Goal: Feedback & Contribution: Contribute content

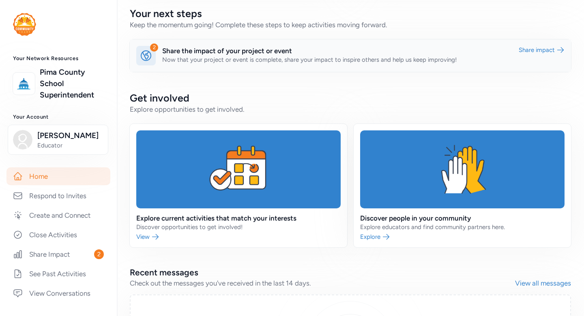
scroll to position [179, 0]
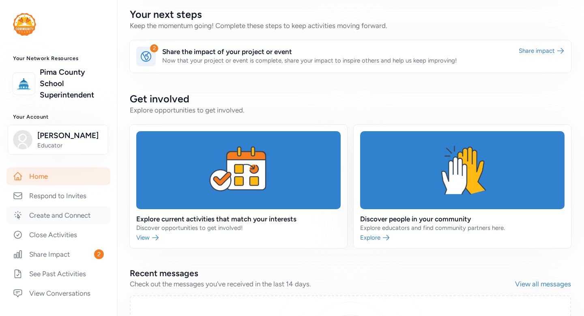
click at [70, 212] on link "Create and Connect" at bounding box center [58, 215] width 104 height 18
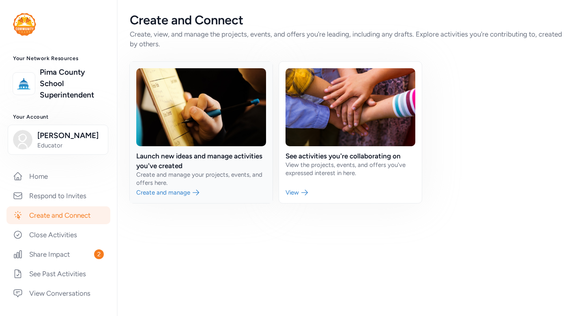
click at [180, 193] on link at bounding box center [201, 132] width 143 height 141
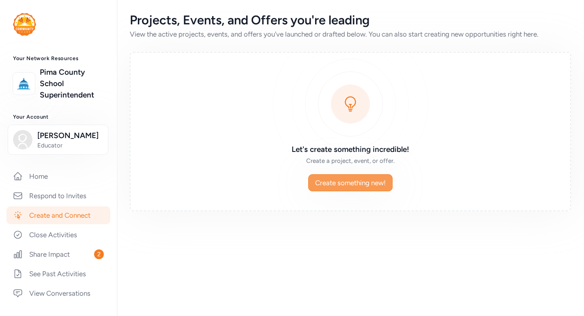
click at [362, 183] on span "Create something new!" at bounding box center [350, 183] width 71 height 10
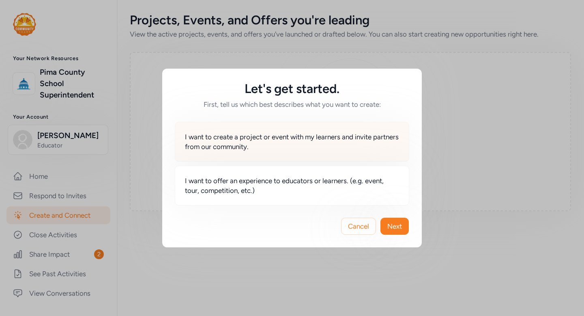
click at [334, 148] on span "I want to create a project or event with my learners and invite partners from o…" at bounding box center [292, 141] width 214 height 19
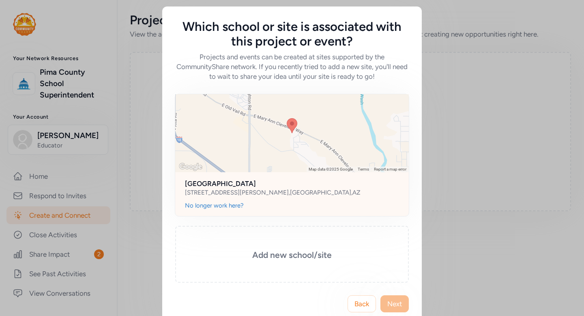
click at [334, 177] on div "Esmond Station School 9400 S ATTERBURY WASH WAY , TUCSON , AZ" at bounding box center [292, 186] width 234 height 29
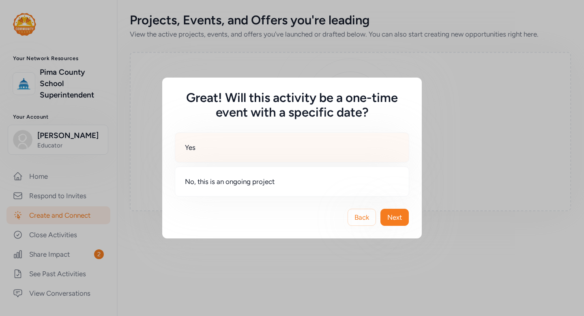
click at [351, 151] on div "Yes" at bounding box center [292, 147] width 235 height 30
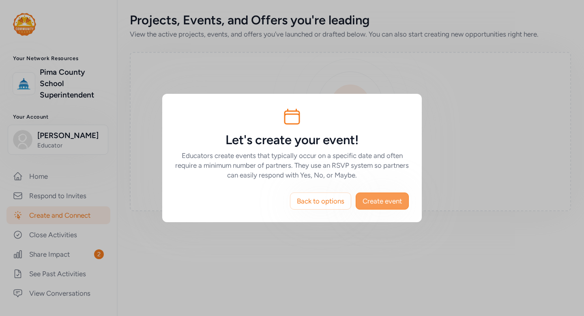
click at [383, 202] on span "Create event" at bounding box center [382, 201] width 39 height 10
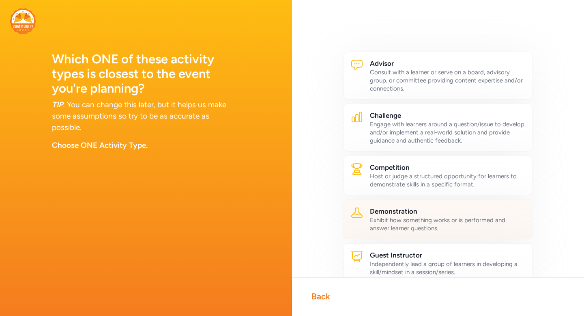
click at [390, 221] on div "Exhibit how something works or is performed and answer learner questions." at bounding box center [448, 224] width 156 height 16
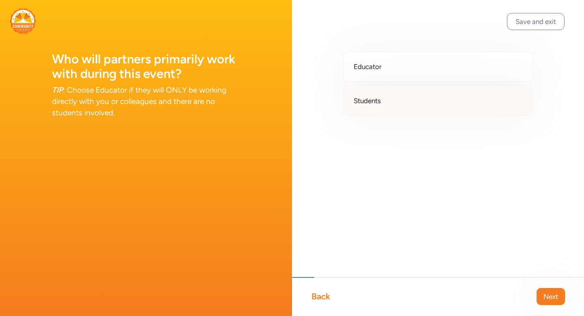
click at [384, 101] on div "Students" at bounding box center [438, 101] width 189 height 30
click at [550, 294] on span "Next" at bounding box center [551, 296] width 15 height 10
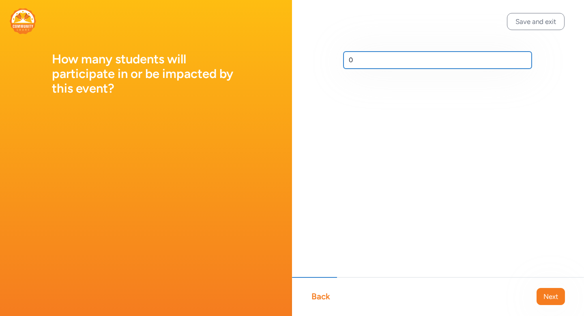
click at [349, 59] on input "0" at bounding box center [438, 60] width 188 height 17
type input "30"
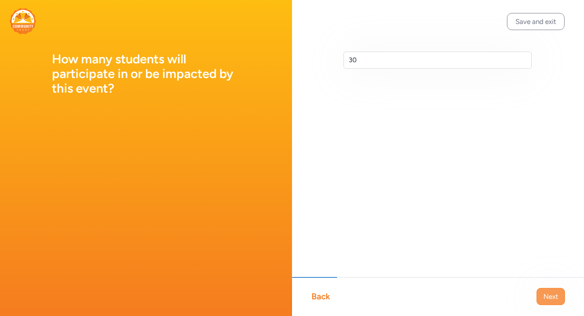
click at [551, 295] on span "Next" at bounding box center [551, 296] width 15 height 10
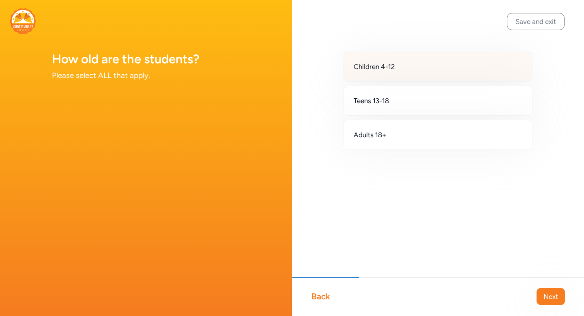
click at [396, 72] on div "Children 4-12" at bounding box center [438, 67] width 189 height 30
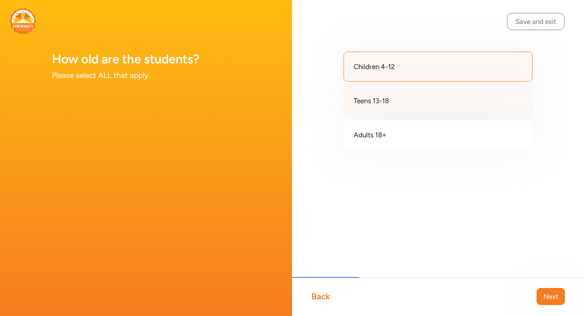
click at [395, 99] on div "Teens 13-18" at bounding box center [438, 101] width 189 height 30
click at [545, 299] on span "Next" at bounding box center [551, 296] width 15 height 10
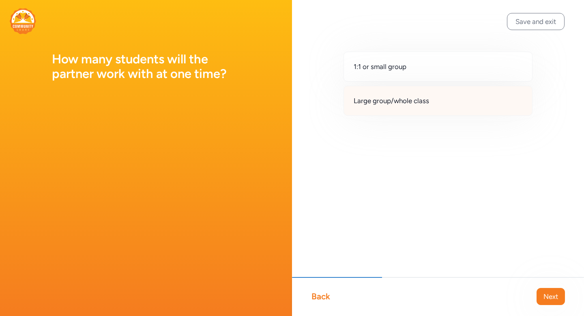
click at [402, 108] on div "Large group/whole class" at bounding box center [438, 101] width 189 height 30
click at [555, 302] on button "Next" at bounding box center [551, 296] width 28 height 17
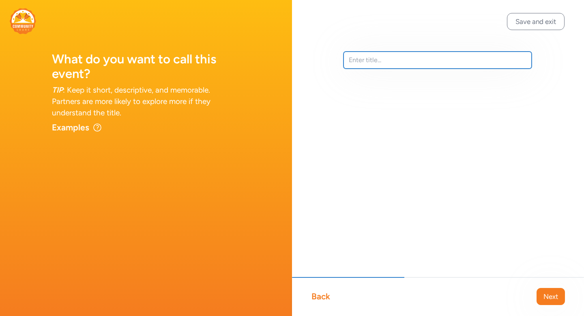
click at [368, 54] on input "text" at bounding box center [438, 60] width 188 height 17
type input "STEAM Camp"
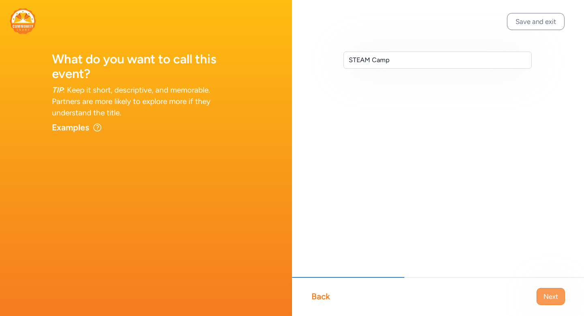
click at [554, 294] on span "Next" at bounding box center [551, 296] width 15 height 10
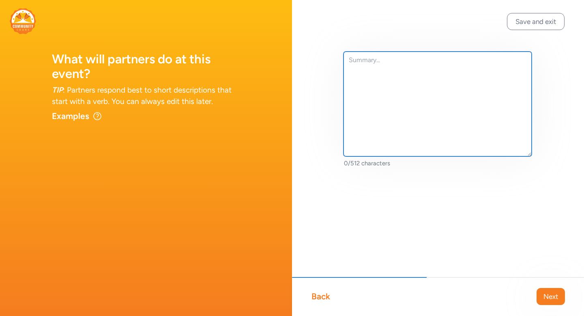
click at [393, 79] on textarea at bounding box center [438, 104] width 188 height 105
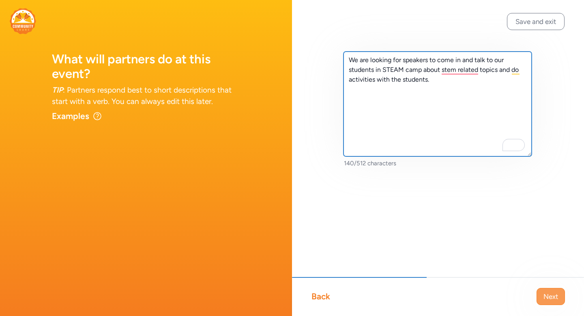
type textarea "We are looking for speakers to come in and talk to our students in STEAM camp a…"
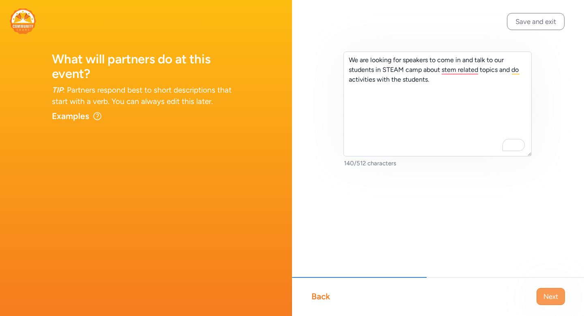
click at [555, 298] on span "Next" at bounding box center [551, 296] width 15 height 10
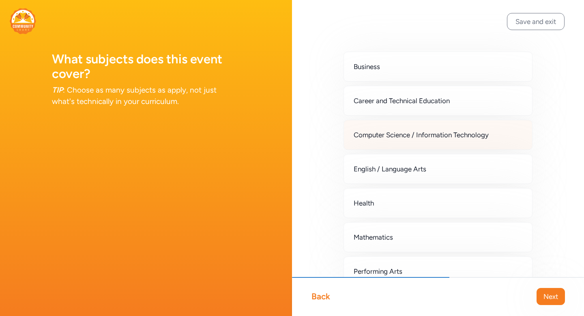
click at [435, 136] on span "Computer Science / Information Technology" at bounding box center [421, 135] width 135 height 10
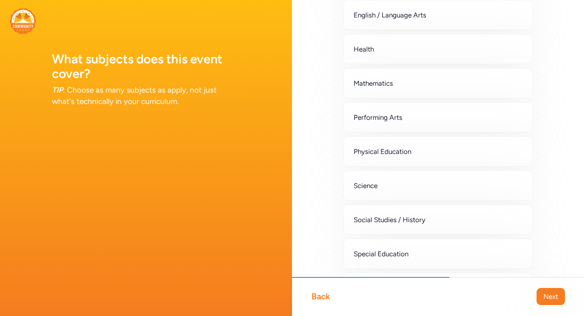
scroll to position [165, 0]
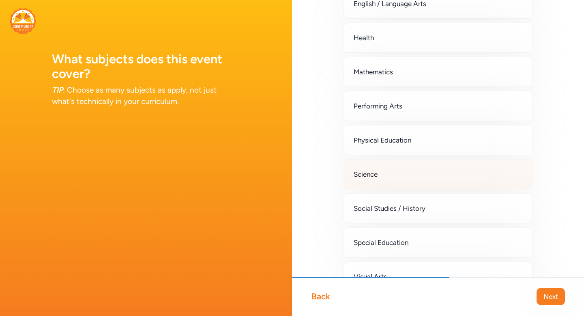
click at [429, 177] on div "Science" at bounding box center [438, 174] width 189 height 30
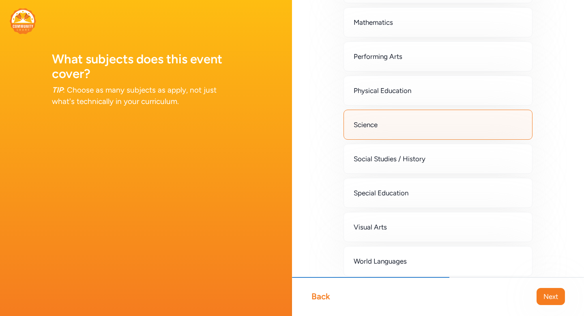
scroll to position [252, 0]
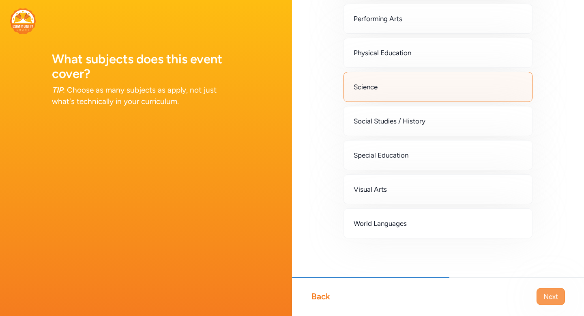
click at [557, 301] on span "Next" at bounding box center [551, 296] width 15 height 10
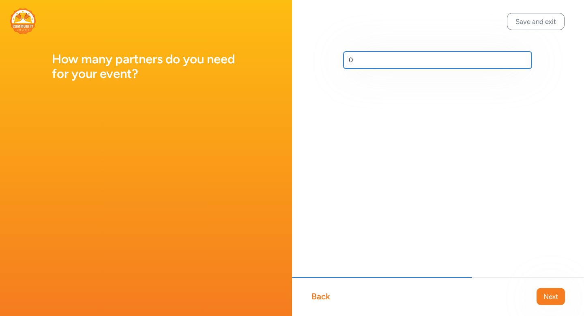
click at [389, 65] on input "0" at bounding box center [438, 60] width 188 height 17
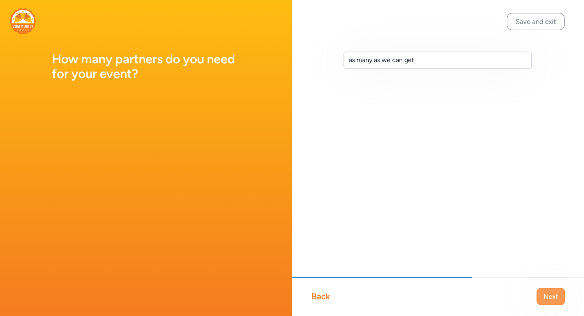
click at [553, 295] on span "Next" at bounding box center [551, 296] width 15 height 10
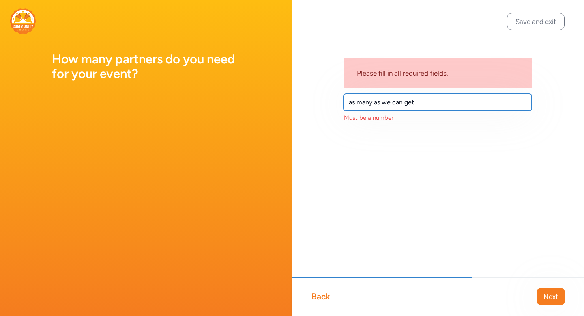
click at [434, 103] on input "as many as we can get" at bounding box center [438, 102] width 188 height 17
type input "5"
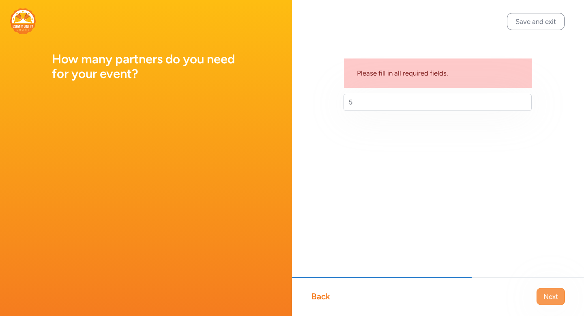
click at [557, 301] on span "Next" at bounding box center [551, 296] width 15 height 10
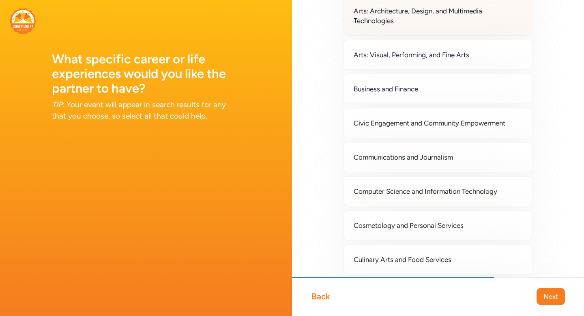
scroll to position [91, 0]
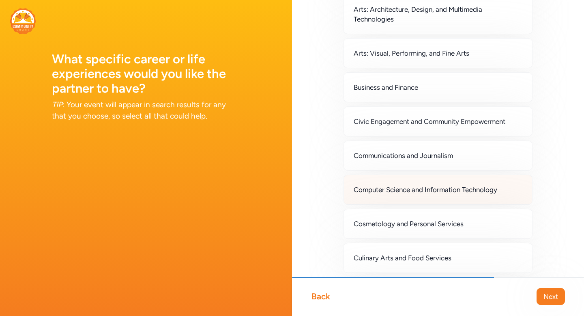
click at [480, 187] on span "Computer Science and Information Technology" at bounding box center [426, 190] width 144 height 10
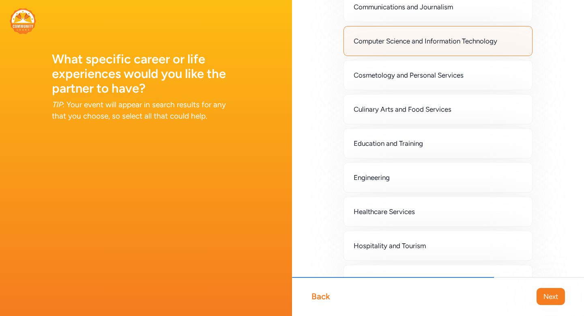
scroll to position [243, 0]
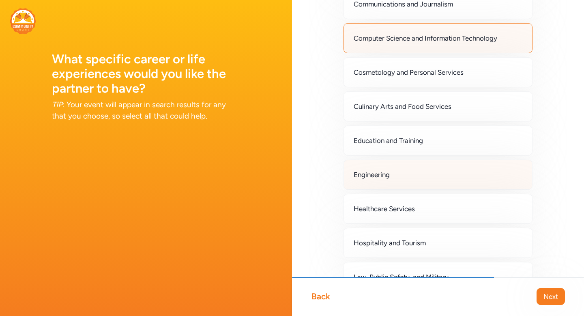
click at [478, 183] on div "Engineering" at bounding box center [438, 174] width 189 height 30
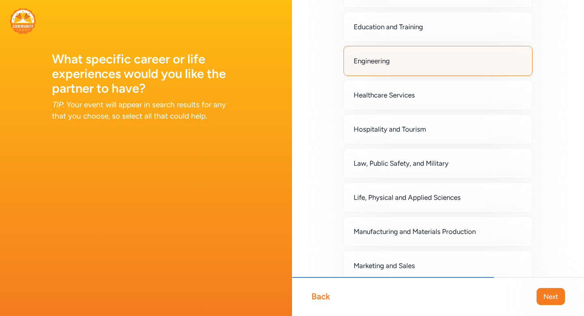
scroll to position [360, 0]
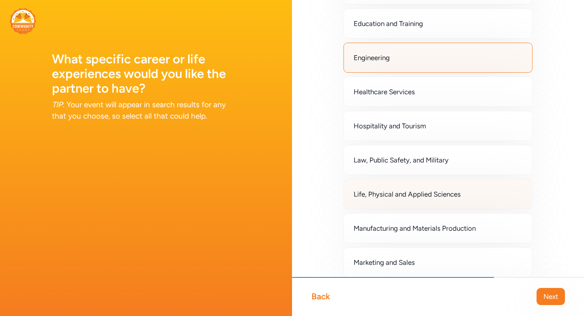
click at [478, 188] on div "Life, Physical and Applied Sciences" at bounding box center [438, 194] width 189 height 30
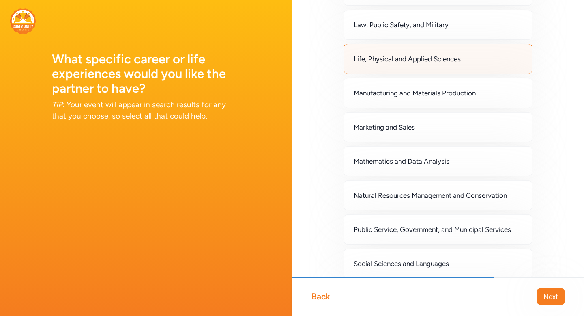
scroll to position [503, 0]
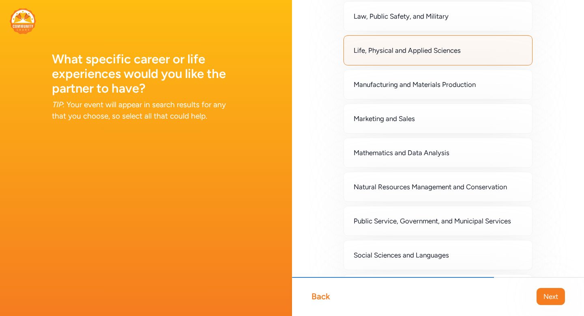
click at [478, 188] on span "Natural Resources Management and Conservation" at bounding box center [430, 187] width 153 height 10
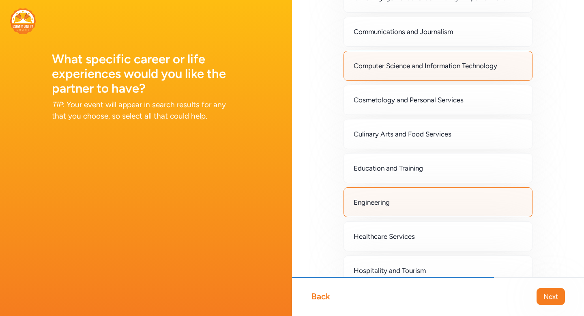
scroll to position [214, 0]
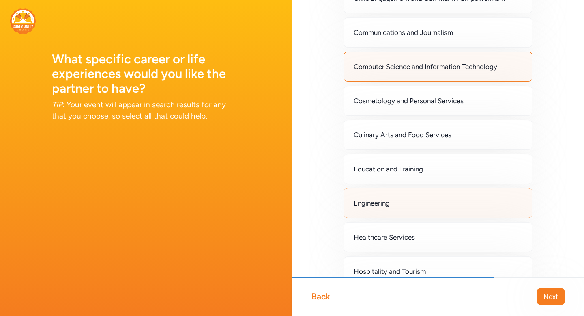
click at [473, 162] on div "Education and Training" at bounding box center [438, 169] width 189 height 30
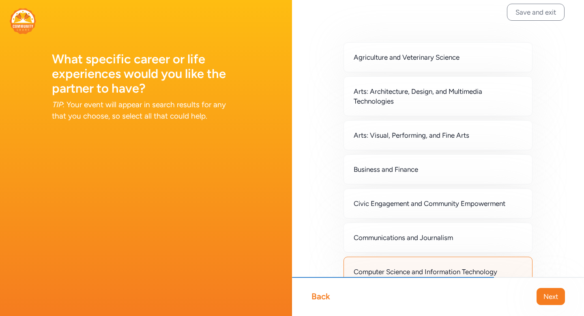
scroll to position [0, 0]
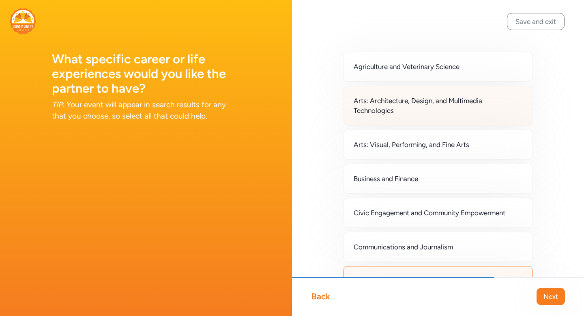
click at [469, 111] on span "Arts: Architecture, Design, and Multimedia Technologies" at bounding box center [438, 105] width 169 height 19
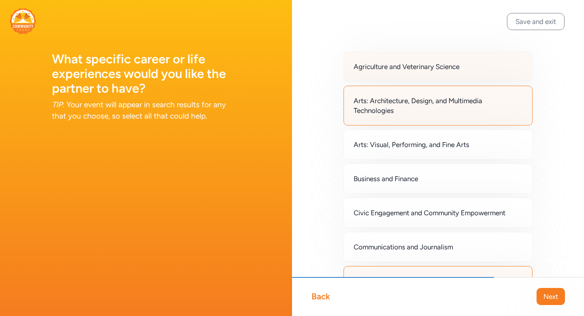
click at [478, 74] on div "Agriculture and Veterinary Science" at bounding box center [438, 67] width 189 height 30
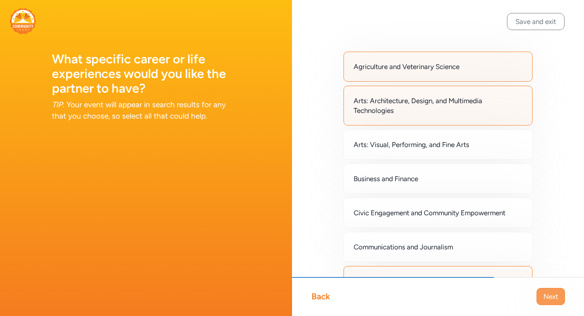
click at [553, 299] on span "Next" at bounding box center [551, 296] width 15 height 10
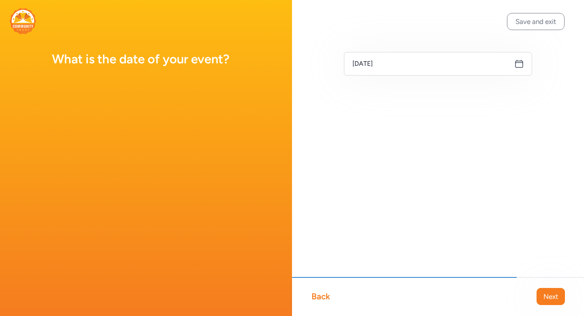
click at [519, 65] on icon at bounding box center [520, 64] width 10 height 10
click at [436, 61] on input "Aug 19, 2025" at bounding box center [438, 64] width 188 height 24
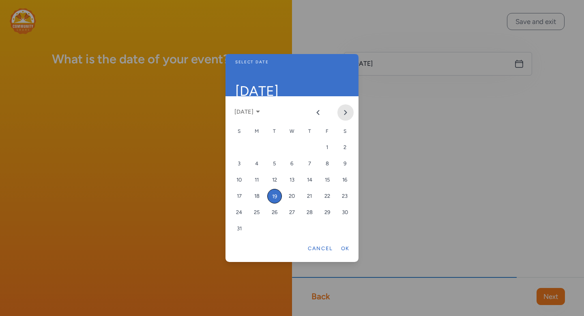
click at [345, 115] on icon "Next month" at bounding box center [345, 112] width 6 height 6
click at [258, 200] on div "22" at bounding box center [257, 196] width 15 height 15
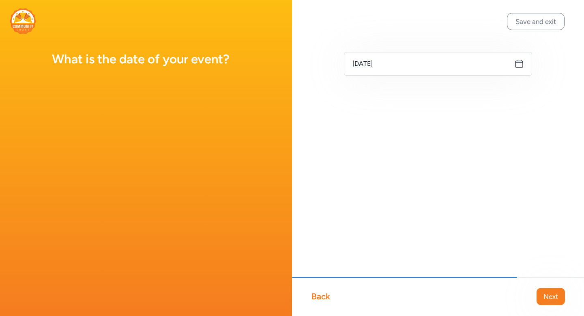
click at [520, 65] on icon at bounding box center [520, 64] width 10 height 10
click at [553, 297] on span "Next" at bounding box center [551, 296] width 15 height 10
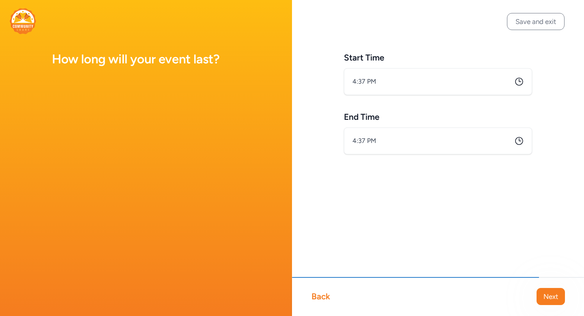
click at [324, 294] on div "Back" at bounding box center [321, 296] width 19 height 11
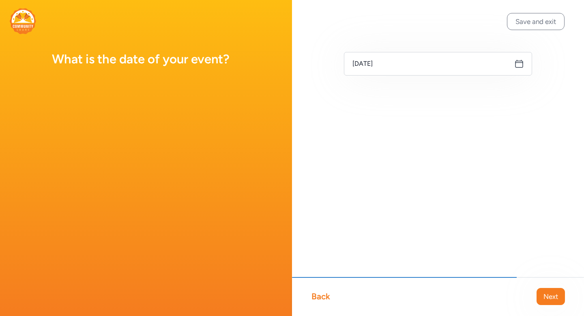
click at [519, 62] on icon at bounding box center [519, 63] width 7 height 7
click at [422, 65] on input "Sep 22, 2025" at bounding box center [438, 64] width 188 height 24
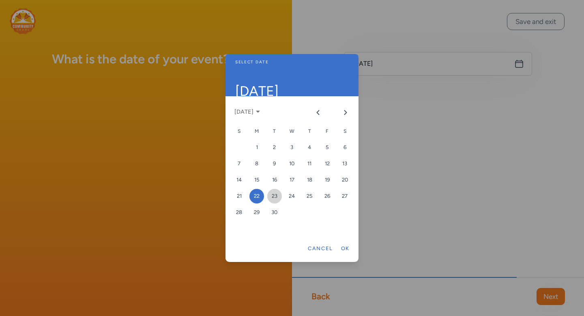
click at [278, 198] on div "23" at bounding box center [274, 196] width 15 height 15
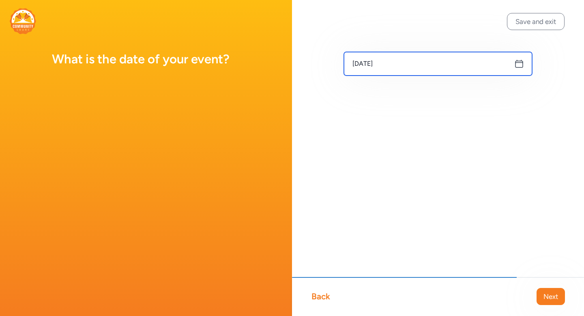
click at [397, 62] on input "Sep 23, 2025" at bounding box center [438, 64] width 188 height 24
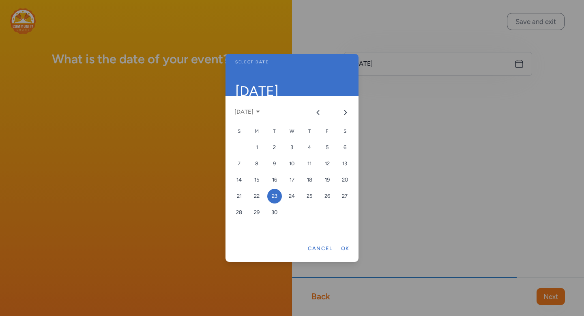
click at [397, 62] on div at bounding box center [292, 158] width 584 height 316
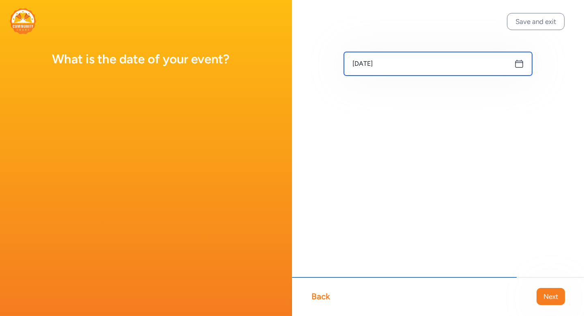
type input "Sep 23, 2025"
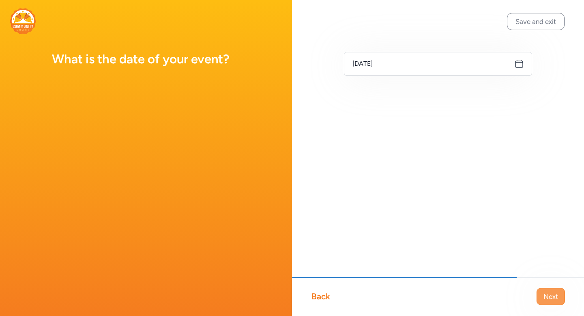
click at [553, 293] on span "Next" at bounding box center [551, 296] width 15 height 10
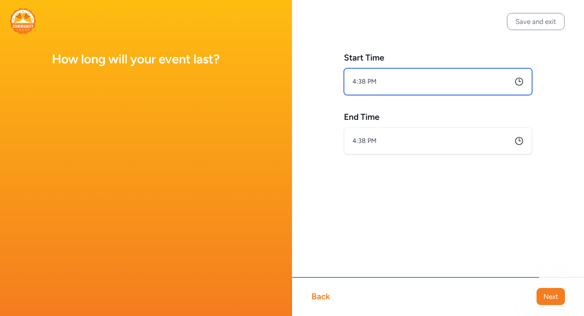
click at [436, 77] on input "4:38 PM" at bounding box center [438, 81] width 188 height 27
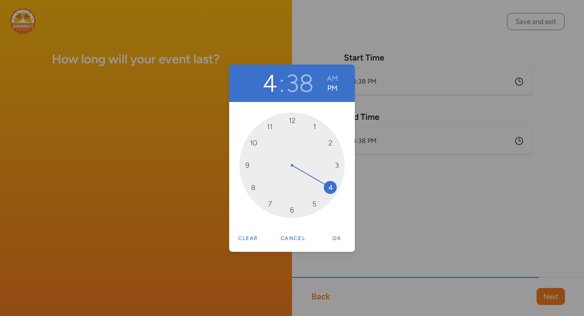
click at [393, 59] on div "4 : 38 AM PM 12 1 2 3 4 5 6 7 8 9 10 11 Clear Cancel Ok" at bounding box center [292, 158] width 584 height 316
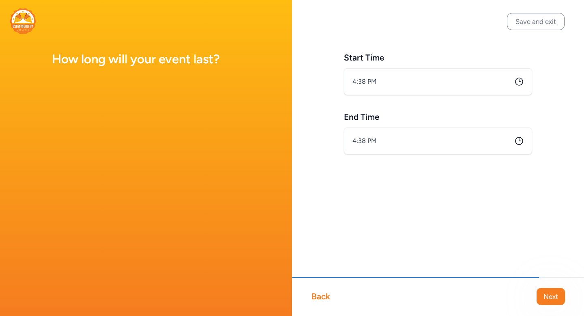
click at [516, 83] on icon at bounding box center [519, 81] width 7 height 7
click at [519, 83] on icon at bounding box center [520, 82] width 10 height 10
click at [412, 81] on input "4:38 PM" at bounding box center [438, 81] width 188 height 27
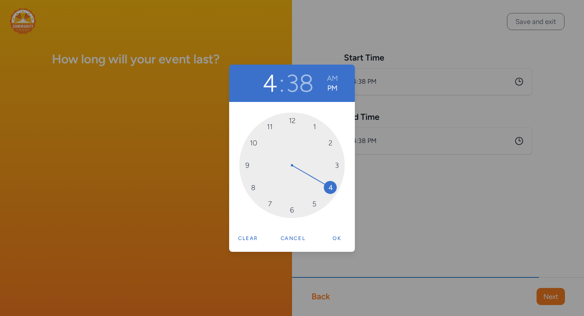
click at [277, 86] on span "4" at bounding box center [271, 89] width 17 height 8
click at [311, 81] on button "38" at bounding box center [300, 83] width 28 height 29
click at [269, 84] on button "4" at bounding box center [270, 83] width 15 height 29
drag, startPoint x: 331, startPoint y: 189, endPoint x: 267, endPoint y: 185, distance: 63.8
drag, startPoint x: 260, startPoint y: 197, endPoint x: 286, endPoint y: 207, distance: 28.5
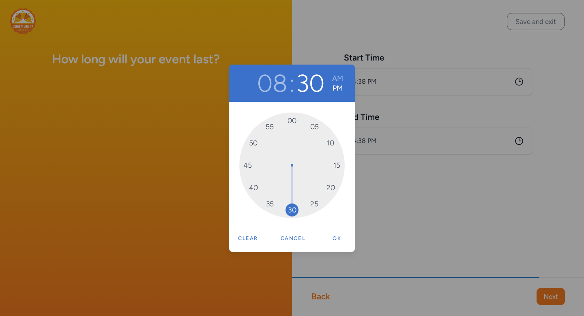
click at [286, 207] on div "00 05 10 15 20 25 30 35 40 45 50 55" at bounding box center [292, 165] width 106 height 106
click at [340, 78] on button "AM" at bounding box center [337, 78] width 11 height 10
click at [340, 235] on button "Ok" at bounding box center [337, 238] width 26 height 16
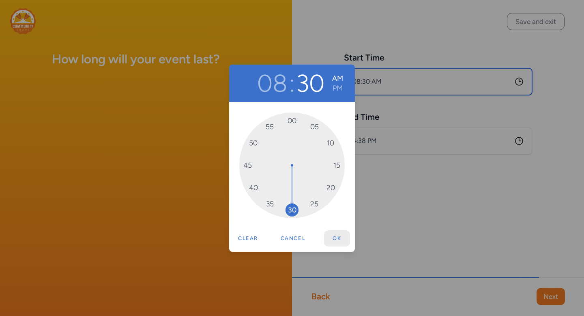
type input "8:30 AM"
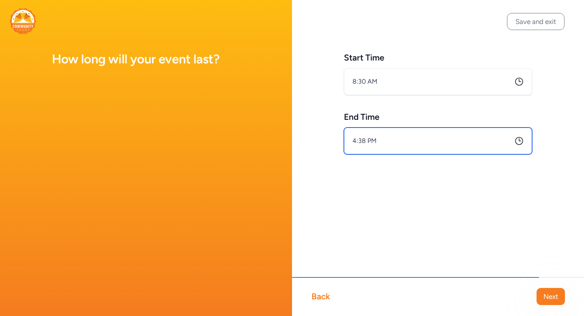
click at [449, 146] on input "4:38 PM" at bounding box center [438, 140] width 188 height 27
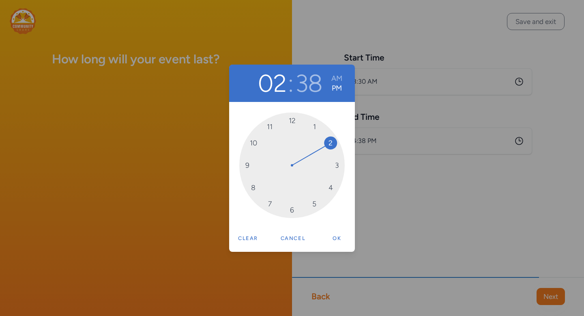
drag, startPoint x: 331, startPoint y: 184, endPoint x: 328, endPoint y: 151, distance: 33.0
drag, startPoint x: 261, startPoint y: 194, endPoint x: 286, endPoint y: 132, distance: 66.8
click at [286, 132] on div "00 05 10 15 20 25 30 35 40 45 50 55" at bounding box center [292, 165] width 106 height 106
click at [338, 89] on button "PM" at bounding box center [337, 88] width 11 height 10
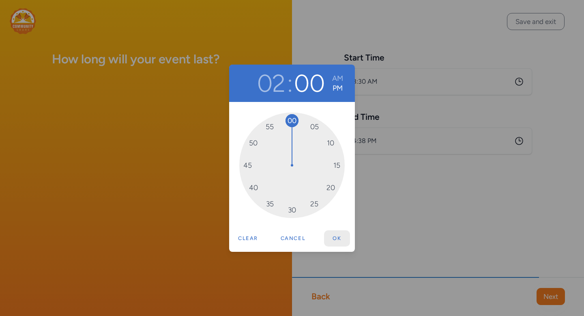
click at [340, 239] on button "Ok" at bounding box center [337, 238] width 26 height 16
type input "2:00 PM"
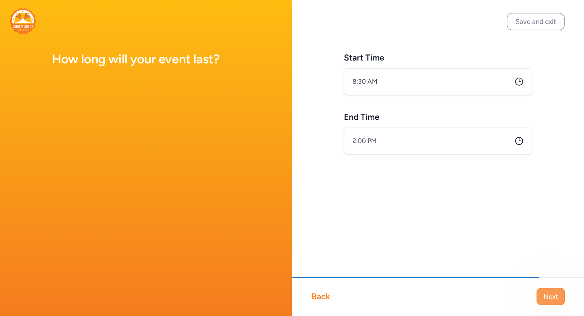
click at [557, 296] on span "Next" at bounding box center [551, 296] width 15 height 10
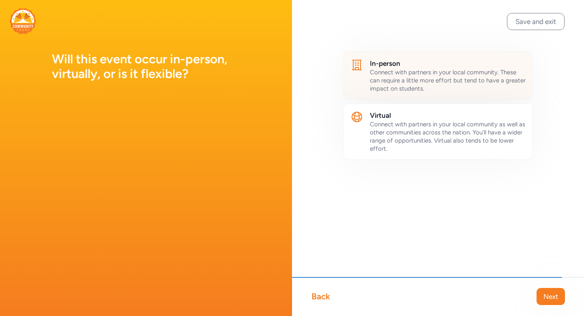
click at [476, 88] on div "Connect with partners in your local community. These can require a little more …" at bounding box center [448, 80] width 156 height 24
click at [553, 296] on span "Next" at bounding box center [551, 296] width 15 height 10
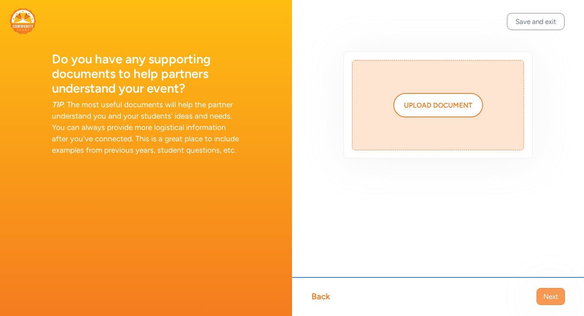
click at [551, 298] on span "Next" at bounding box center [551, 296] width 15 height 10
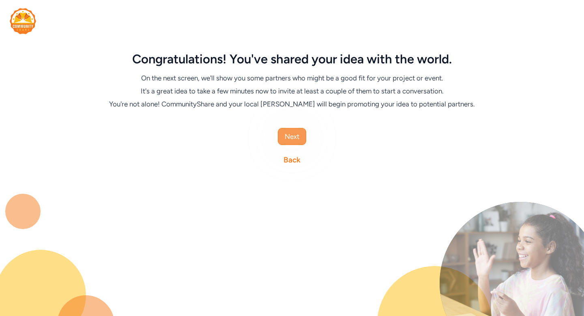
click at [296, 138] on span "Next" at bounding box center [292, 136] width 15 height 10
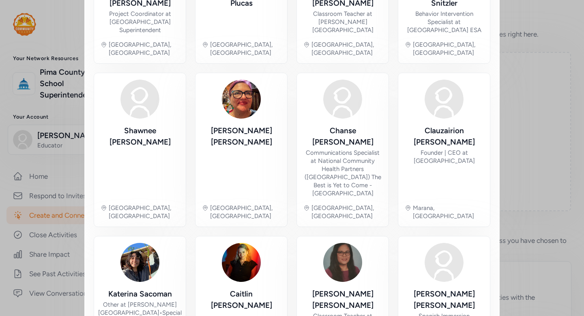
scroll to position [457, 0]
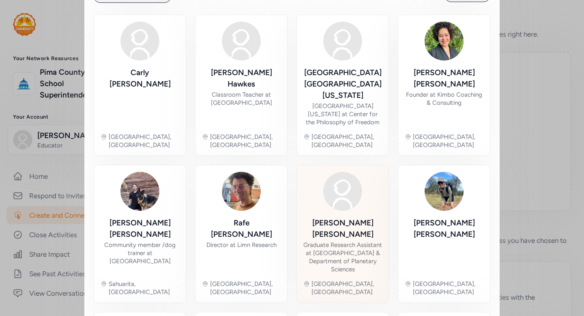
scroll to position [196, 0]
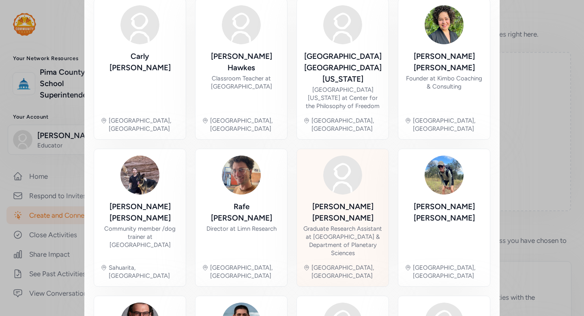
click at [357, 224] on div "Graduate Research Assistant at Lunar and Planetary Laboratory & Department of P…" at bounding box center [343, 240] width 79 height 32
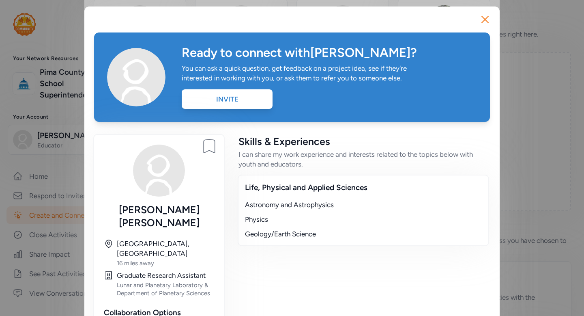
scroll to position [15, 0]
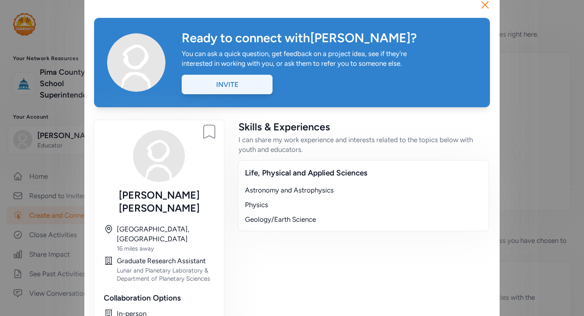
click at [245, 87] on div "Invite" at bounding box center [227, 84] width 91 height 19
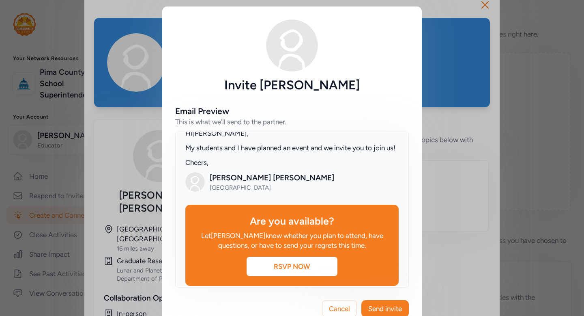
scroll to position [101, 0]
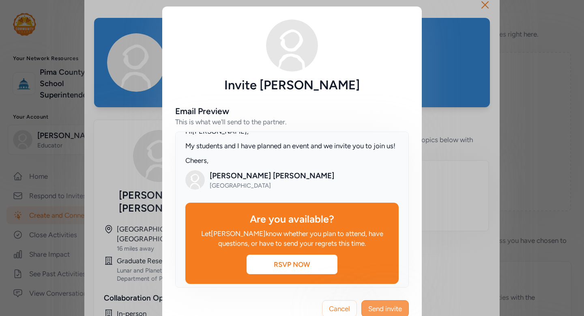
click at [397, 306] on span "Send invite" at bounding box center [385, 309] width 34 height 10
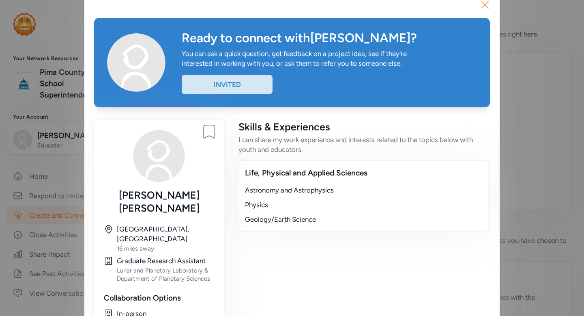
click at [487, 4] on icon "button" at bounding box center [485, 4] width 13 height 13
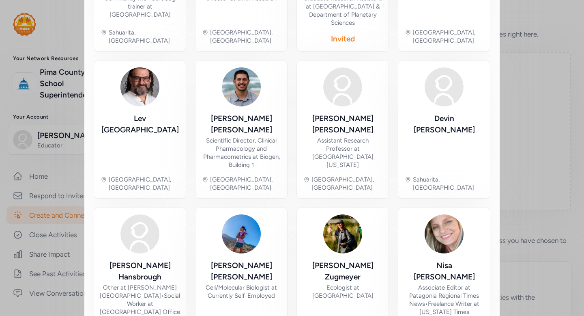
scroll to position [431, 0]
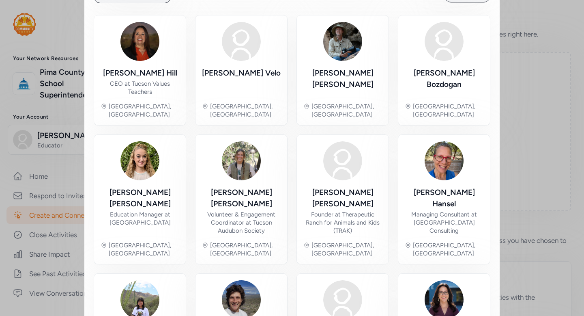
scroll to position [184, 0]
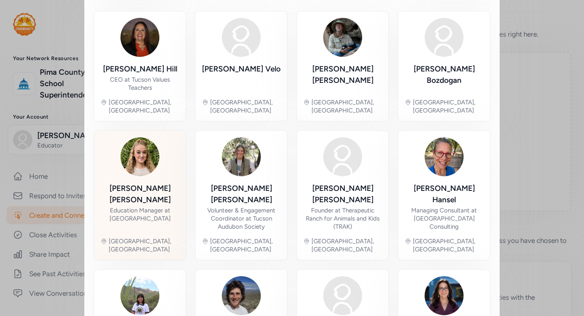
click at [160, 194] on div "Katherine Larned Ortega" at bounding box center [140, 194] width 79 height 23
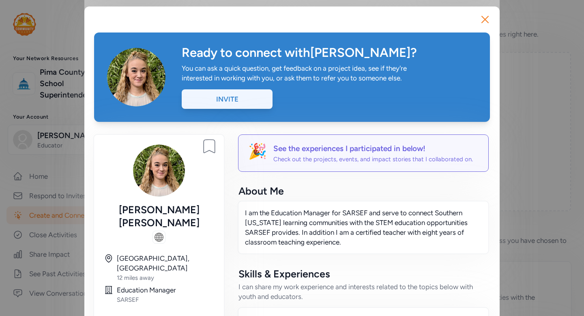
click at [237, 102] on div "Invite" at bounding box center [227, 98] width 91 height 19
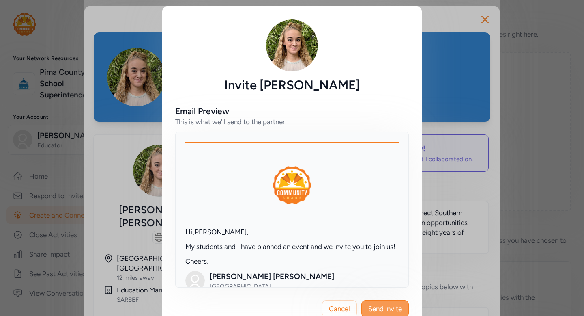
click at [396, 309] on span "Send invite" at bounding box center [385, 309] width 34 height 10
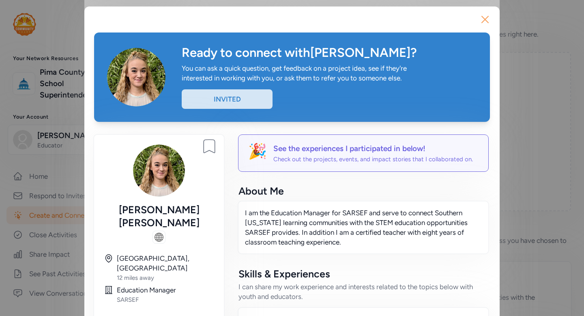
click at [485, 17] on icon "button" at bounding box center [485, 19] width 13 height 13
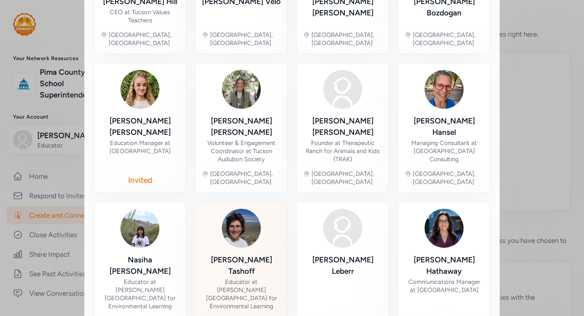
scroll to position [254, 0]
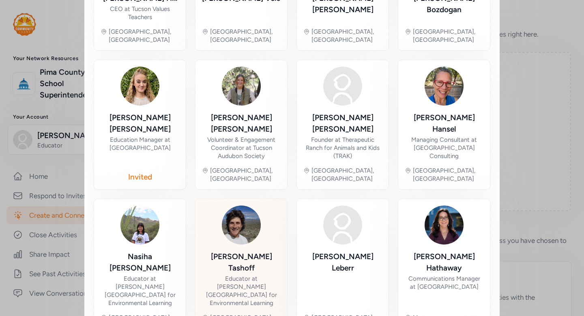
click at [245, 212] on img at bounding box center [241, 224] width 39 height 39
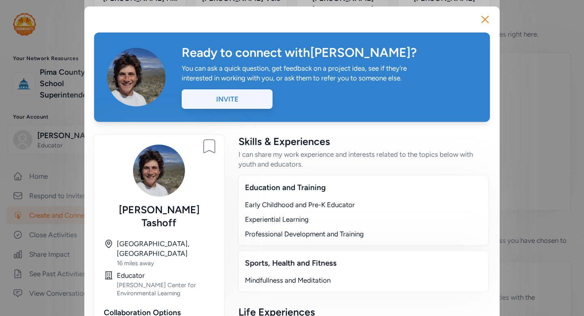
click at [256, 106] on div "Invite" at bounding box center [227, 98] width 91 height 19
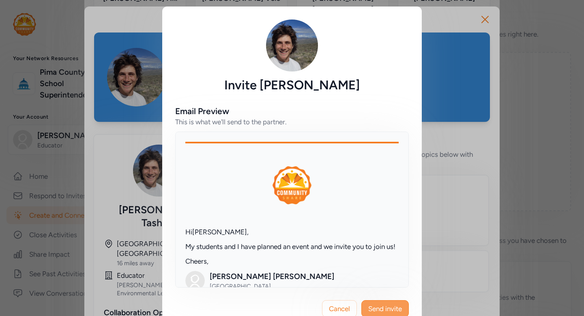
click at [398, 307] on span "Send invite" at bounding box center [385, 309] width 34 height 10
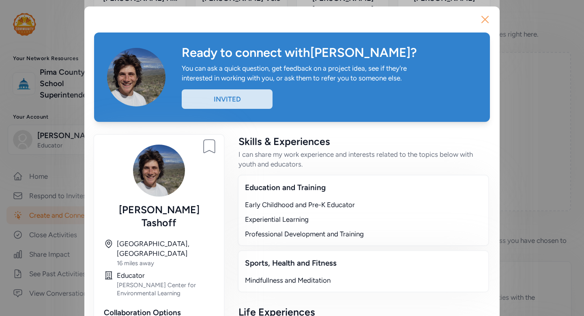
click at [485, 18] on icon "button" at bounding box center [485, 19] width 6 height 6
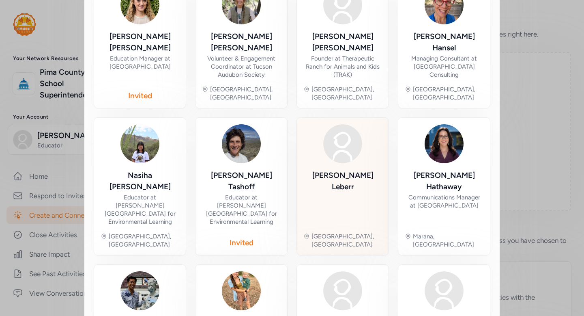
scroll to position [336, 0]
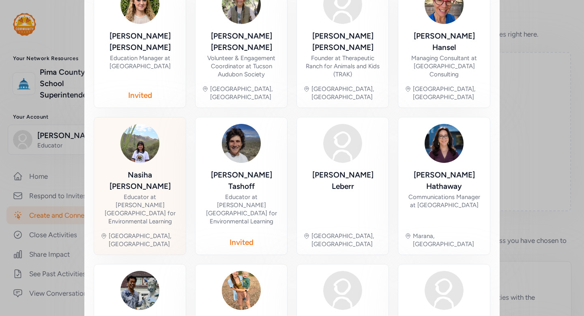
click at [153, 139] on div at bounding box center [140, 143] width 39 height 39
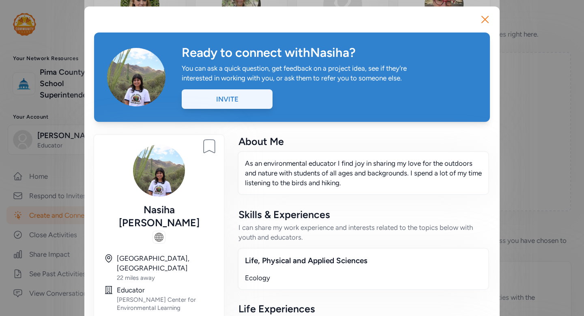
click at [252, 97] on div "Invite" at bounding box center [227, 98] width 91 height 19
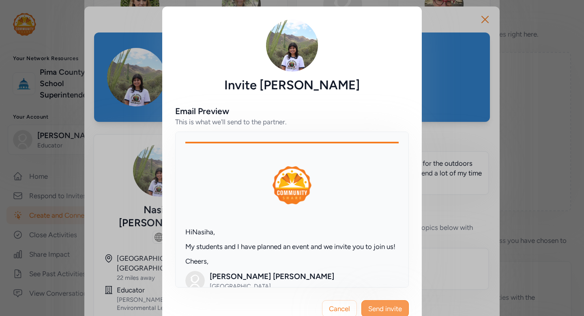
click at [395, 312] on span "Send invite" at bounding box center [385, 309] width 34 height 10
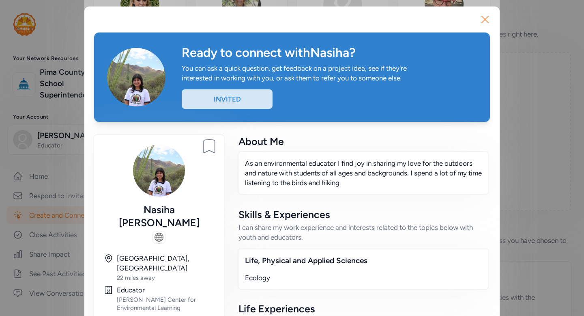
click at [483, 22] on icon "button" at bounding box center [485, 19] width 13 height 13
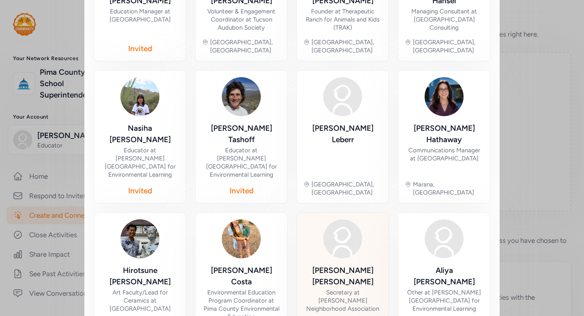
scroll to position [394, 0]
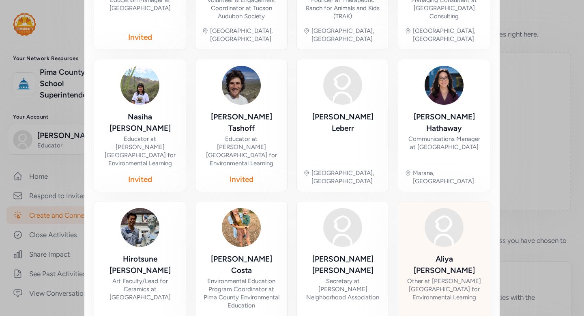
click at [437, 277] on div "Other at Cooper Center for Environmental Learning" at bounding box center [444, 289] width 79 height 24
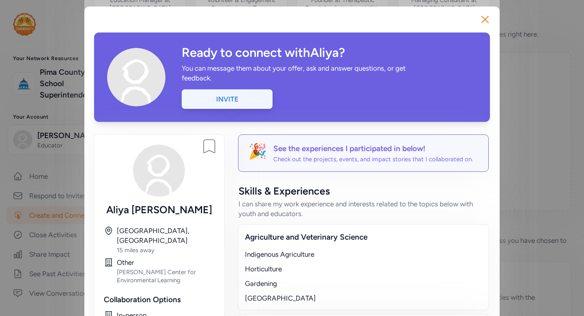
click at [254, 96] on div "Invite" at bounding box center [227, 98] width 91 height 19
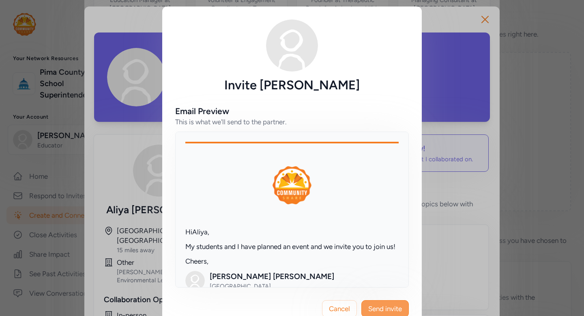
click at [383, 310] on span "Send invite" at bounding box center [385, 309] width 34 height 10
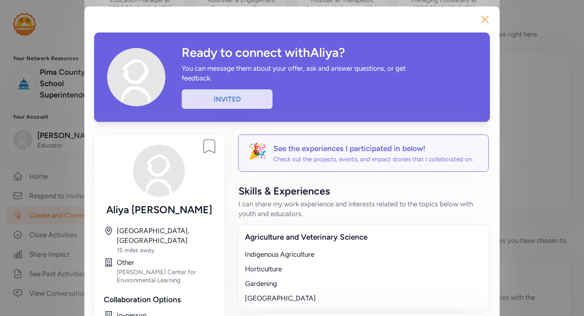
click at [486, 17] on icon "button" at bounding box center [485, 19] width 13 height 13
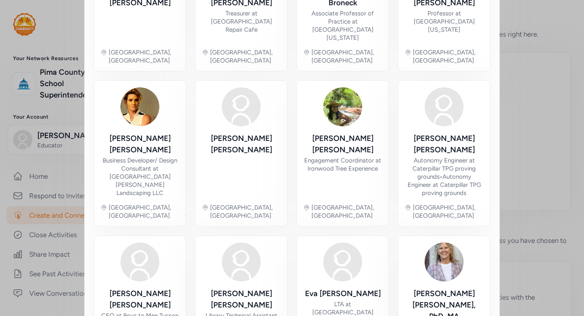
scroll to position [436, 0]
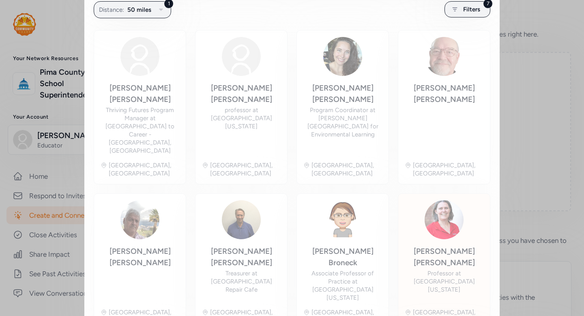
scroll to position [160, 0]
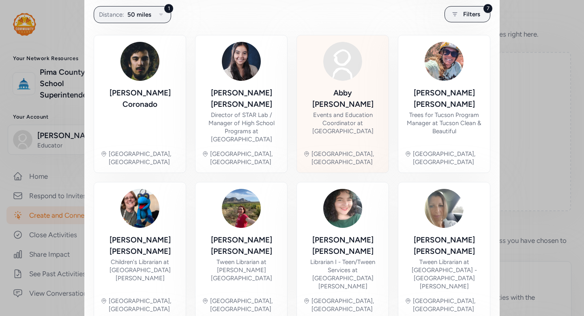
click at [362, 111] on div "Events and Education Coordinator at Mission Garden" at bounding box center [343, 123] width 79 height 24
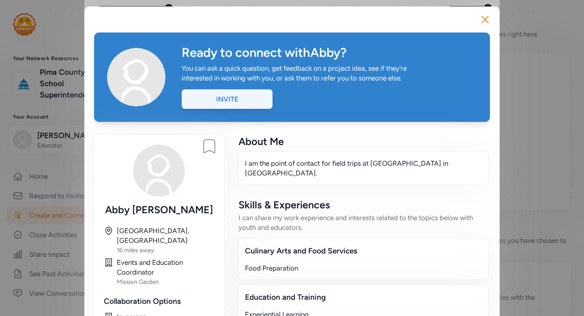
click at [256, 97] on div "Invite" at bounding box center [227, 98] width 91 height 19
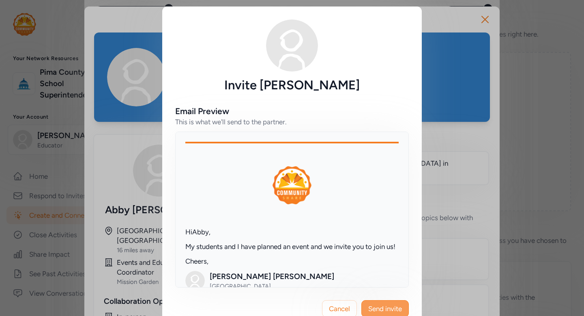
click at [377, 307] on span "Send invite" at bounding box center [385, 309] width 34 height 10
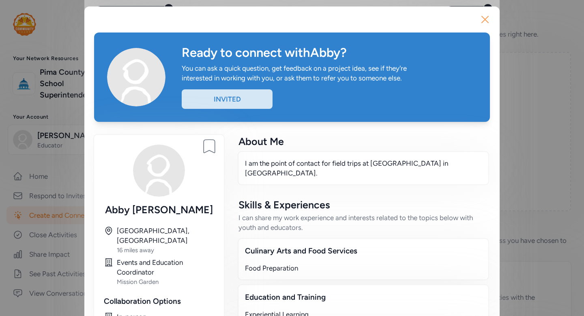
click at [486, 19] on icon "button" at bounding box center [485, 19] width 6 height 6
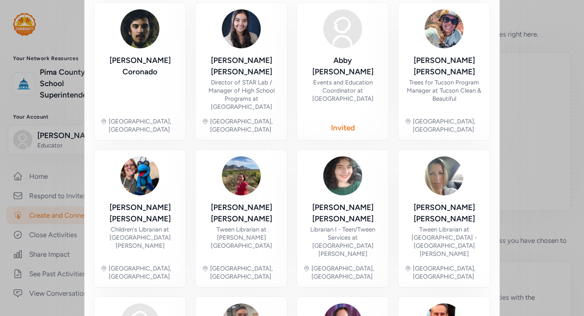
scroll to position [194, 0]
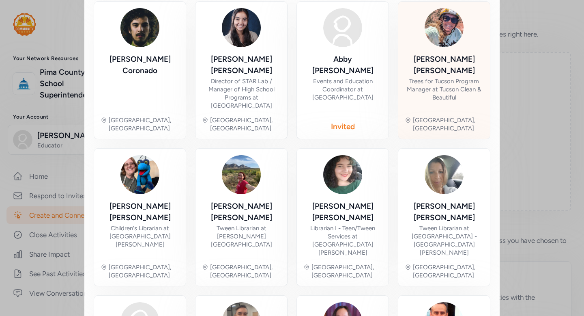
click at [463, 77] on div "Trees for Tucson Program Manager at Tucson Clean & Beautiful" at bounding box center [444, 89] width 79 height 24
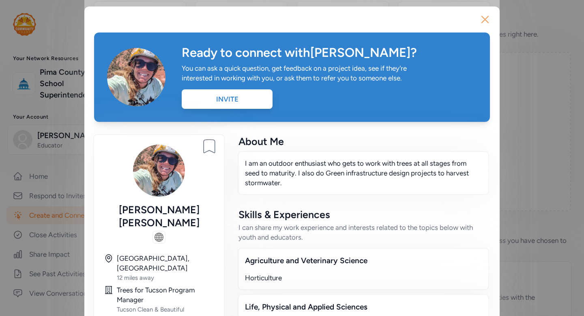
click at [484, 22] on icon "button" at bounding box center [485, 19] width 13 height 13
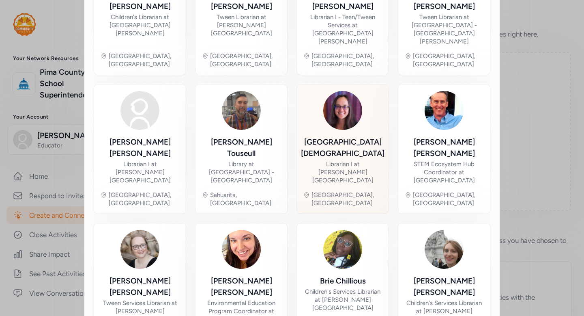
scroll to position [412, 0]
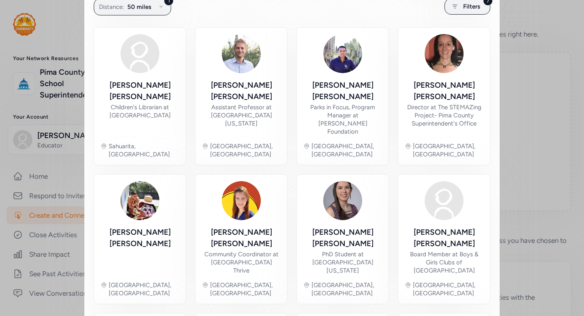
scroll to position [172, 0]
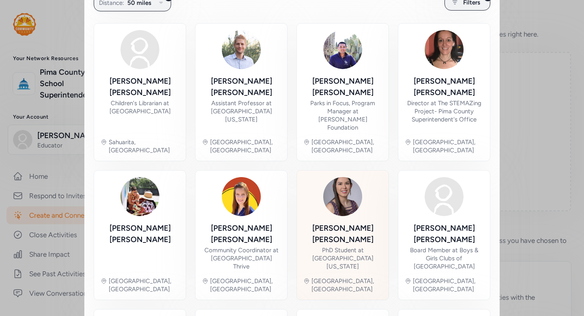
click at [362, 177] on img at bounding box center [342, 196] width 39 height 39
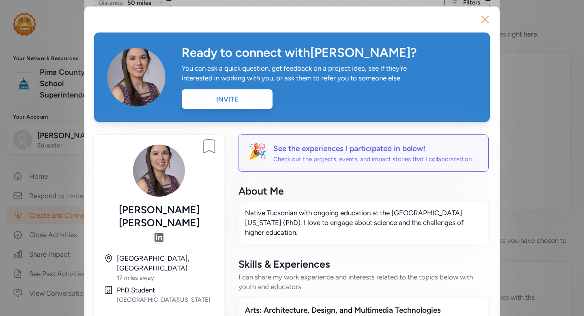
click at [487, 19] on icon "button" at bounding box center [485, 19] width 13 height 13
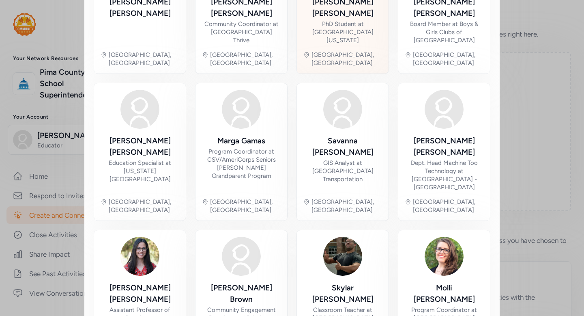
scroll to position [401, 0]
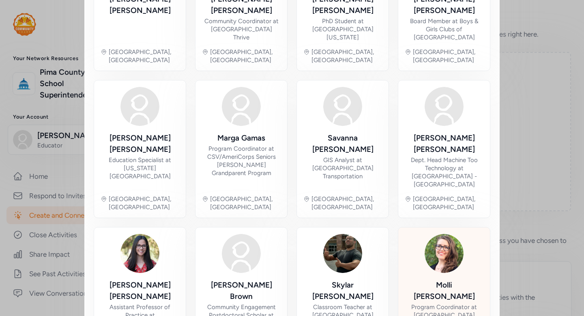
click at [435, 279] on div "Molli Bryson" at bounding box center [444, 290] width 79 height 23
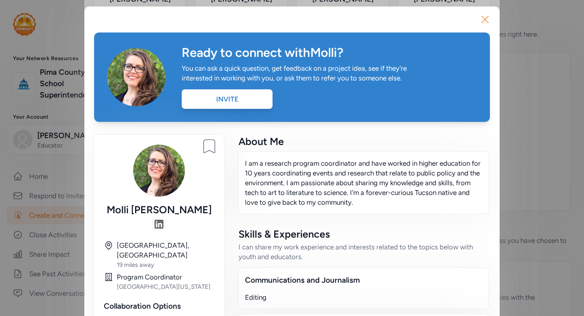
click at [485, 21] on icon "button" at bounding box center [485, 19] width 13 height 13
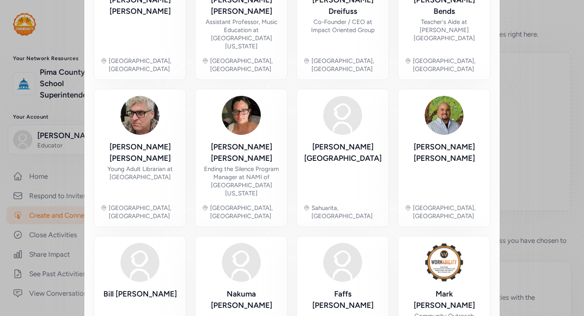
scroll to position [409, 0]
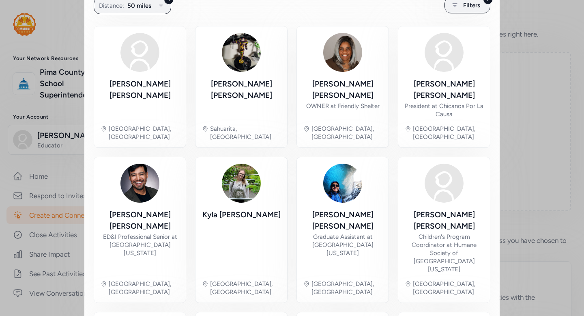
scroll to position [170, 0]
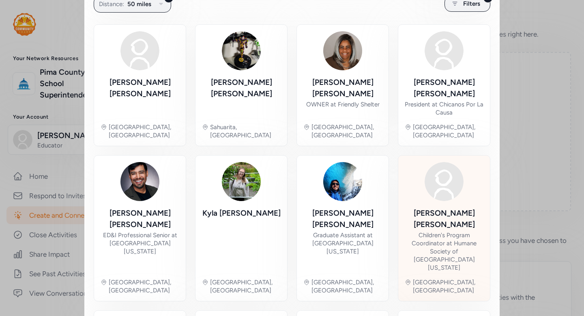
click at [441, 207] on div "Monica Kothe Children's Program Coordinator at Humane Society of Southern Arizo…" at bounding box center [444, 239] width 79 height 64
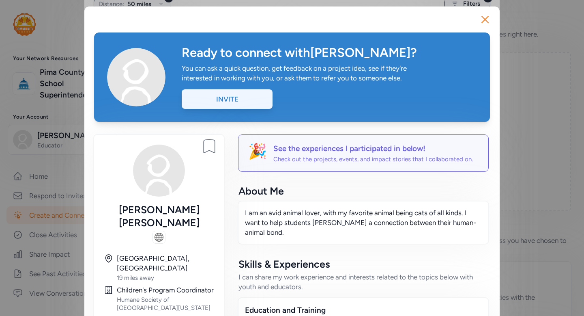
click at [241, 104] on div "Invite" at bounding box center [227, 98] width 91 height 19
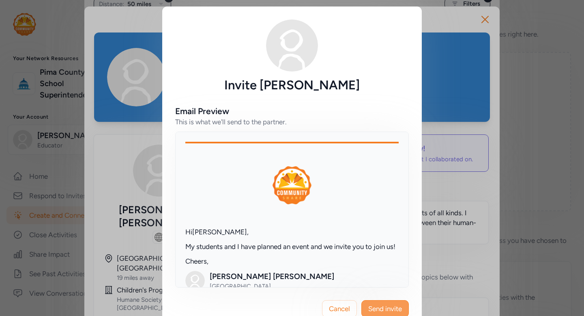
click at [394, 306] on span "Send invite" at bounding box center [385, 309] width 34 height 10
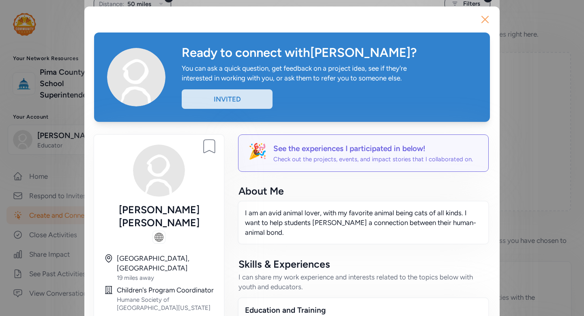
click at [489, 17] on icon "button" at bounding box center [485, 19] width 13 height 13
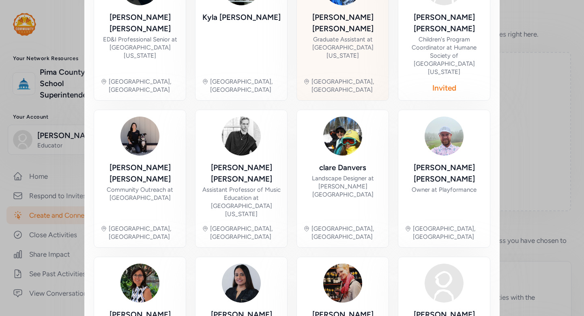
scroll to position [379, 0]
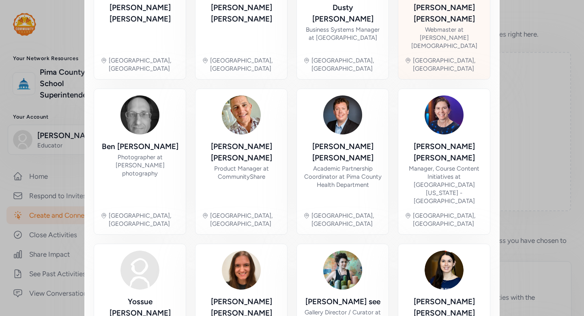
scroll to position [392, 0]
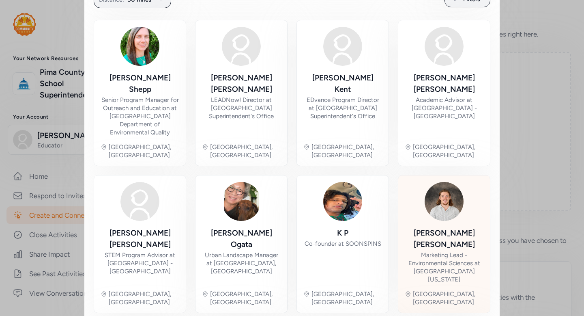
scroll to position [176, 0]
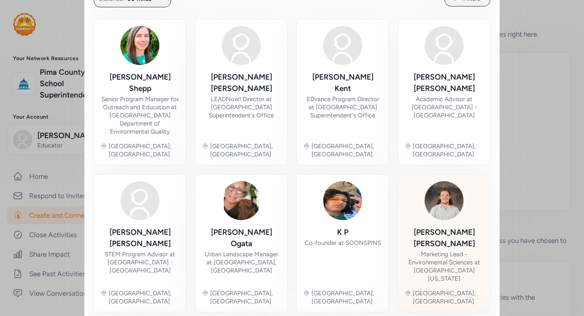
click at [439, 250] on div "Marketing Lead - Environmental Sciences at University of Arizona" at bounding box center [444, 266] width 79 height 32
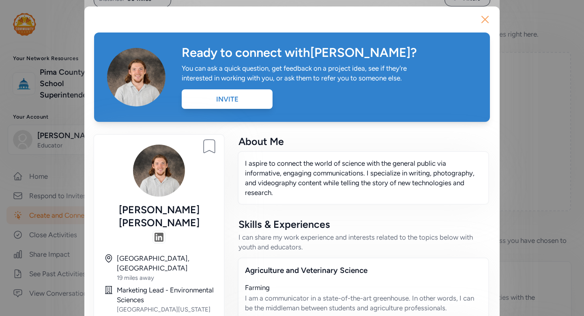
click at [485, 19] on icon "button" at bounding box center [485, 19] width 6 height 6
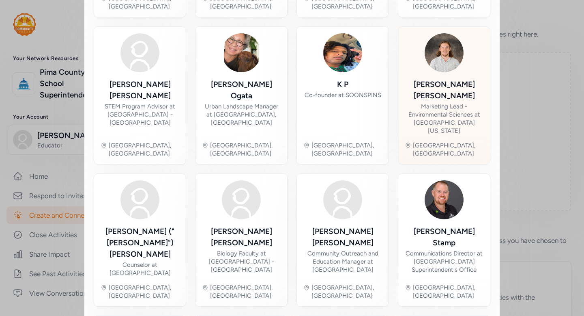
scroll to position [325, 0]
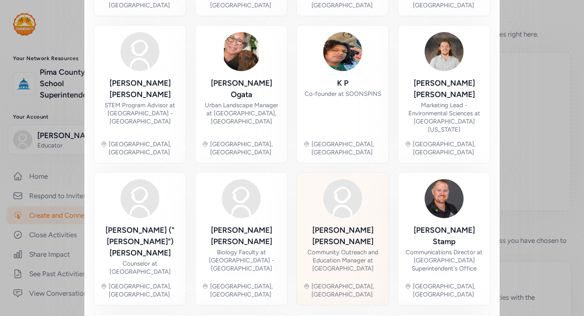
click at [362, 248] on div "Community Outreach and Education Manager at Community Gardens of Tucson" at bounding box center [343, 260] width 79 height 24
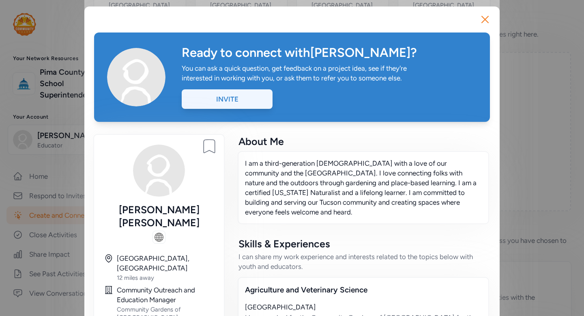
click at [261, 99] on div "Invite" at bounding box center [227, 98] width 91 height 19
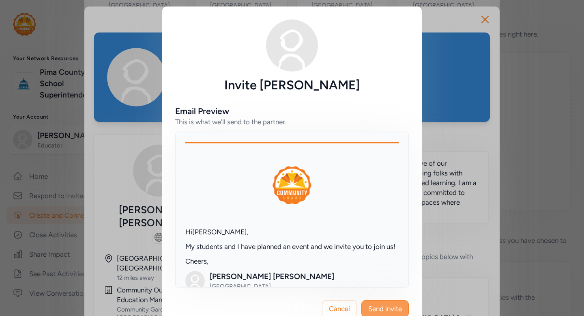
click at [386, 306] on span "Send invite" at bounding box center [385, 309] width 34 height 10
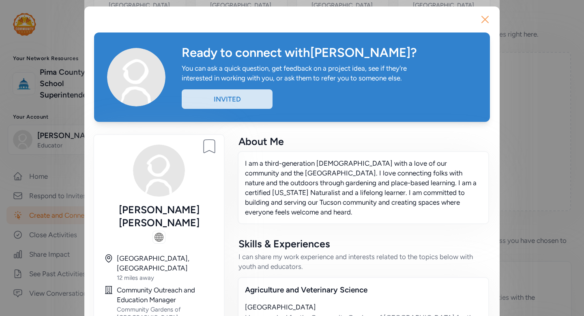
click at [485, 21] on icon "button" at bounding box center [485, 19] width 13 height 13
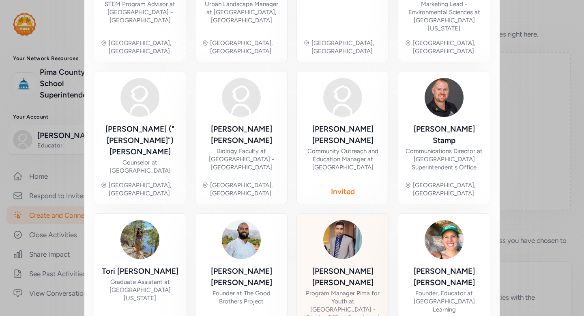
scroll to position [427, 0]
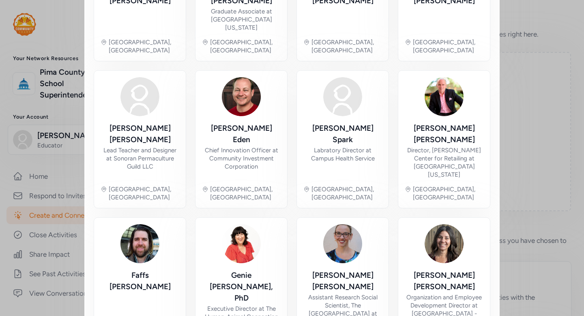
scroll to position [428, 0]
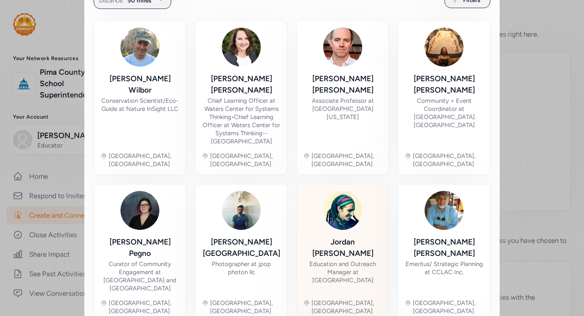
scroll to position [176, 0]
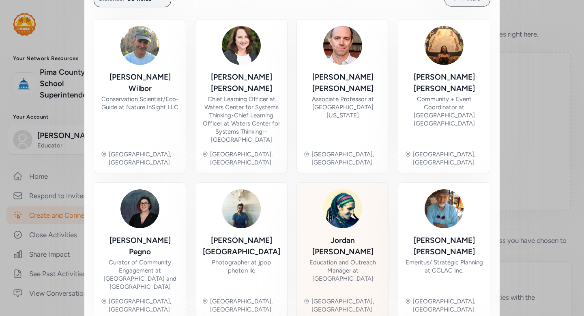
click at [362, 206] on div "Jordan Wiley-Hill Education and Outreach Manager at Fox Tucson Theatre Tucson, …" at bounding box center [343, 251] width 79 height 124
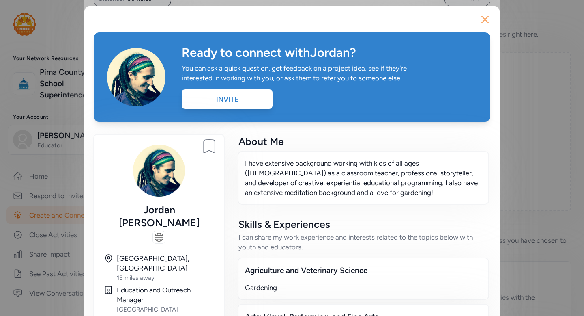
click at [485, 22] on icon "button" at bounding box center [485, 19] width 13 height 13
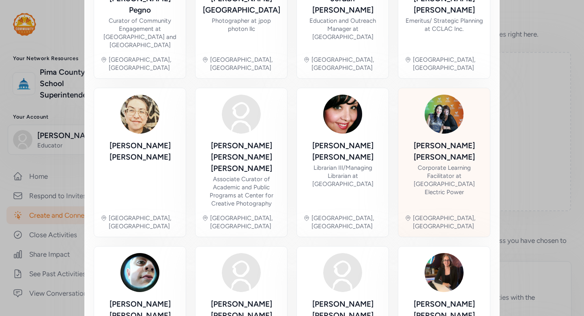
scroll to position [433, 0]
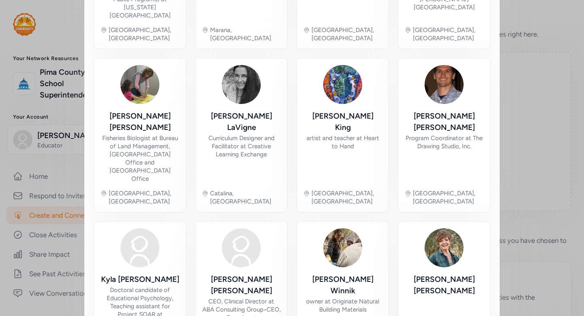
scroll to position [461, 0]
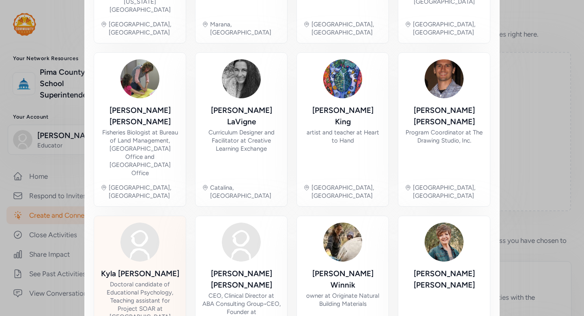
click at [158, 222] on div "Kyla Kemp-Rischard Doctoral candidate of Educational Psychology, Teaching assis…" at bounding box center [140, 288] width 79 height 132
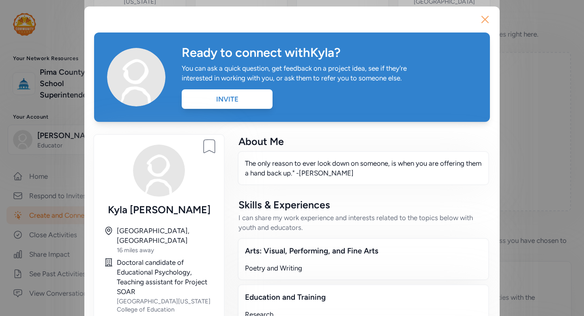
click at [485, 24] on icon "button" at bounding box center [485, 19] width 13 height 13
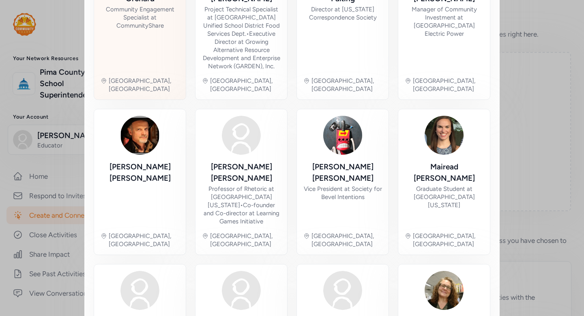
scroll to position [441, 0]
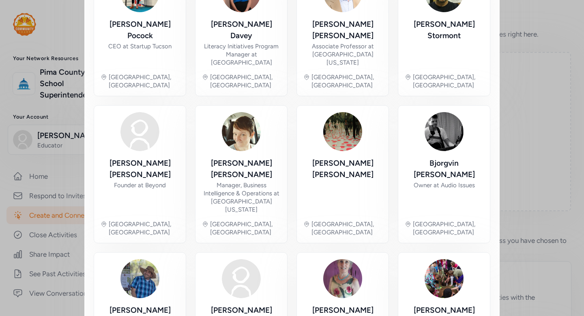
scroll to position [425, 0]
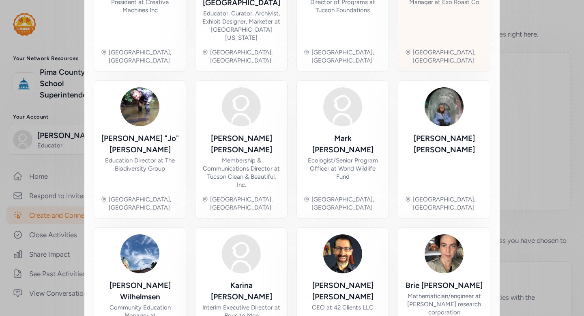
scroll to position [428, 0]
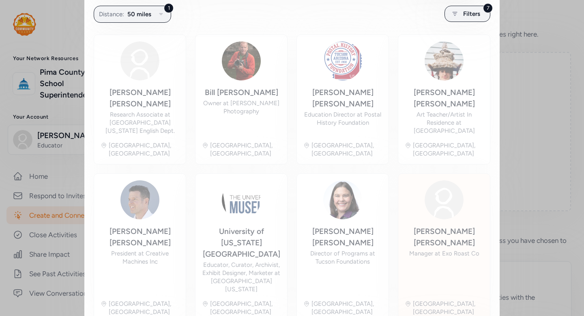
scroll to position [160, 0]
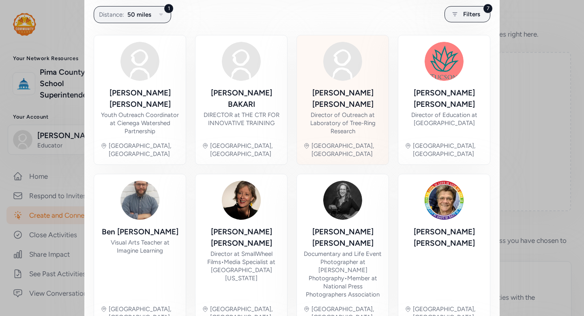
click at [346, 114] on div "Director of Outreach at Laboratory of Tree-Ring Research" at bounding box center [343, 123] width 79 height 24
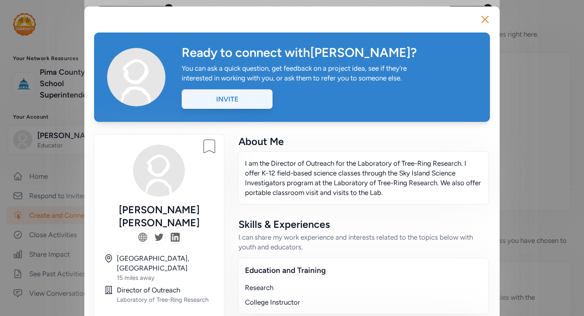
click at [250, 101] on div "Invite" at bounding box center [227, 98] width 91 height 19
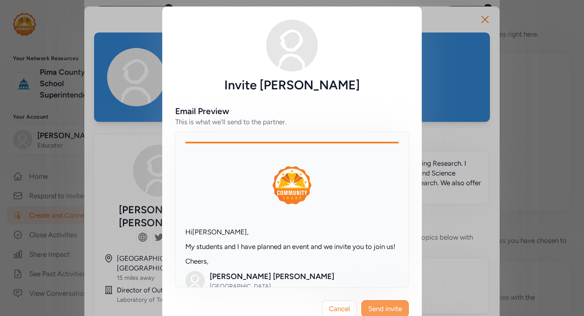
click at [392, 306] on span "Send invite" at bounding box center [385, 309] width 34 height 10
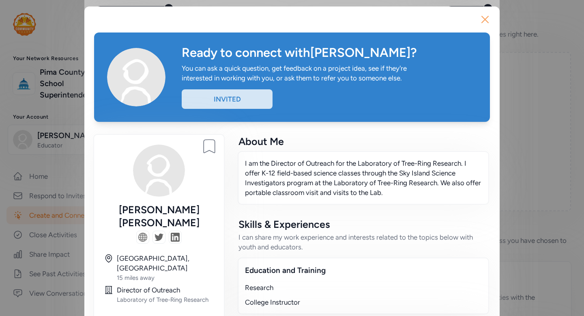
click at [487, 19] on icon "button" at bounding box center [485, 19] width 13 height 13
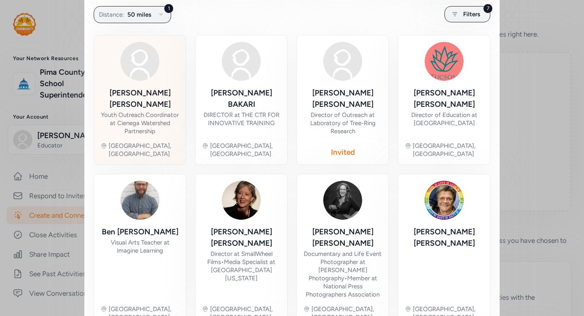
click at [164, 111] on div "Youth Outreach Coordinator at Cienega Watershed Partnership" at bounding box center [140, 123] width 79 height 24
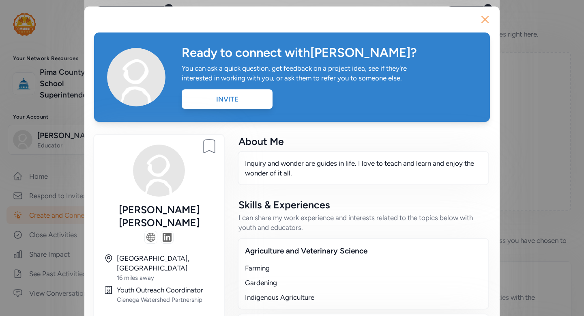
click at [484, 18] on icon "button" at bounding box center [485, 19] width 6 height 6
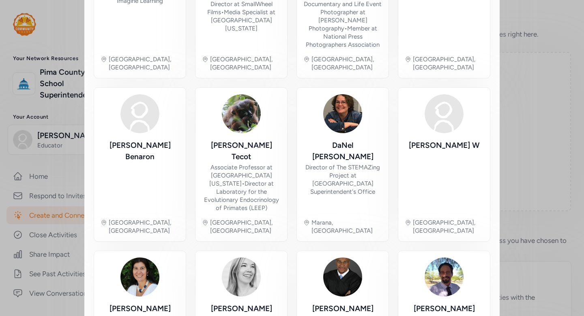
scroll to position [444, 0]
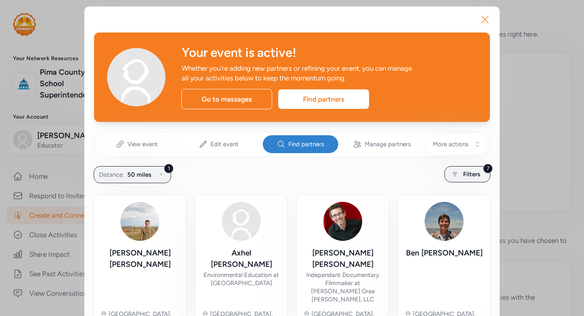
click at [485, 19] on icon "button" at bounding box center [485, 19] width 6 height 6
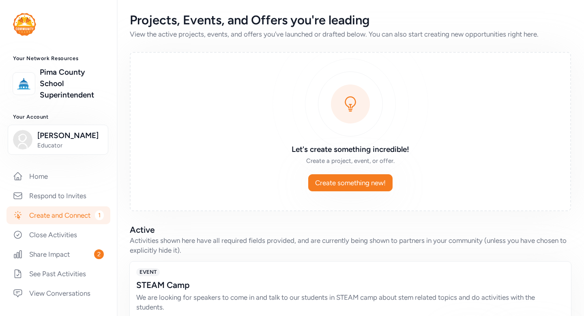
click at [45, 214] on link "Create and Connect 1" at bounding box center [58, 215] width 104 height 18
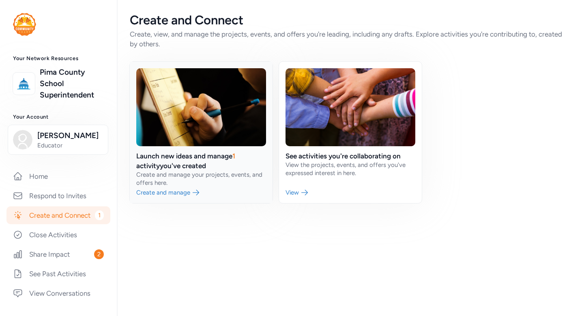
click at [198, 159] on link at bounding box center [201, 132] width 143 height 141
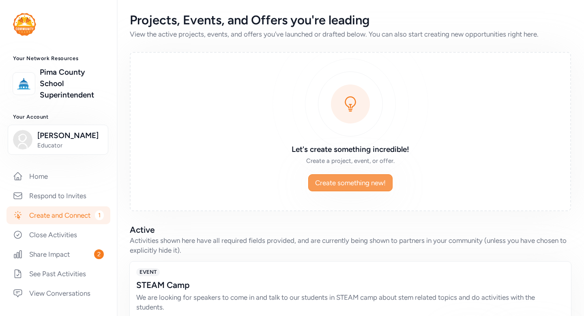
click at [358, 184] on span "Create something new!" at bounding box center [350, 183] width 71 height 10
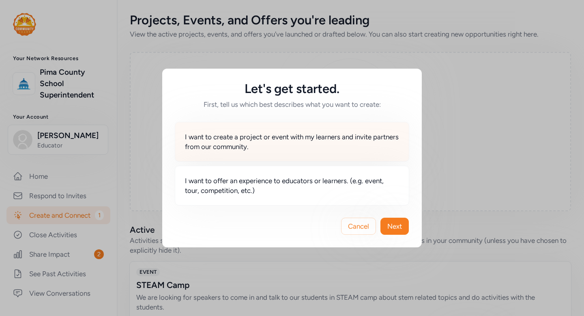
click at [359, 152] on div "I want to create a project or event with my learners and invite partners from o…" at bounding box center [292, 142] width 235 height 40
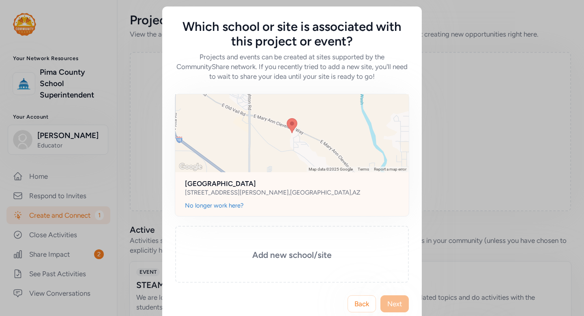
click at [358, 153] on div at bounding box center [292, 133] width 234 height 78
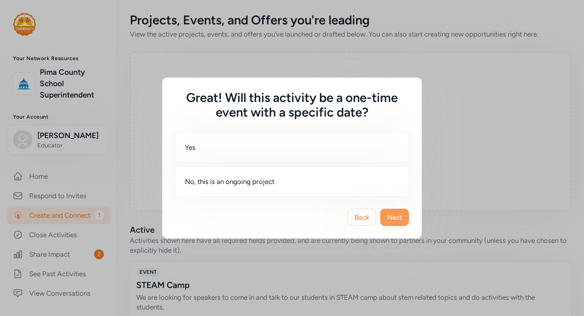
click at [401, 219] on span "Next" at bounding box center [395, 217] width 15 height 10
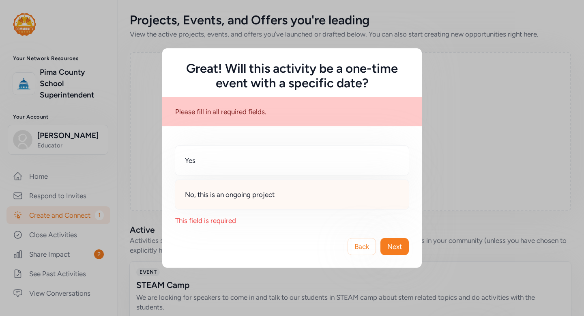
click at [328, 190] on div "No, this is an ongoing project" at bounding box center [292, 194] width 235 height 30
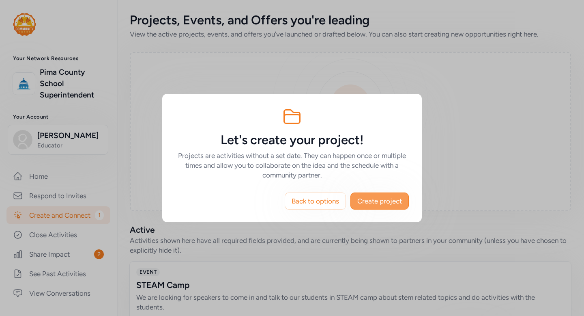
click at [383, 204] on span "Create project" at bounding box center [380, 201] width 45 height 10
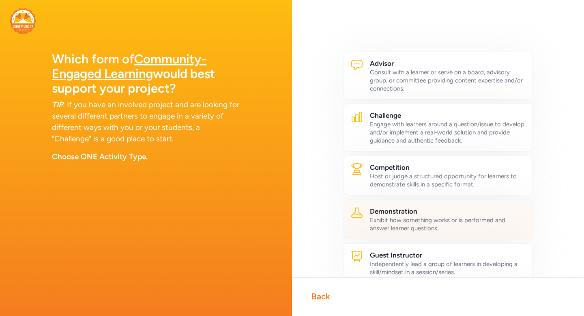
click at [390, 213] on h2 "Demonstration" at bounding box center [448, 211] width 156 height 10
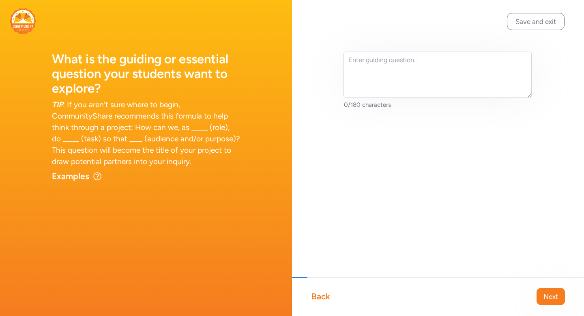
click at [327, 291] on div "Back" at bounding box center [321, 296] width 19 height 11
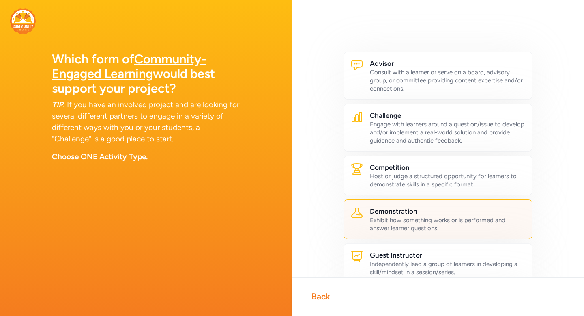
click at [404, 220] on div "Exhibit how something works or is performed and answer learner questions." at bounding box center [448, 224] width 156 height 16
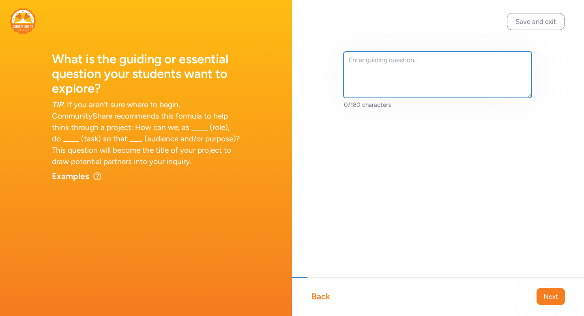
click at [392, 75] on textarea at bounding box center [438, 75] width 188 height 46
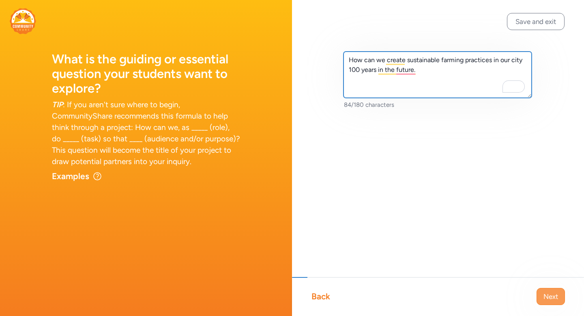
type textarea "How can we create sustainable farming practices in our city 100 years in the fu…"
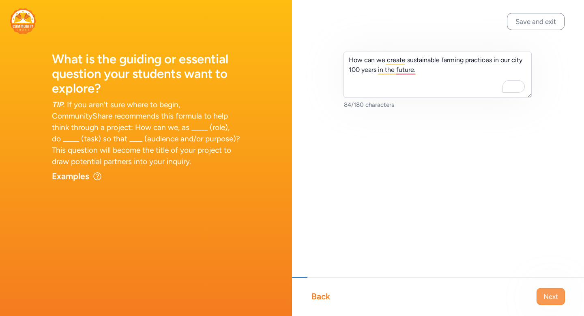
click at [557, 291] on span "Next" at bounding box center [551, 296] width 15 height 10
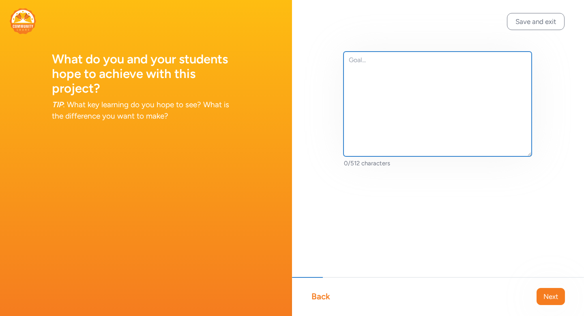
click at [422, 75] on textarea at bounding box center [438, 104] width 188 height 105
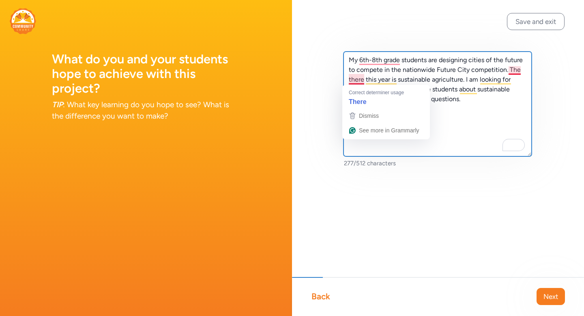
click at [361, 79] on textarea "My 6th-8th grade students are designing cities of the future to compete in the …" at bounding box center [438, 104] width 188 height 105
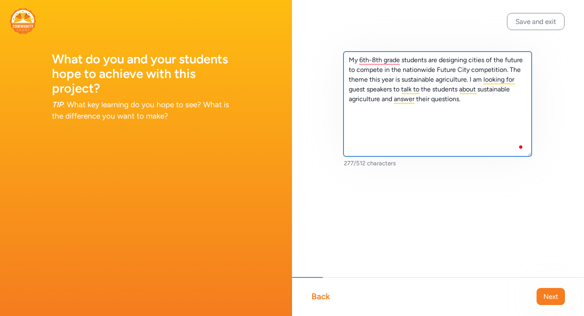
click at [374, 114] on textarea "My 6th-8th grade students are designing cities of the future to compete in the …" at bounding box center [438, 104] width 188 height 105
type textarea "My 6th-8th grade students are designing cities of the future to compete in the …"
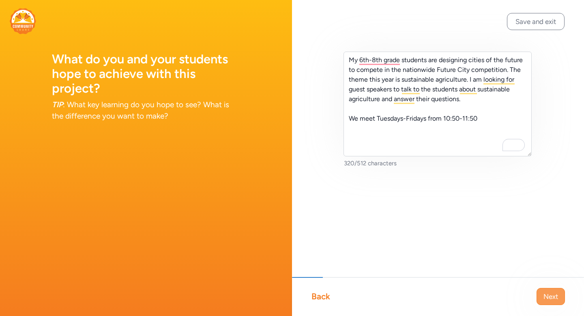
click at [547, 292] on span "Next" at bounding box center [551, 296] width 15 height 10
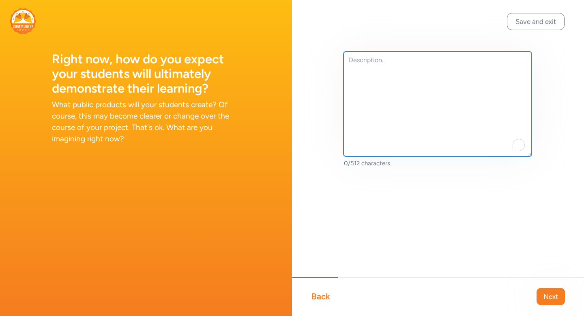
click at [381, 89] on textarea "To enrich screen reader interactions, please activate Accessibility in Grammarl…" at bounding box center [438, 104] width 188 height 105
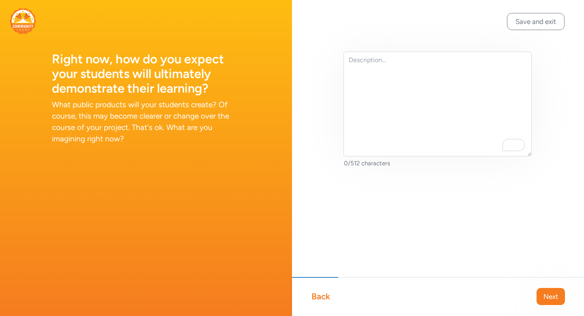
click at [323, 293] on div "Back" at bounding box center [321, 296] width 19 height 11
type textarea "Students will apply their learning to their future city models."
click at [558, 299] on span "Next" at bounding box center [551, 296] width 15 height 10
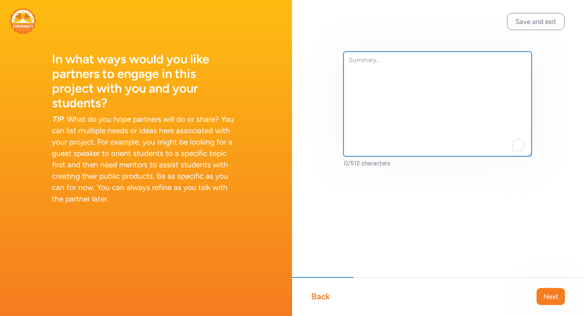
click at [392, 95] on textarea "To enrich screen reader interactions, please activate Accessibility in Grammarl…" at bounding box center [438, 104] width 188 height 105
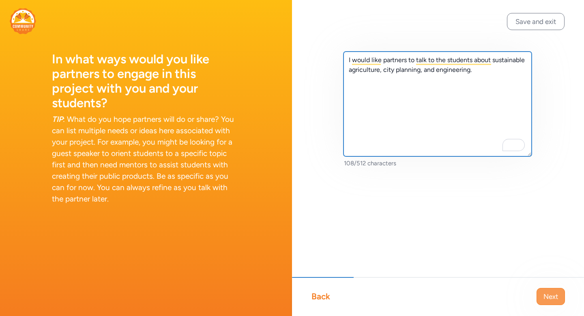
type textarea "I would like partners to talk to the students about sustainable agriculture, ci…"
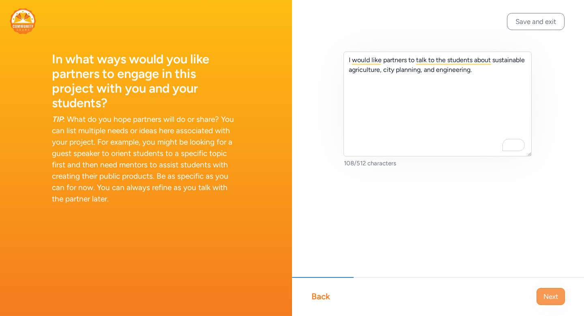
click at [559, 293] on button "Next" at bounding box center [551, 296] width 28 height 17
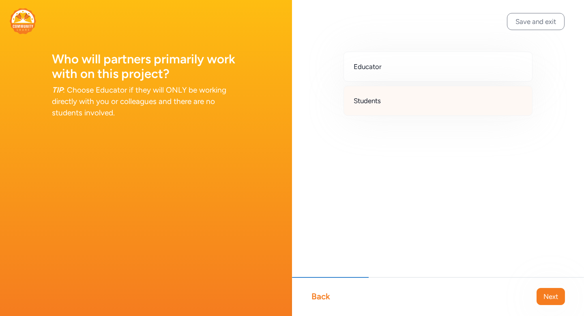
click at [428, 101] on div "Students" at bounding box center [438, 101] width 189 height 30
click at [557, 298] on span "Next" at bounding box center [551, 296] width 15 height 10
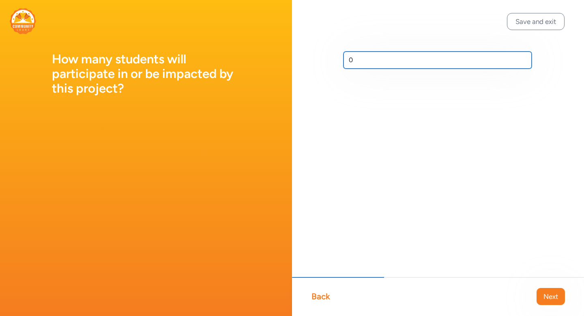
click at [405, 63] on input "0" at bounding box center [438, 60] width 188 height 17
type input "50"
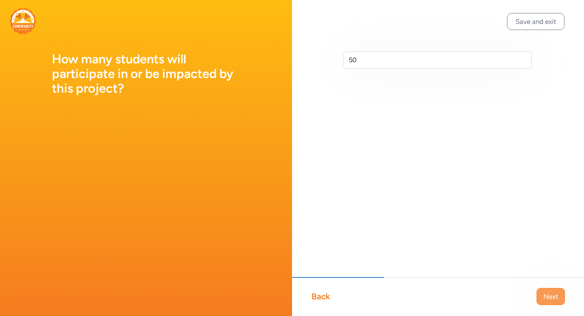
click at [553, 295] on span "Next" at bounding box center [551, 296] width 15 height 10
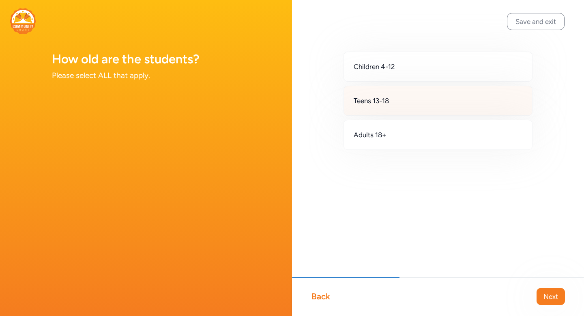
click at [437, 106] on div "Teens 13-18" at bounding box center [438, 101] width 189 height 30
click at [556, 296] on span "Next" at bounding box center [551, 296] width 15 height 10
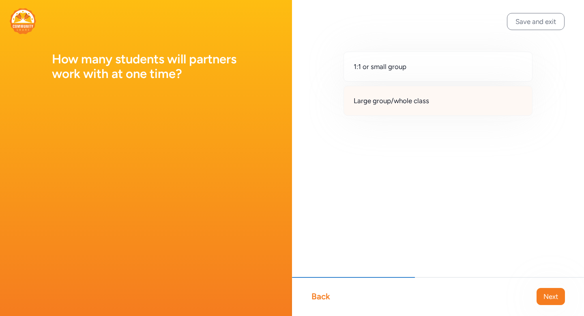
click at [432, 108] on div "Large group/whole class" at bounding box center [438, 101] width 189 height 30
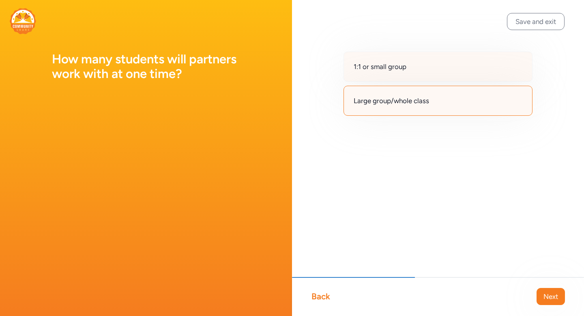
click at [414, 75] on div "1:1 or small group" at bounding box center [438, 67] width 189 height 30
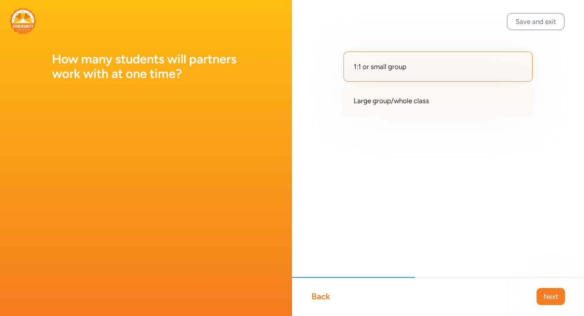
click at [418, 100] on span "Large group/whole class" at bounding box center [391, 101] width 75 height 10
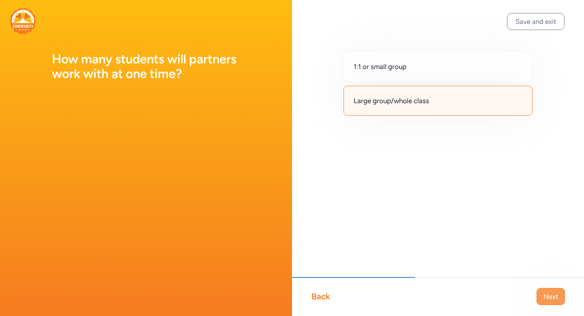
click at [557, 294] on span "Next" at bounding box center [551, 296] width 15 height 10
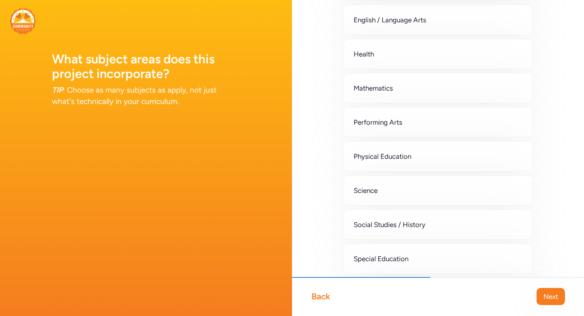
scroll to position [157, 0]
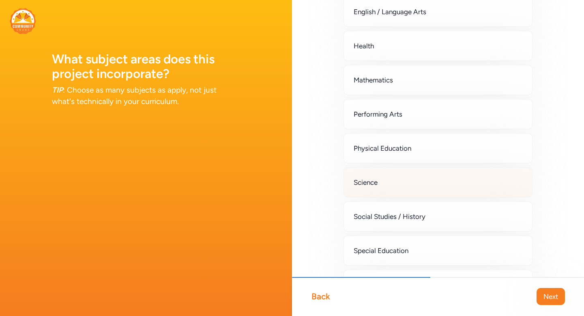
click at [456, 176] on div "Science" at bounding box center [438, 182] width 189 height 30
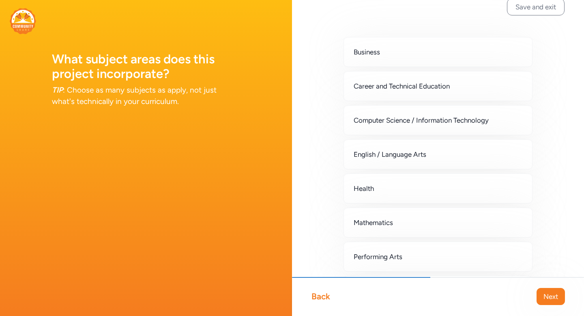
scroll to position [0, 0]
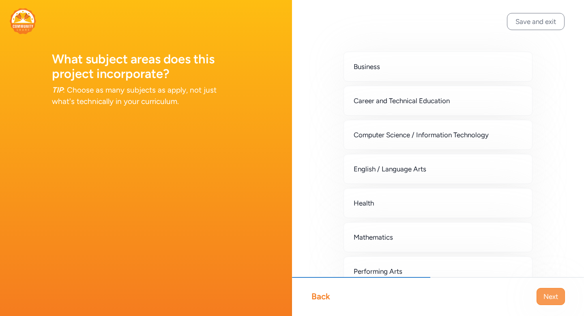
click at [552, 296] on span "Next" at bounding box center [551, 296] width 15 height 10
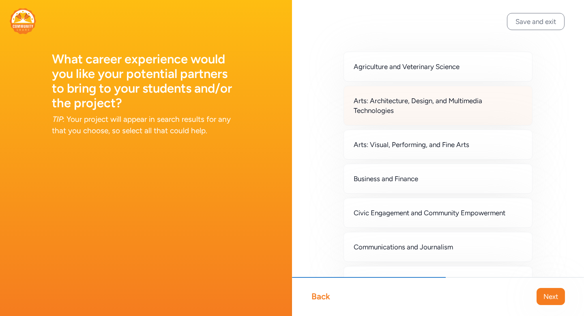
click at [468, 115] on span "Arts: Architecture, Design, and Multimedia Technologies" at bounding box center [438, 105] width 169 height 19
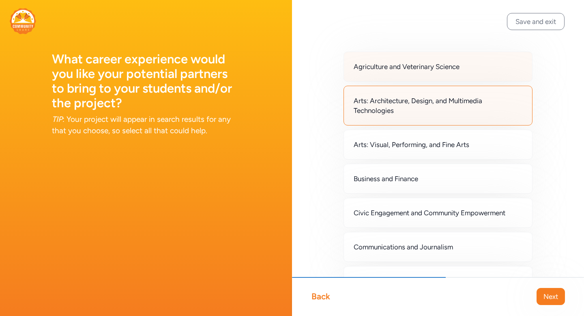
click at [461, 75] on div "Agriculture and Veterinary Science" at bounding box center [438, 67] width 189 height 30
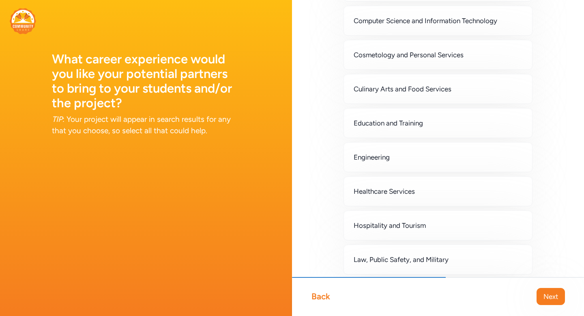
scroll to position [267, 0]
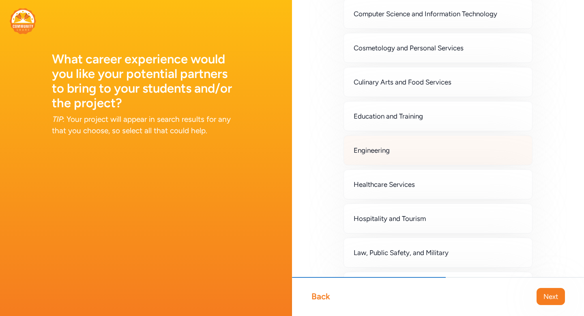
click at [459, 149] on div "Engineering" at bounding box center [438, 150] width 189 height 30
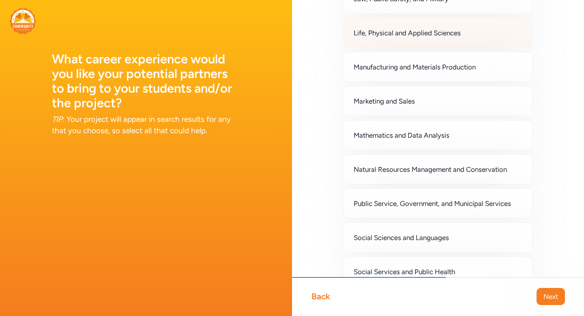
scroll to position [522, 0]
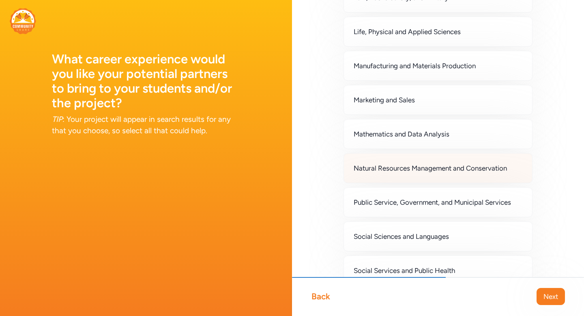
click at [460, 168] on span "Natural Resources Management and Conservation" at bounding box center [430, 168] width 153 height 10
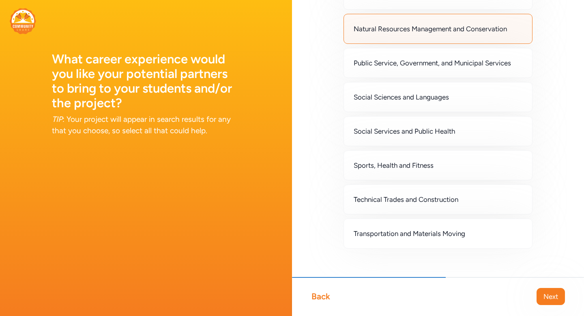
scroll to position [671, 0]
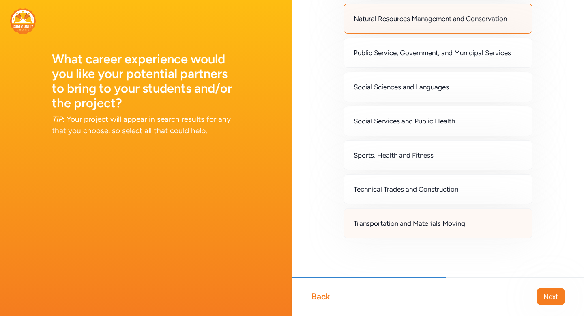
click at [457, 218] on div "Transportation and Materials Moving" at bounding box center [438, 223] width 189 height 30
click at [551, 297] on span "Next" at bounding box center [551, 296] width 15 height 10
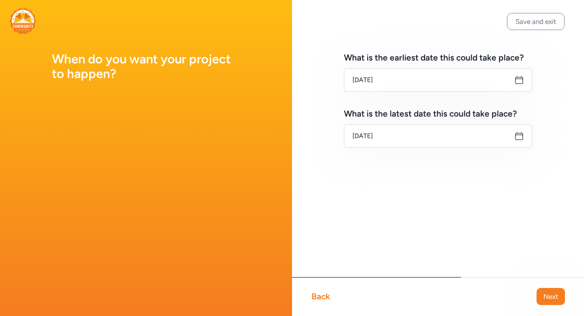
click at [517, 79] on icon at bounding box center [520, 80] width 10 height 10
click at [378, 75] on input "Aug 19, 2025" at bounding box center [438, 80] width 188 height 24
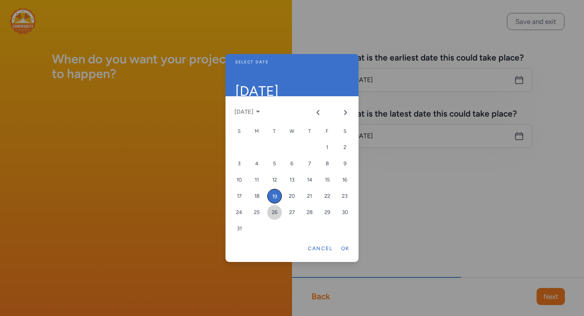
click at [274, 211] on div "26" at bounding box center [274, 212] width 15 height 15
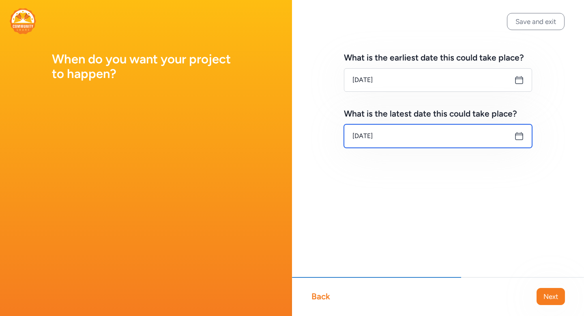
click at [432, 136] on input "Aug 26, 2025" at bounding box center [438, 136] width 188 height 24
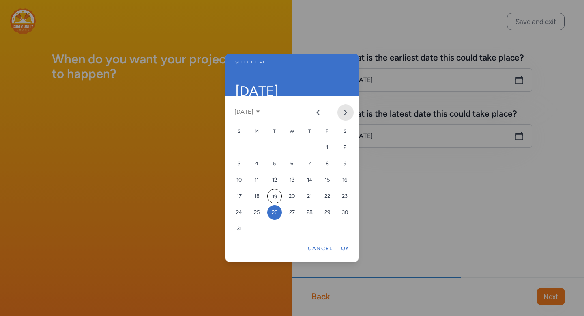
click at [345, 112] on icon "Next month" at bounding box center [345, 112] width 6 height 6
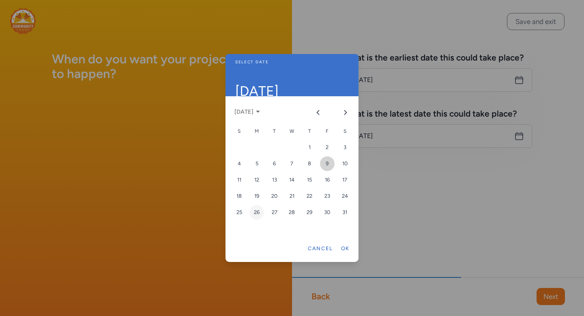
click at [327, 162] on div "9" at bounding box center [327, 163] width 15 height 15
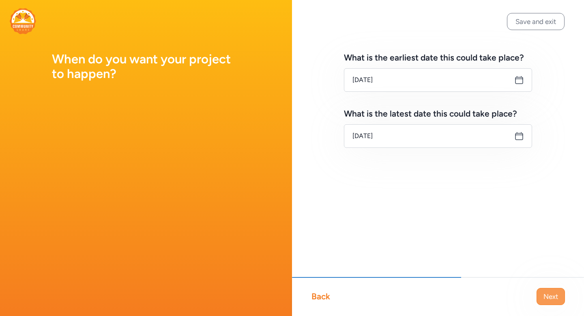
click at [552, 293] on span "Next" at bounding box center [551, 296] width 15 height 10
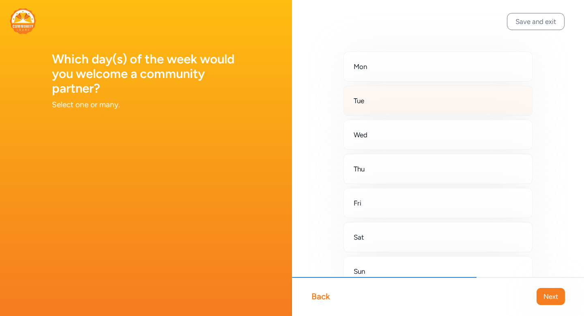
click at [454, 107] on div "Tue" at bounding box center [438, 101] width 189 height 30
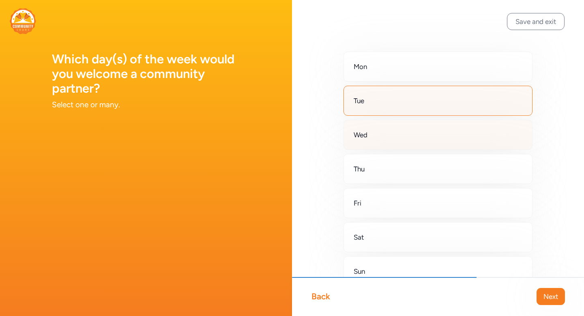
click at [447, 126] on div "Wed" at bounding box center [438, 135] width 189 height 30
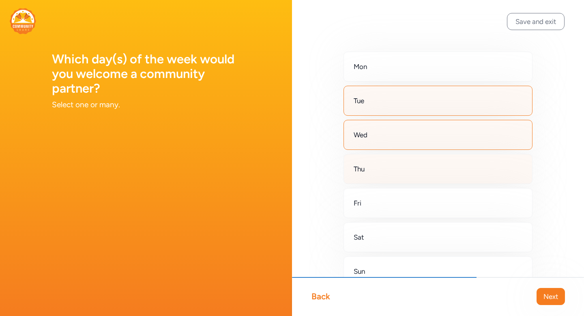
click at [438, 168] on div "Thu" at bounding box center [438, 169] width 189 height 30
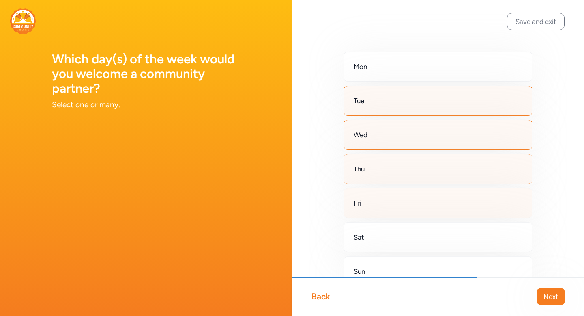
click at [429, 200] on div "Fri" at bounding box center [438, 203] width 189 height 30
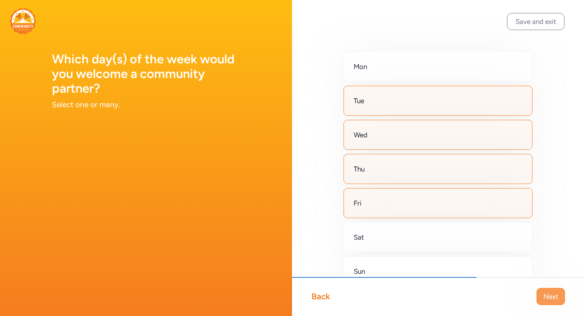
click at [551, 297] on span "Next" at bounding box center [551, 296] width 15 height 10
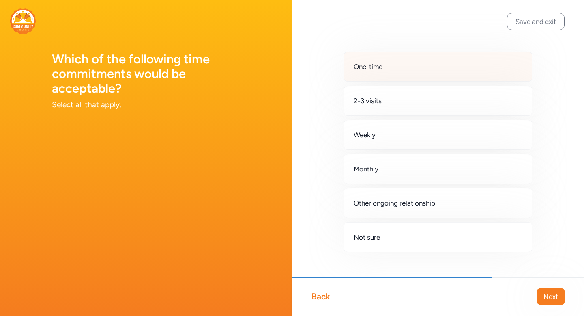
click at [388, 70] on div "One-time" at bounding box center [438, 67] width 189 height 30
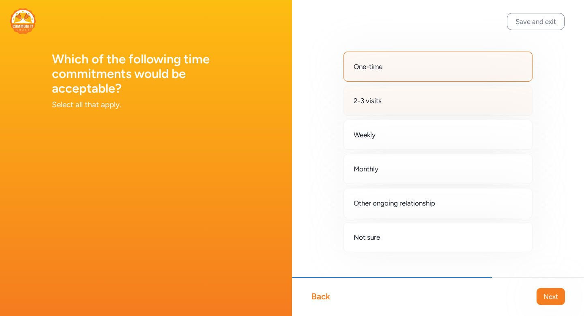
click at [386, 99] on div "2-3 visits" at bounding box center [438, 101] width 189 height 30
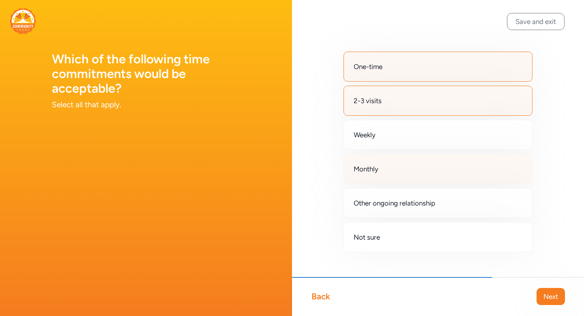
click at [396, 174] on div "Monthly" at bounding box center [438, 169] width 189 height 30
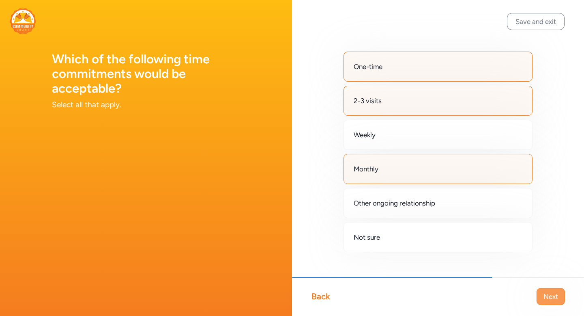
click at [558, 294] on span "Next" at bounding box center [551, 296] width 15 height 10
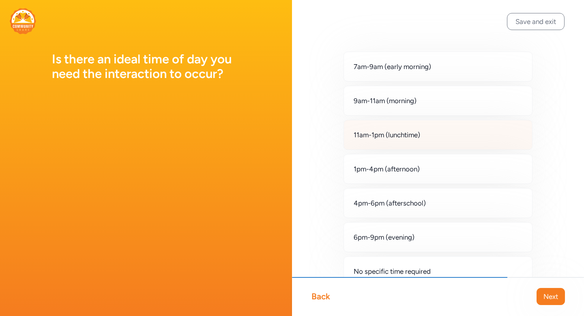
click at [470, 132] on div "11am-1pm (lunchtime)" at bounding box center [438, 135] width 189 height 30
click at [548, 293] on span "Next" at bounding box center [551, 296] width 15 height 10
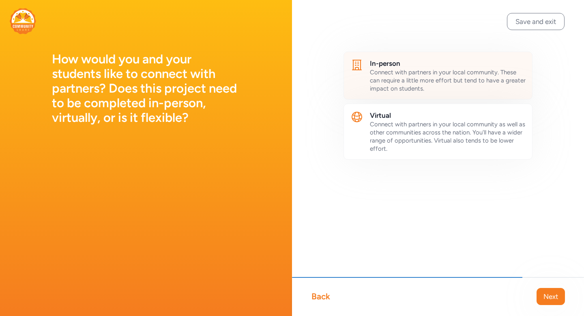
click at [461, 80] on span "Connect with partners in your local community. These can require a little more …" at bounding box center [448, 81] width 156 height 24
click at [560, 295] on button "Next" at bounding box center [551, 296] width 28 height 17
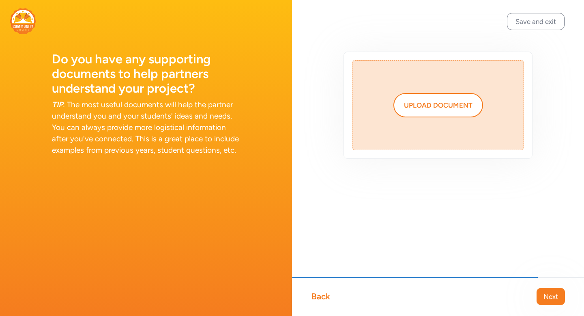
click at [560, 295] on button "Next" at bounding box center [551, 296] width 28 height 17
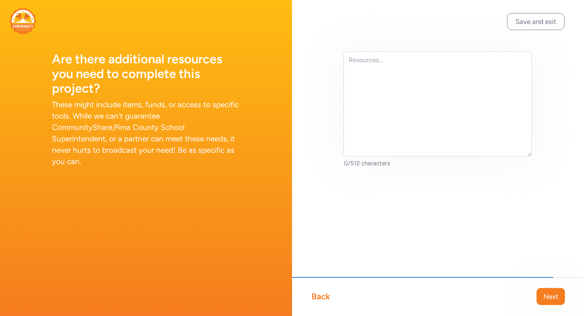
click at [560, 295] on button "Next" at bounding box center [551, 296] width 28 height 17
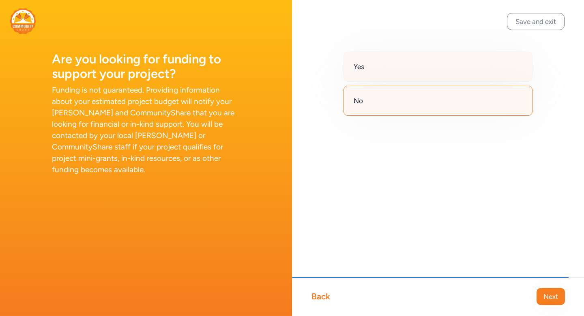
click at [375, 69] on div "Yes" at bounding box center [438, 67] width 189 height 30
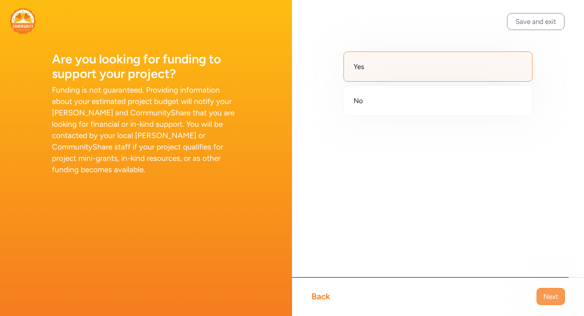
click at [553, 299] on span "Next" at bounding box center [551, 296] width 15 height 10
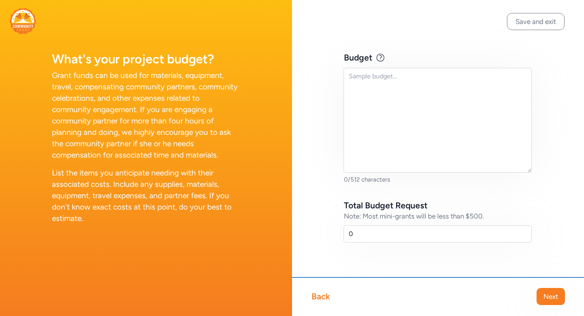
click at [325, 295] on div "Back" at bounding box center [321, 296] width 19 height 11
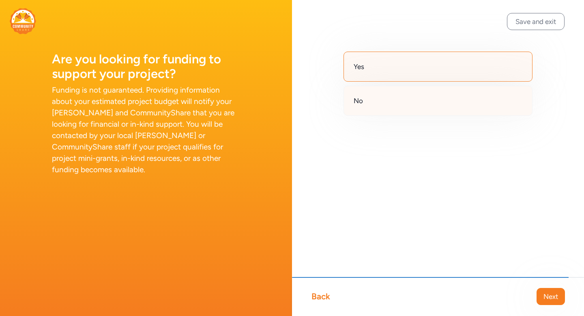
click at [390, 98] on div "No" at bounding box center [438, 101] width 189 height 30
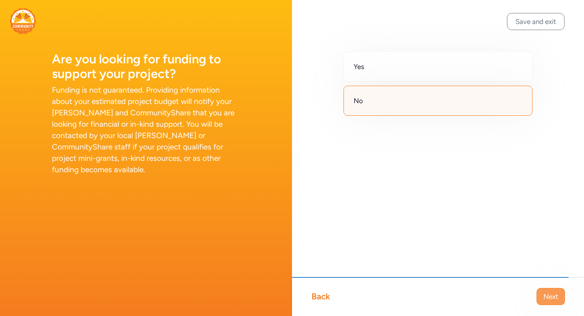
click at [554, 294] on span "Next" at bounding box center [551, 296] width 15 height 10
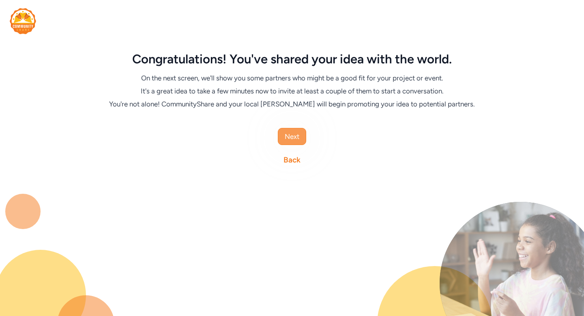
click at [293, 134] on span "Next" at bounding box center [292, 136] width 15 height 10
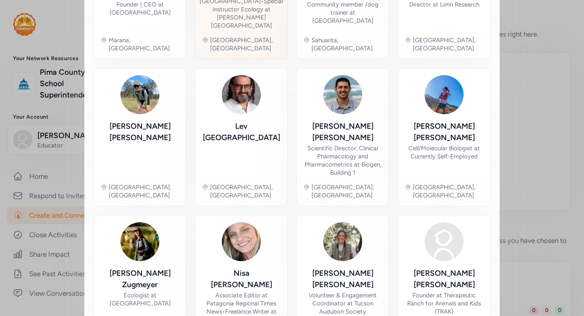
scroll to position [417, 0]
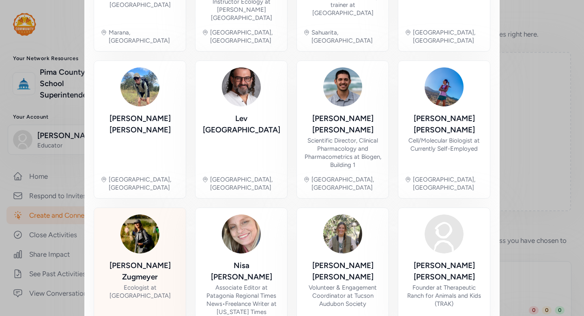
click at [150, 260] on div "Claire Zugmeyer" at bounding box center [140, 271] width 79 height 23
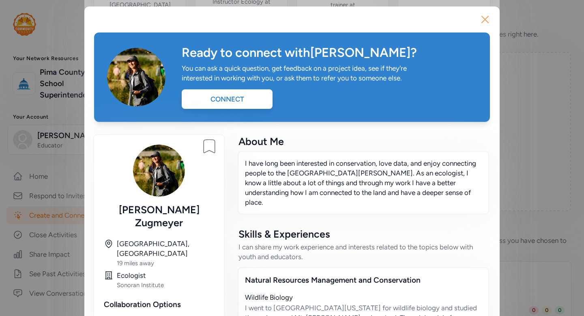
click at [484, 21] on icon "button" at bounding box center [485, 19] width 6 height 6
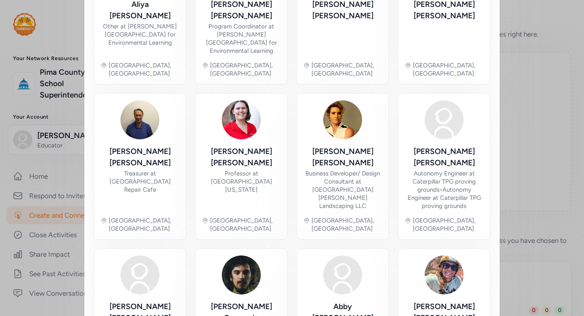
scroll to position [398, 0]
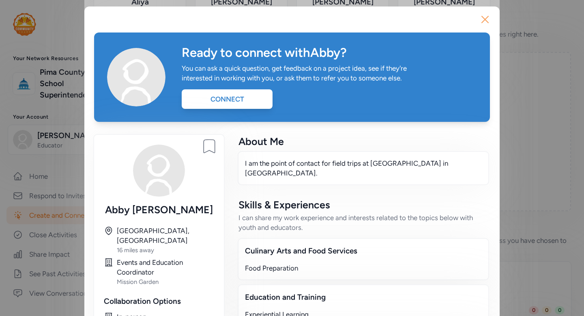
click at [484, 20] on icon "button" at bounding box center [485, 19] width 6 height 6
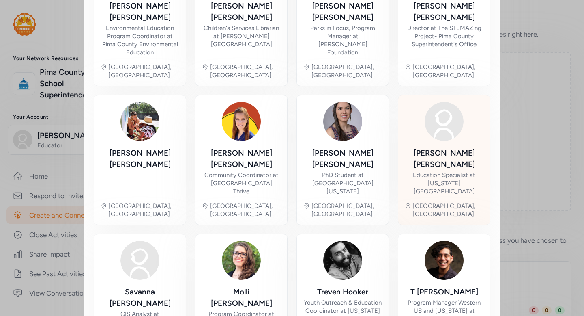
scroll to position [401, 0]
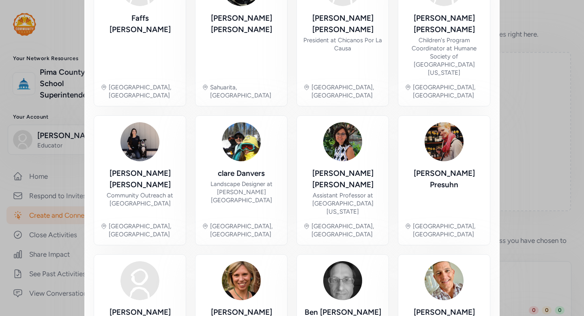
scroll to position [376, 0]
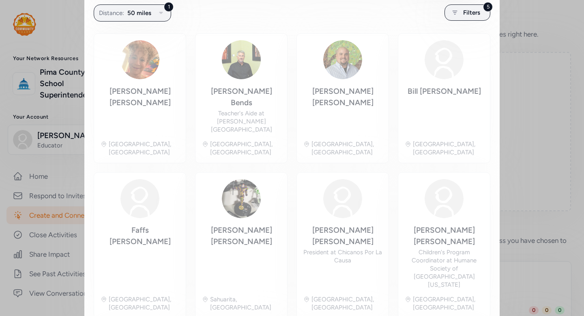
scroll to position [160, 0]
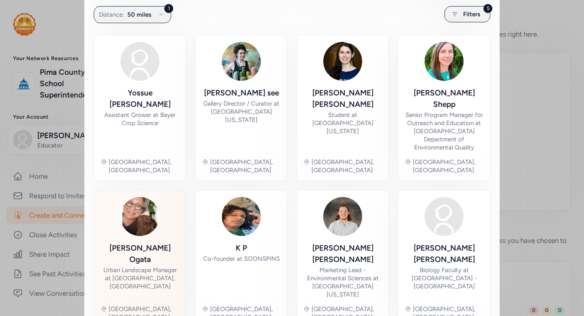
click at [152, 266] on div "Urban Landscape Manager at Tucson Water Department, City of Tucson" at bounding box center [140, 278] width 79 height 24
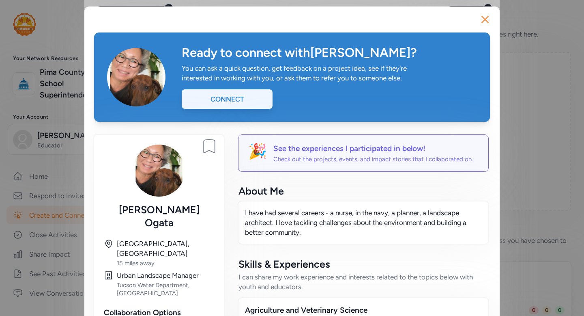
click at [215, 103] on div "Connect" at bounding box center [227, 98] width 91 height 19
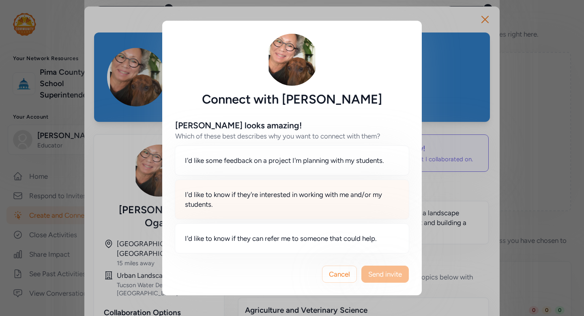
click at [330, 199] on span "I'd like to know if they're interested in working with me and/or my students." at bounding box center [292, 199] width 214 height 19
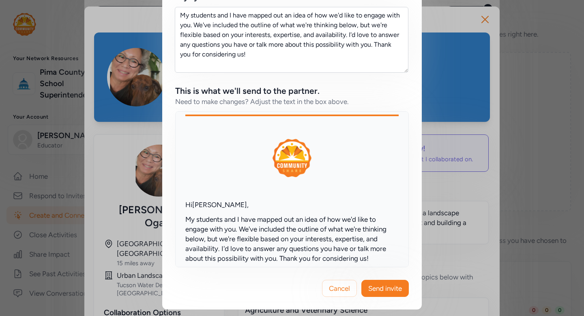
scroll to position [9, 0]
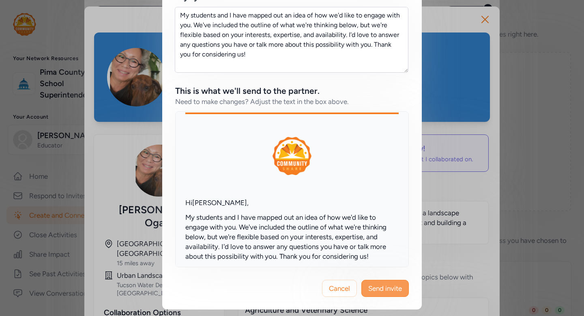
click at [390, 288] on span "Send invite" at bounding box center [385, 288] width 34 height 10
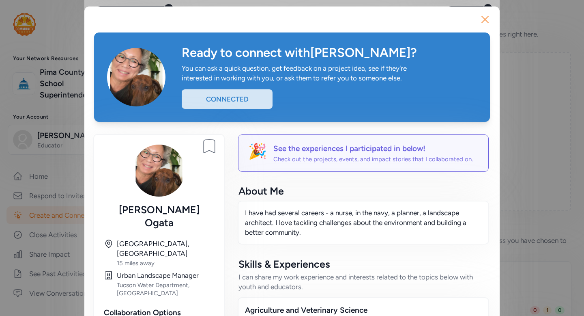
click at [481, 23] on icon "button" at bounding box center [485, 19] width 13 height 13
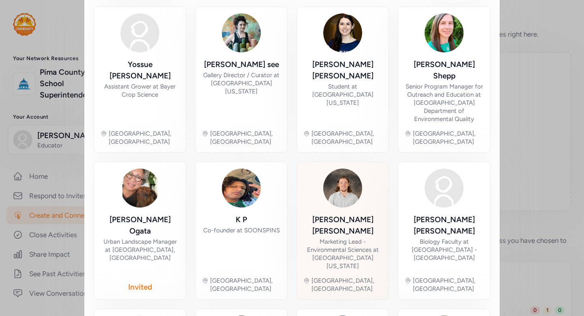
scroll to position [189, 0]
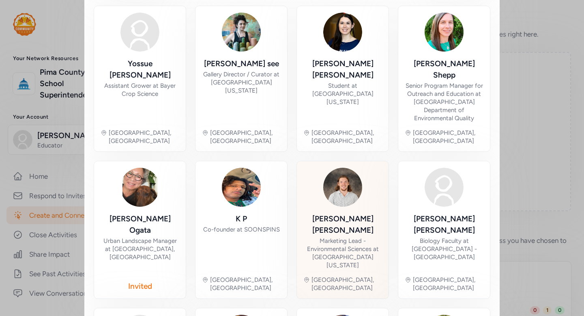
click at [350, 237] on div "Marketing Lead - Environmental Sciences at University of Arizona" at bounding box center [343, 253] width 79 height 32
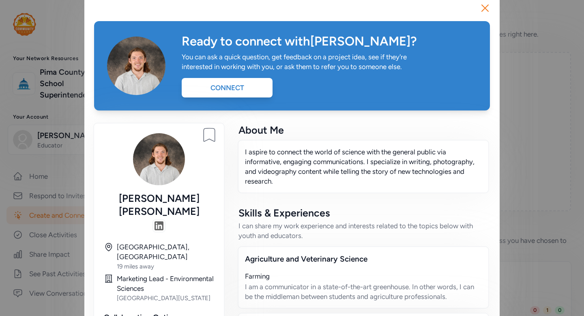
scroll to position [9, 0]
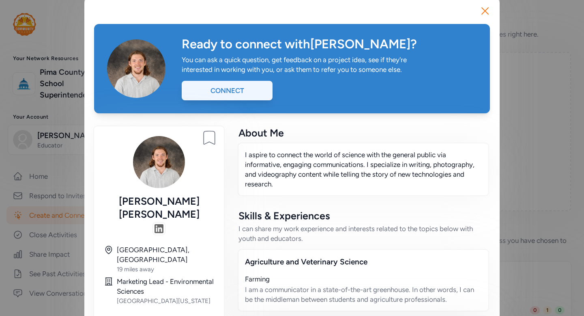
click at [249, 86] on div "Connect" at bounding box center [227, 90] width 91 height 19
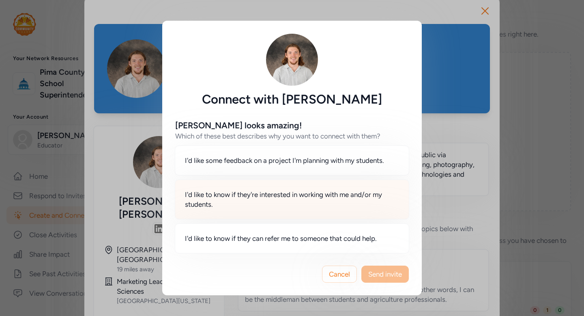
click at [336, 208] on span "I'd like to know if they're interested in working with me and/or my students." at bounding box center [292, 199] width 214 height 19
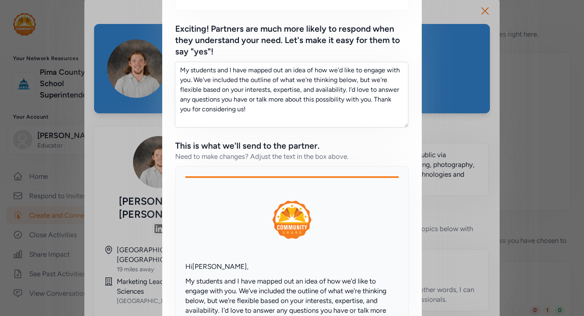
scroll to position [283, 0]
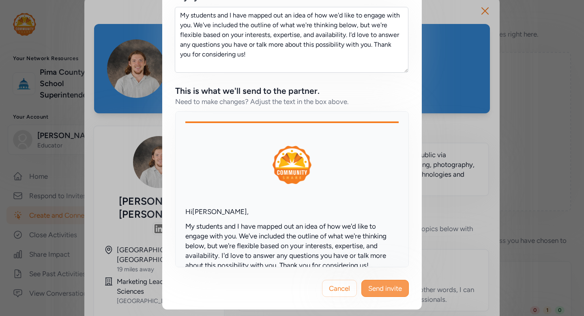
click at [386, 293] on span "Send invite" at bounding box center [385, 288] width 34 height 10
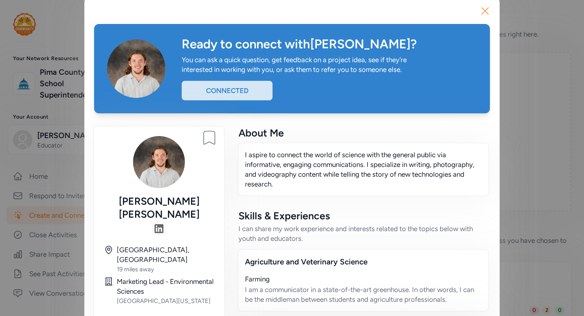
click at [487, 11] on icon "button" at bounding box center [485, 10] width 13 height 13
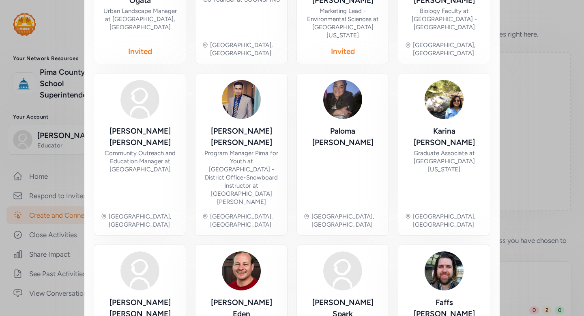
scroll to position [420, 0]
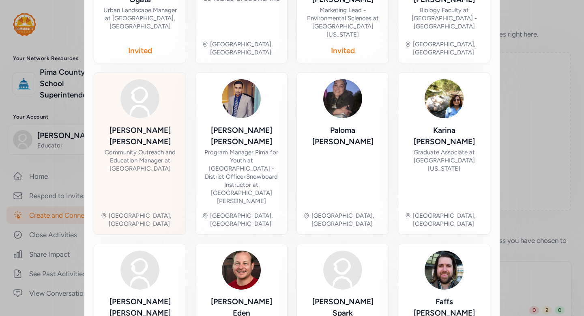
click at [157, 148] on div "Community Outreach and Education Manager at Community Gardens of Tucson" at bounding box center [140, 160] width 79 height 24
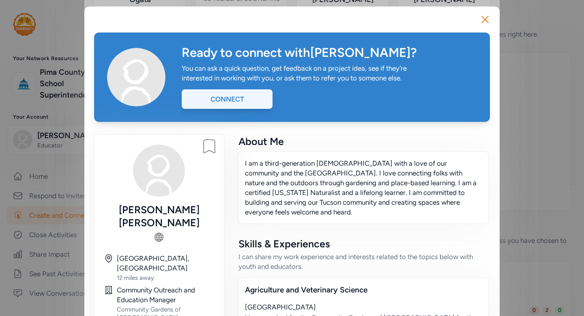
click at [248, 105] on div "Connect" at bounding box center [227, 98] width 91 height 19
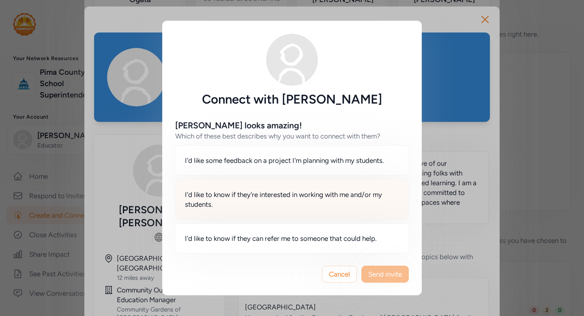
click at [272, 204] on span "I'd like to know if they're interested in working with me and/or my students." at bounding box center [292, 199] width 214 height 19
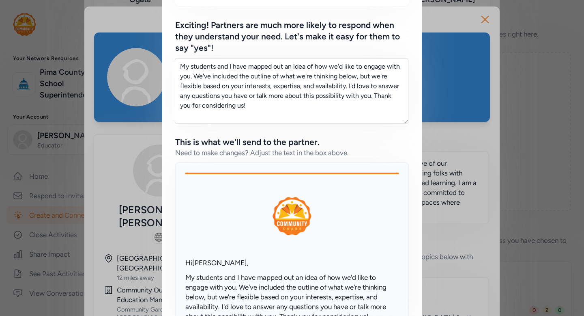
scroll to position [283, 0]
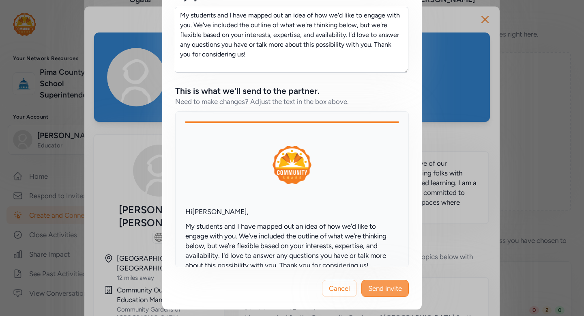
click at [379, 289] on span "Send invite" at bounding box center [385, 288] width 34 height 10
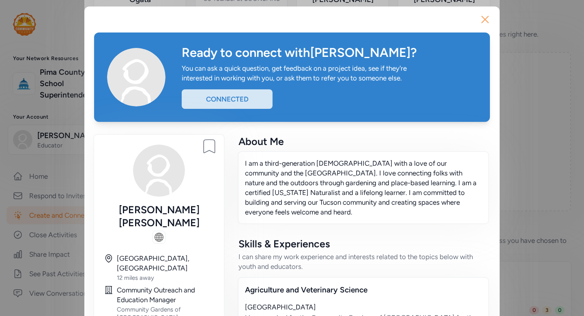
click at [483, 18] on icon "button" at bounding box center [485, 19] width 13 height 13
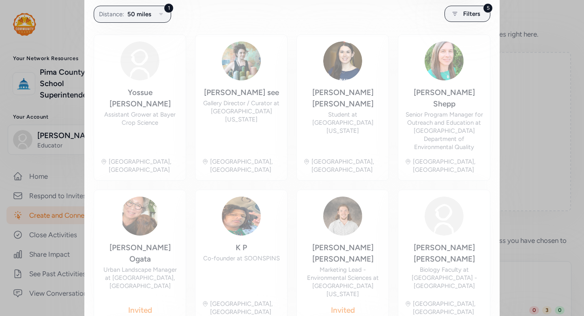
scroll to position [160, 0]
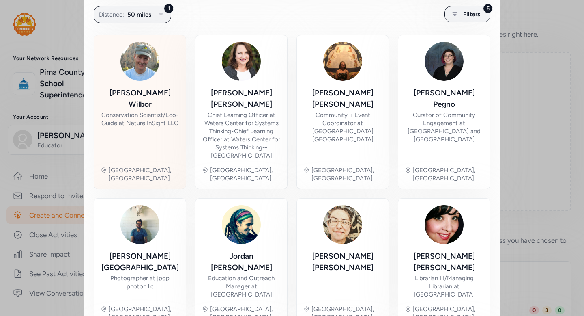
click at [153, 111] on div "Conservation Scientist/Eco-Guide at Nature InSight LLC" at bounding box center [140, 119] width 79 height 16
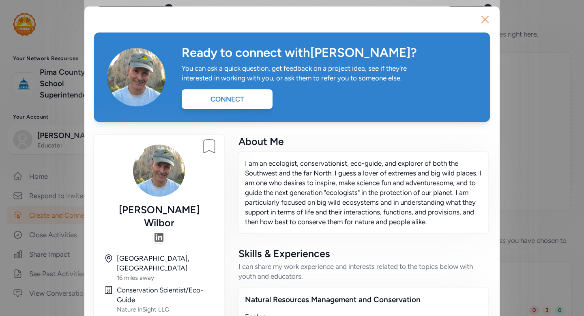
click at [484, 23] on icon "button" at bounding box center [485, 19] width 13 height 13
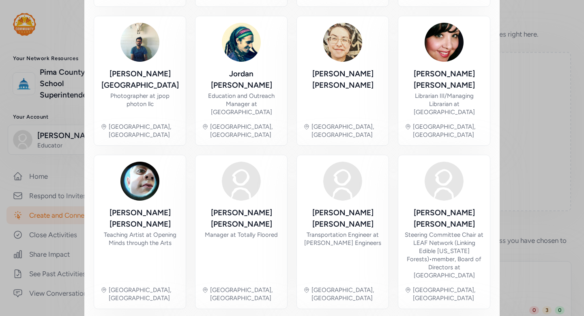
scroll to position [344, 0]
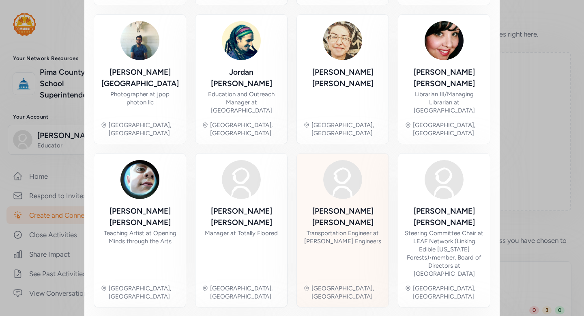
click at [360, 229] on div "Transportation Engineer at Horrocks Engineers" at bounding box center [343, 237] width 79 height 16
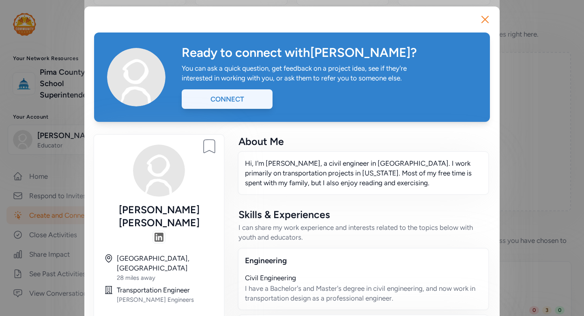
click at [252, 101] on div "Connect" at bounding box center [227, 98] width 91 height 19
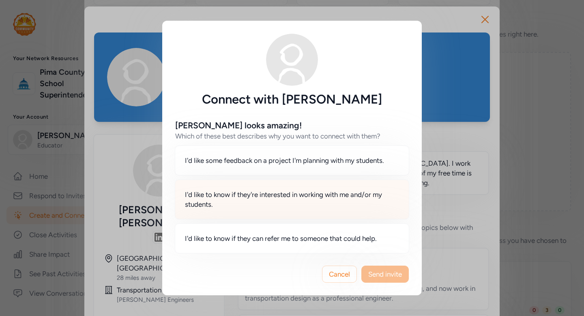
click at [258, 198] on span "I'd like to know if they're interested in working with me and/or my students." at bounding box center [292, 199] width 214 height 19
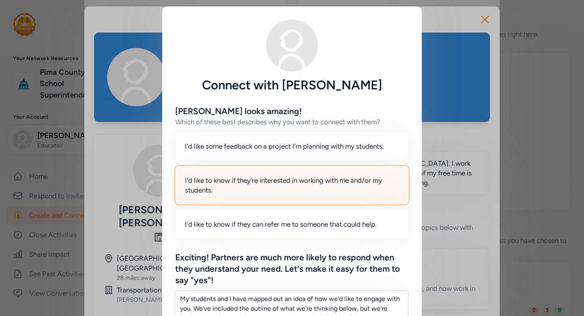
scroll to position [283, 0]
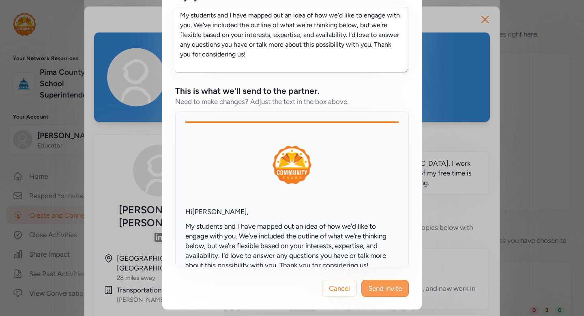
click at [379, 288] on span "Send invite" at bounding box center [385, 288] width 34 height 10
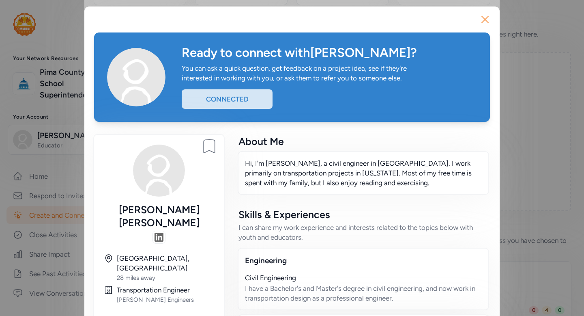
click at [486, 16] on icon "button" at bounding box center [485, 19] width 13 height 13
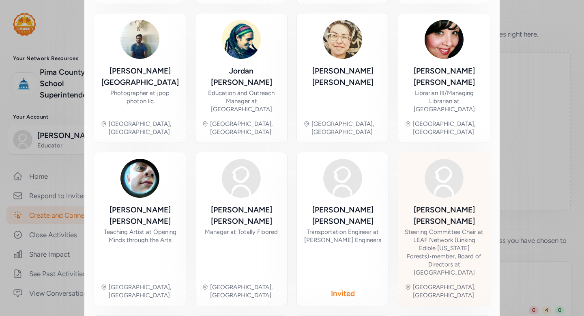
scroll to position [351, 0]
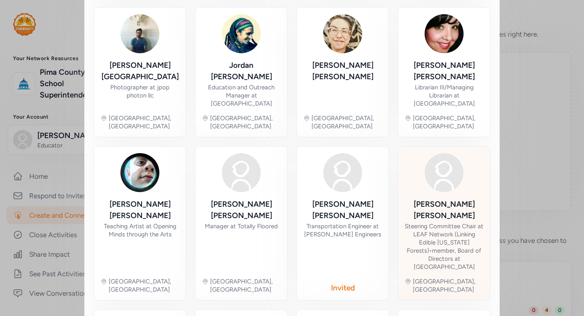
click at [436, 222] on div "Steering Committee Chair at LEAF Network (Linking Edible Arizona Forests) • mem…" at bounding box center [444, 246] width 79 height 49
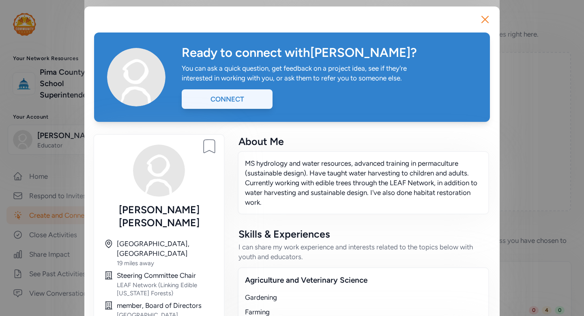
click at [258, 97] on div "Connect" at bounding box center [227, 98] width 91 height 19
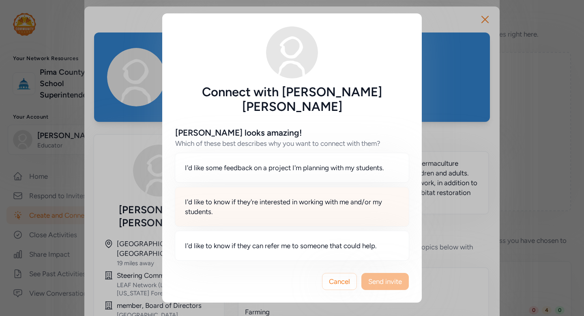
click at [317, 197] on span "I'd like to know if they're interested in working with me and/or my students." at bounding box center [292, 206] width 214 height 19
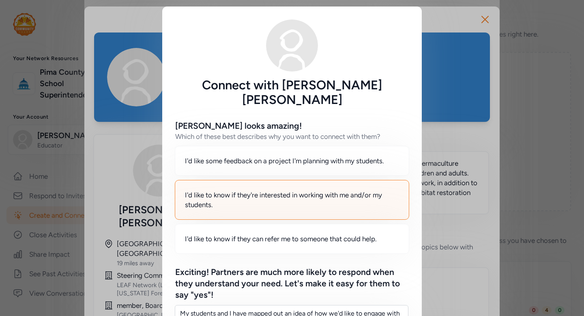
scroll to position [283, 0]
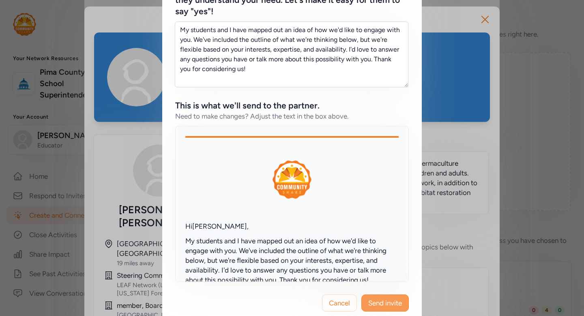
click at [382, 298] on span "Send invite" at bounding box center [385, 303] width 34 height 10
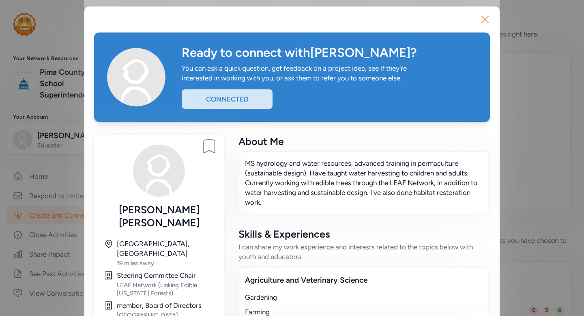
click at [485, 22] on icon "button" at bounding box center [485, 19] width 13 height 13
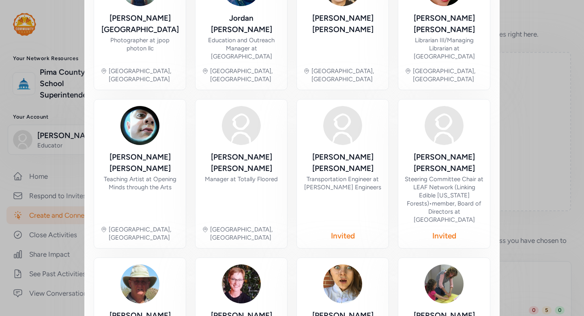
scroll to position [448, 0]
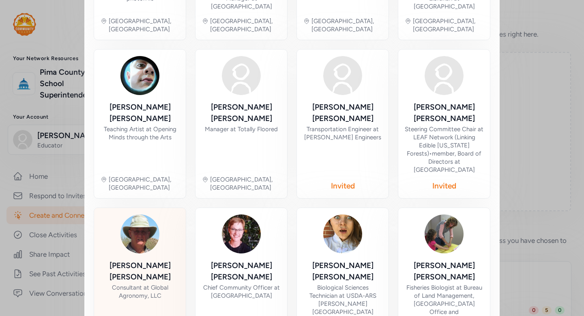
click at [161, 260] on div "Thomas W Crawford Jr" at bounding box center [140, 271] width 79 height 23
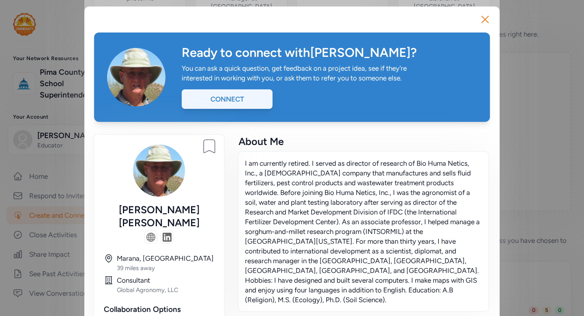
click at [247, 102] on div "Connect" at bounding box center [227, 98] width 91 height 19
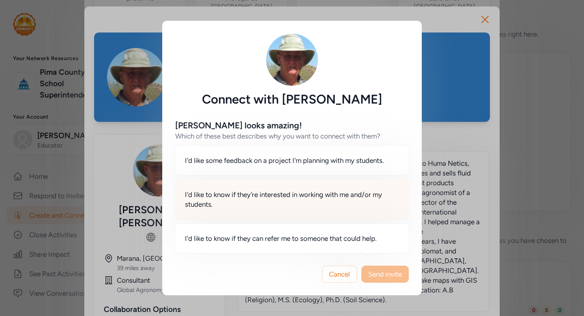
click at [280, 207] on span "I'd like to know if they're interested in working with me and/or my students." at bounding box center [292, 199] width 214 height 19
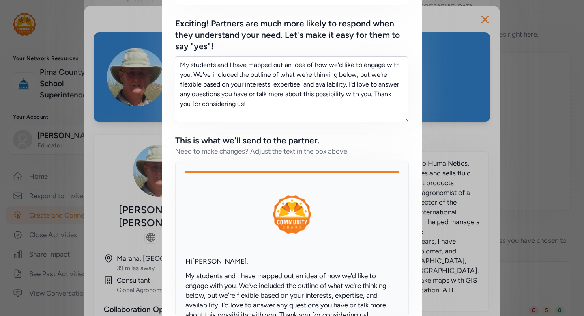
scroll to position [283, 0]
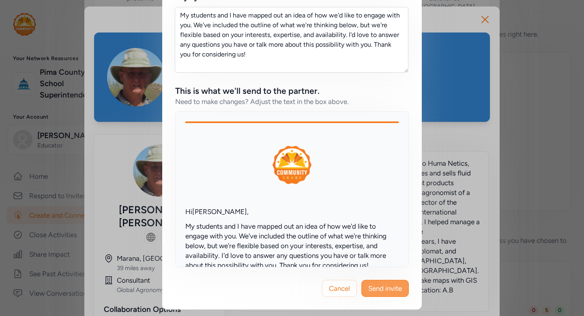
click at [383, 285] on span "Send invite" at bounding box center [385, 288] width 34 height 10
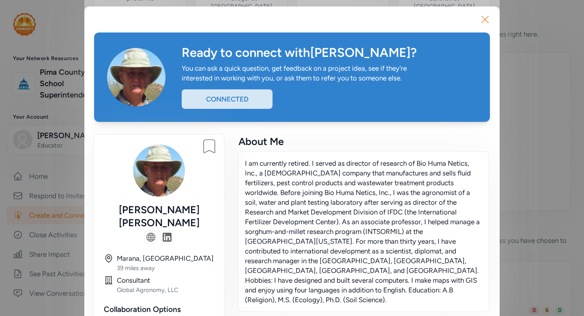
click at [486, 19] on icon "button" at bounding box center [485, 19] width 6 height 6
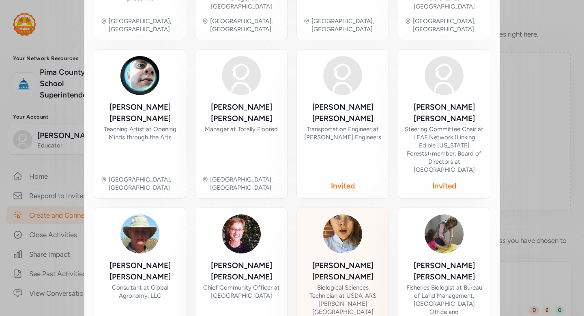
click at [353, 283] on div "Biological Sciences Technician at USDA-ARS Carl Hayden Bee Research Center" at bounding box center [343, 299] width 79 height 32
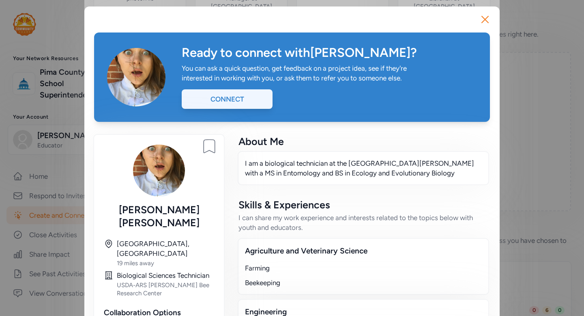
click at [260, 97] on div "Connect" at bounding box center [227, 98] width 91 height 19
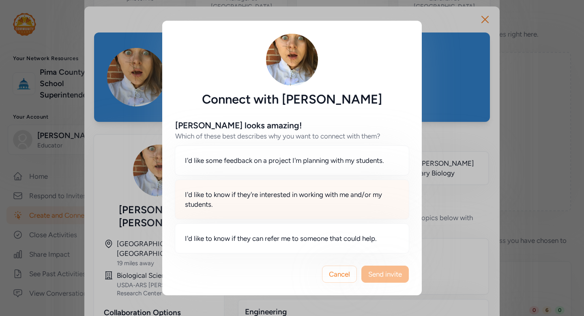
click at [263, 190] on span "I'd like to know if they're interested in working with me and/or my students." at bounding box center [292, 199] width 214 height 19
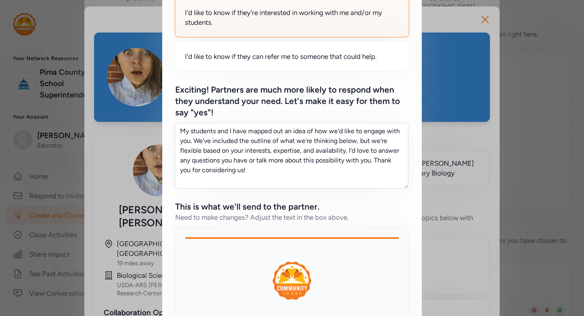
scroll to position [283, 0]
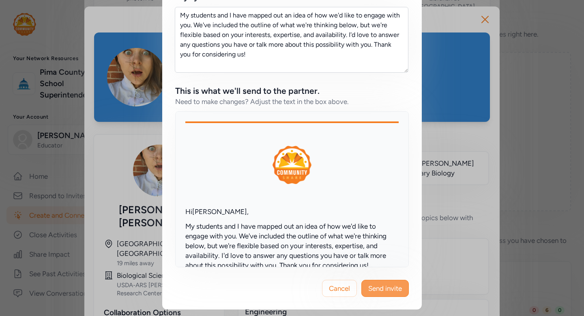
click at [382, 286] on span "Send invite" at bounding box center [385, 288] width 34 height 10
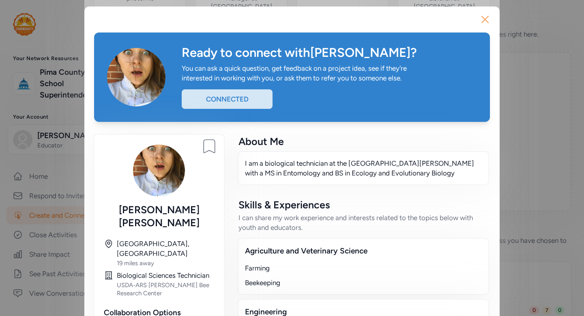
click at [487, 19] on icon "button" at bounding box center [485, 19] width 13 height 13
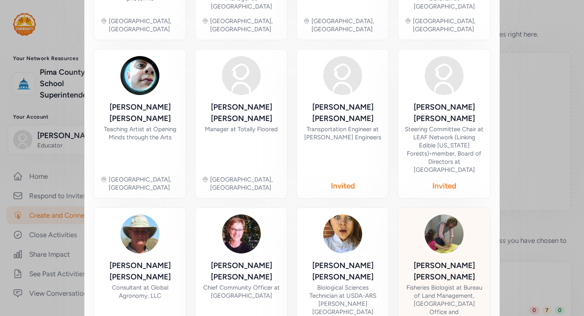
click at [429, 214] on div at bounding box center [444, 233] width 39 height 39
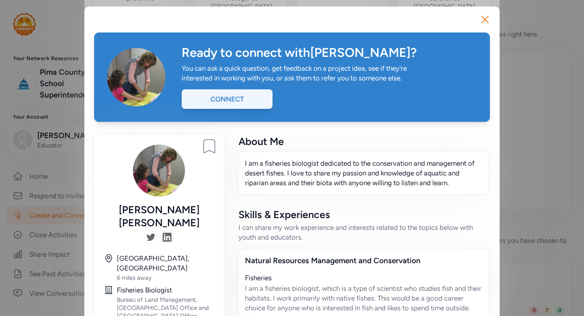
click at [239, 103] on div "Connect" at bounding box center [227, 98] width 91 height 19
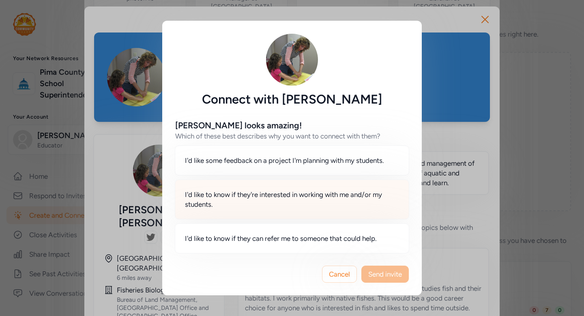
click at [330, 197] on span "I'd like to know if they're interested in working with me and/or my students." at bounding box center [292, 199] width 214 height 19
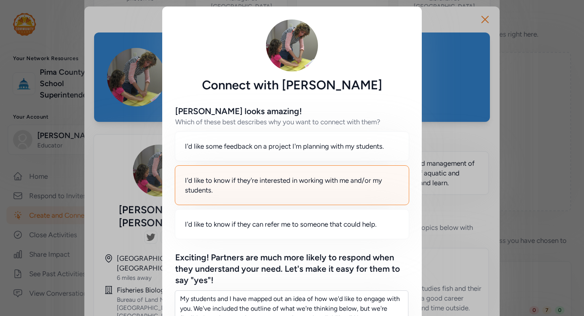
scroll to position [283, 0]
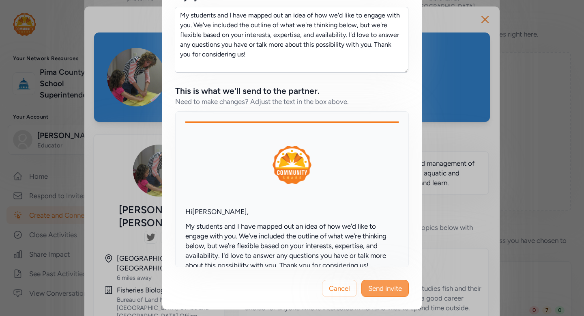
click at [394, 292] on span "Send invite" at bounding box center [385, 288] width 34 height 10
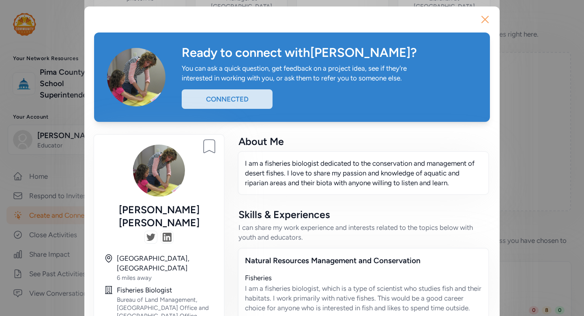
click at [486, 25] on icon "button" at bounding box center [485, 19] width 13 height 13
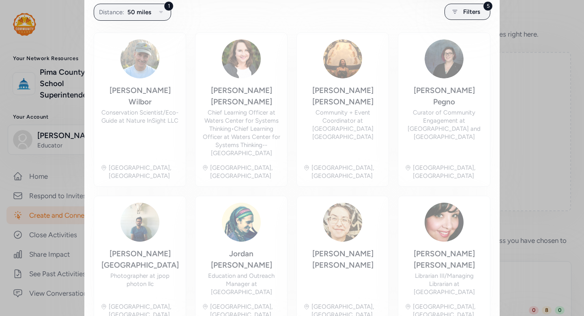
scroll to position [160, 0]
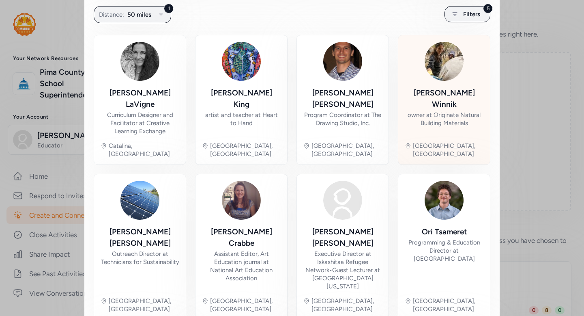
click at [454, 93] on div "Natasha Winnik" at bounding box center [444, 98] width 79 height 23
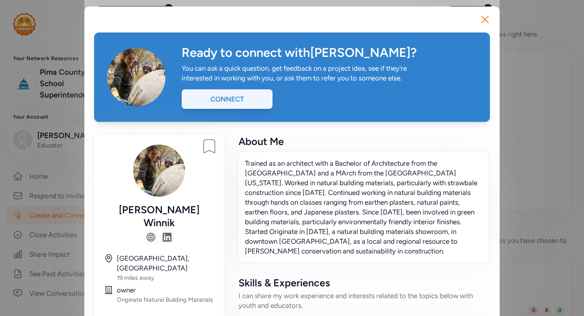
click at [252, 97] on div "Connect" at bounding box center [227, 98] width 91 height 19
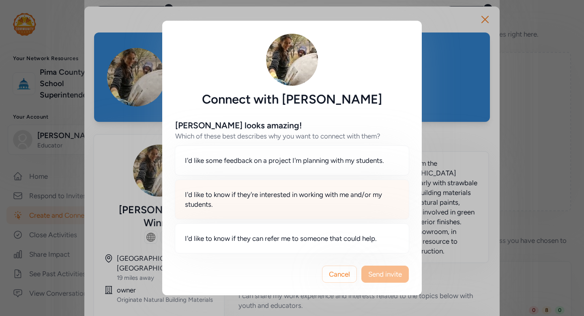
click at [308, 207] on span "I'd like to know if they're interested in working with me and/or my students." at bounding box center [292, 199] width 214 height 19
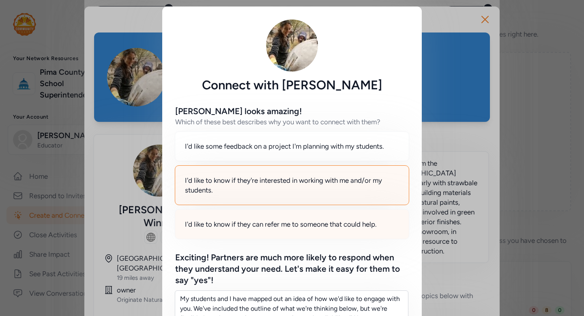
scroll to position [283, 0]
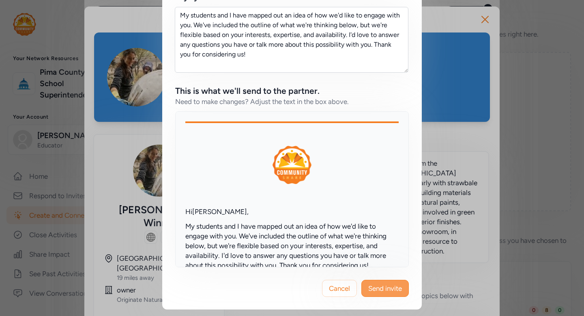
click at [386, 291] on span "Send invite" at bounding box center [385, 288] width 34 height 10
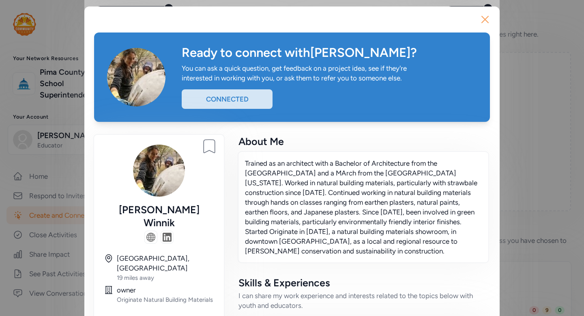
click at [485, 26] on button "Close" at bounding box center [485, 19] width 26 height 26
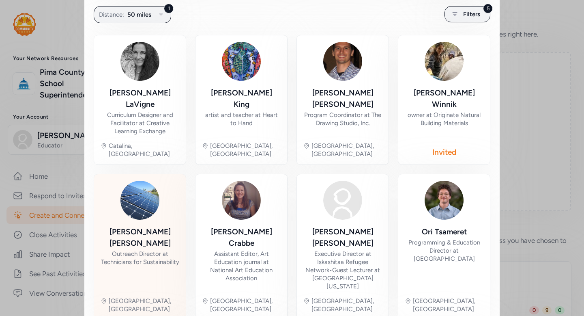
click at [167, 226] on div "Nicole Koch Outreach Director at Technicians for Sustainability" at bounding box center [140, 258] width 79 height 64
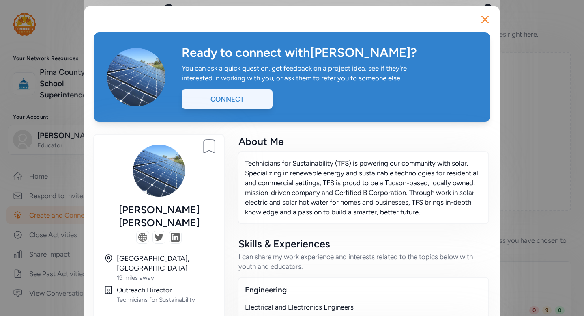
click at [228, 101] on div "Connect" at bounding box center [227, 98] width 91 height 19
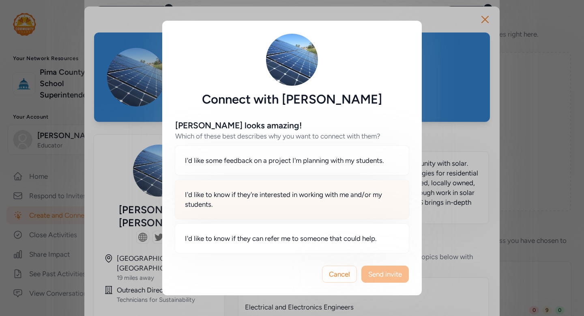
click at [354, 205] on span "I'd like to know if they're interested in working with me and/or my students." at bounding box center [292, 199] width 214 height 19
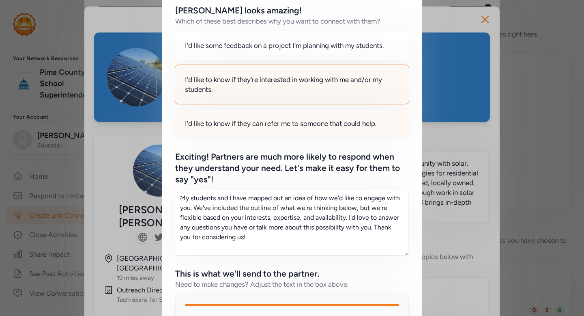
scroll to position [283, 0]
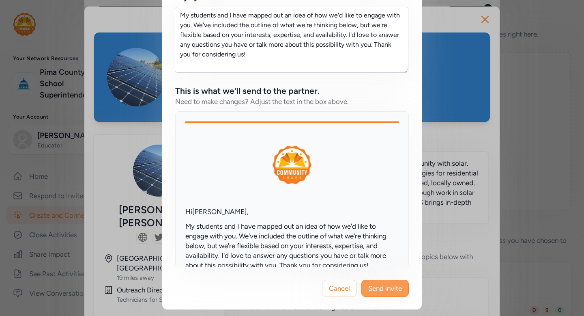
click at [392, 290] on span "Send invite" at bounding box center [385, 288] width 34 height 10
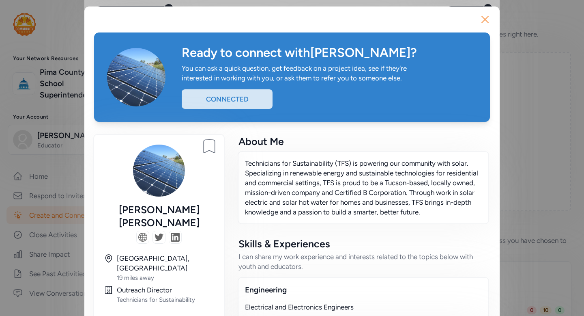
click at [485, 20] on icon "button" at bounding box center [485, 19] width 6 height 6
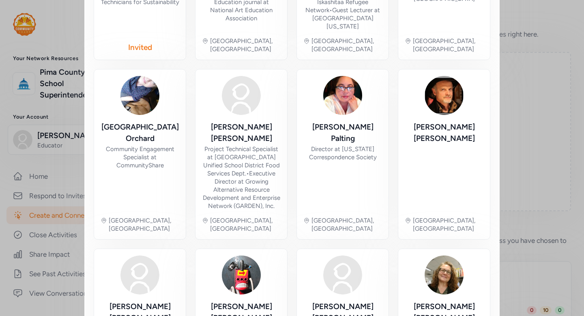
scroll to position [449, 0]
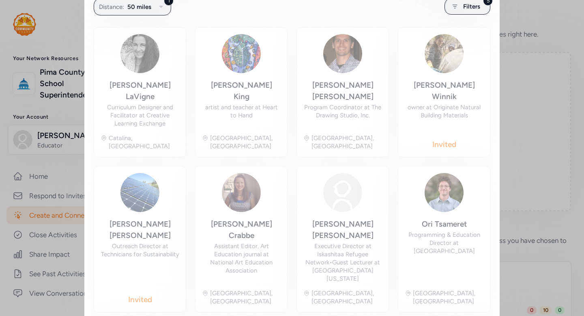
scroll to position [160, 0]
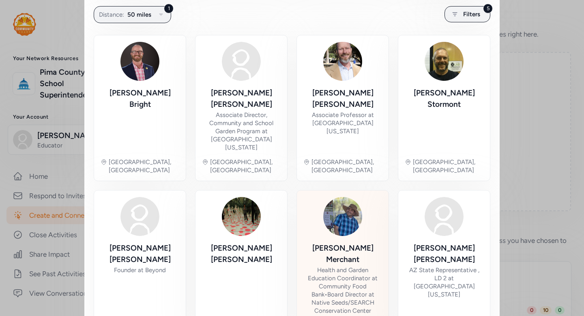
click at [347, 266] on div "Health and Garden Education Coordinator at Community Food Bank • Board Director…" at bounding box center [343, 290] width 79 height 49
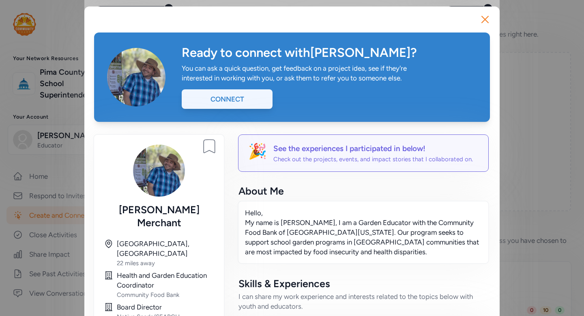
click at [238, 105] on div "Connect" at bounding box center [227, 98] width 91 height 19
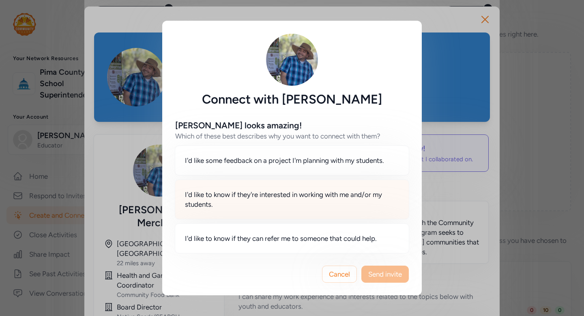
click at [230, 199] on span "I'd like to know if they're interested in working with me and/or my students." at bounding box center [292, 199] width 214 height 19
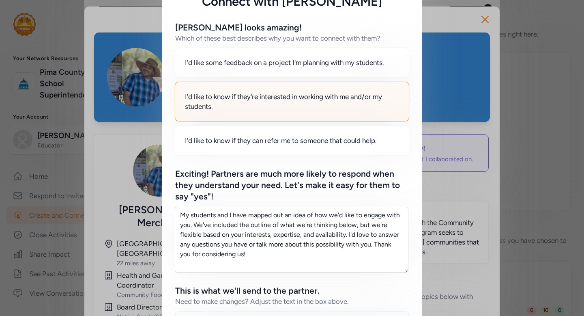
scroll to position [283, 0]
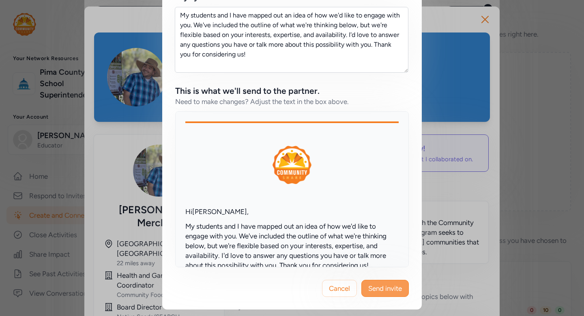
click at [375, 286] on span "Send invite" at bounding box center [385, 288] width 34 height 10
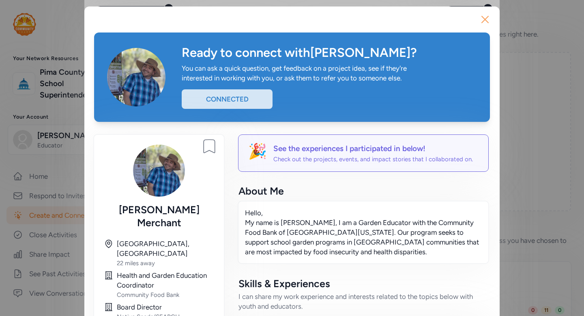
click at [487, 21] on icon "button" at bounding box center [485, 19] width 13 height 13
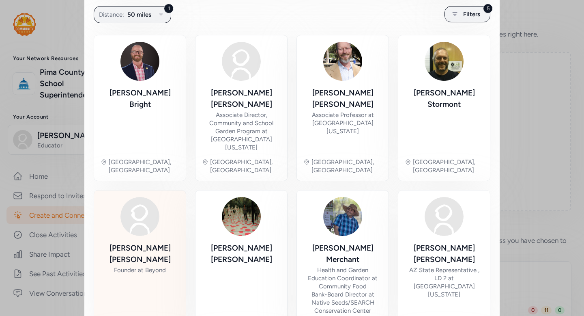
click at [156, 250] on div "Ross Zimmerman Founder at Beyond" at bounding box center [140, 275] width 79 height 67
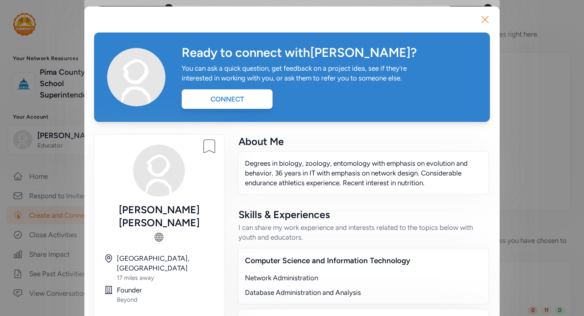
click at [481, 22] on icon "button" at bounding box center [485, 19] width 13 height 13
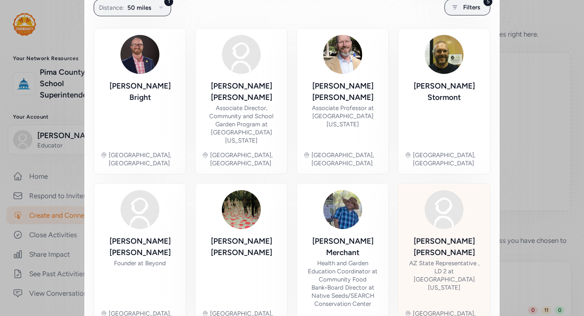
scroll to position [172, 0]
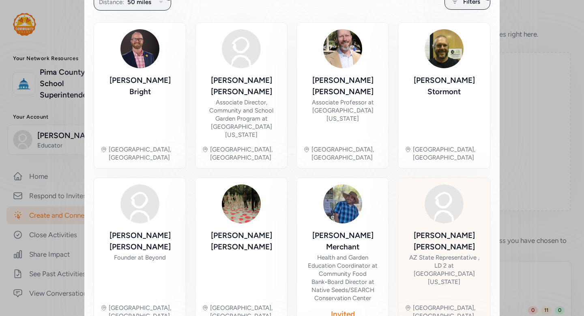
click at [442, 189] on img at bounding box center [444, 203] width 39 height 39
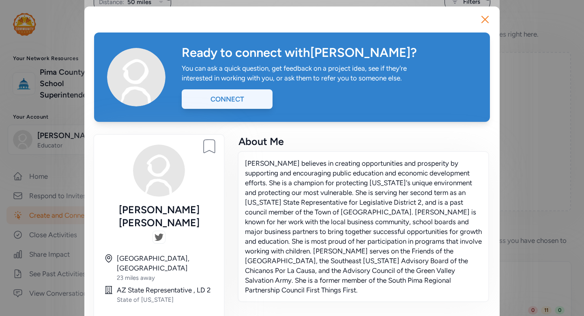
click at [256, 103] on div "Connect" at bounding box center [227, 98] width 91 height 19
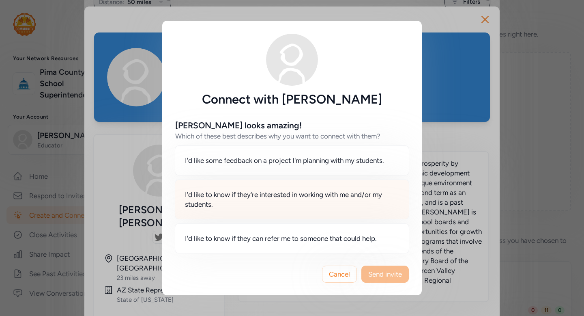
click at [330, 202] on span "I'd like to know if they're interested in working with me and/or my students." at bounding box center [292, 199] width 214 height 19
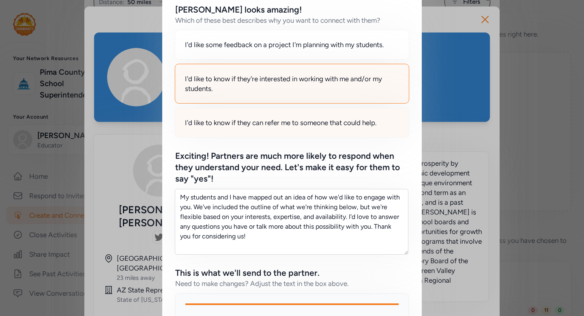
scroll to position [283, 0]
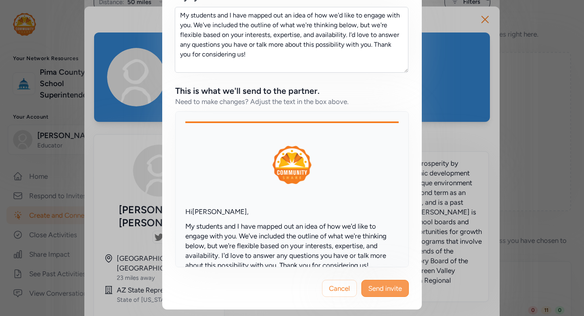
click at [385, 289] on span "Send invite" at bounding box center [385, 288] width 34 height 10
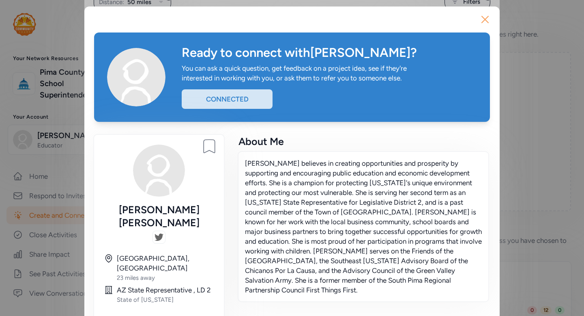
click at [484, 21] on icon "button" at bounding box center [485, 19] width 6 height 6
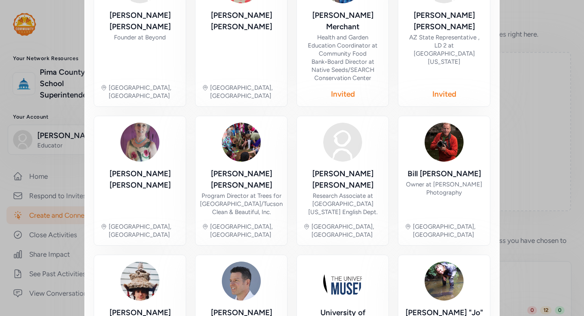
scroll to position [399, 0]
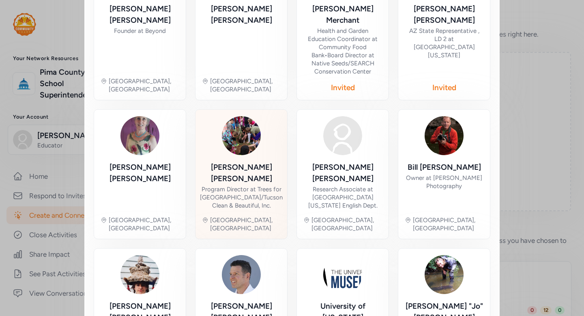
click at [241, 159] on div "Katie Gannon Program Director at Trees for Tucson/Tucson Clean & Beautiful, Inc…" at bounding box center [241, 174] width 79 height 116
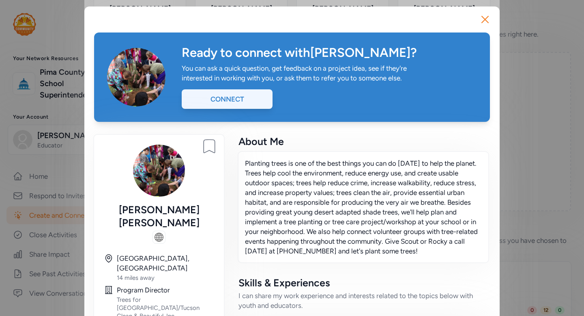
click at [234, 98] on div "Connect" at bounding box center [227, 98] width 91 height 19
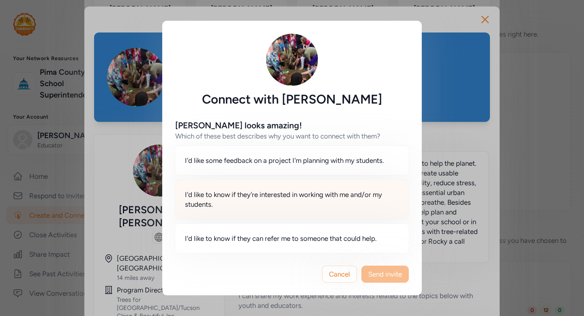
click at [250, 200] on span "I'd like to know if they're interested in working with me and/or my students." at bounding box center [292, 199] width 214 height 19
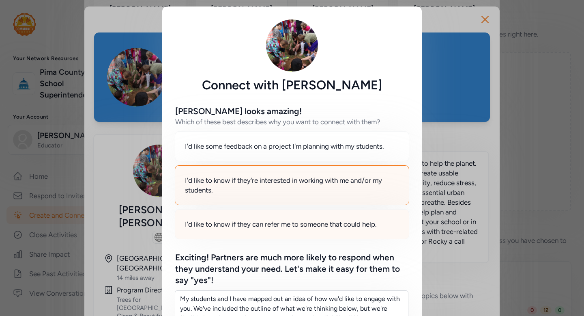
scroll to position [283, 0]
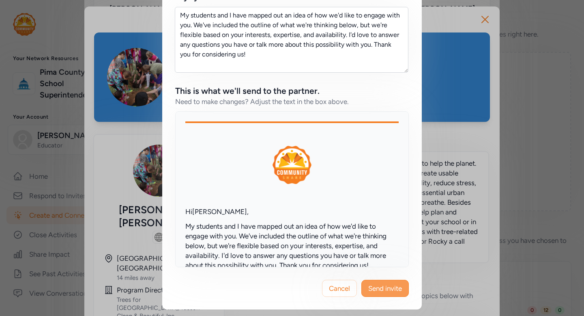
click at [381, 285] on span "Send invite" at bounding box center [385, 288] width 34 height 10
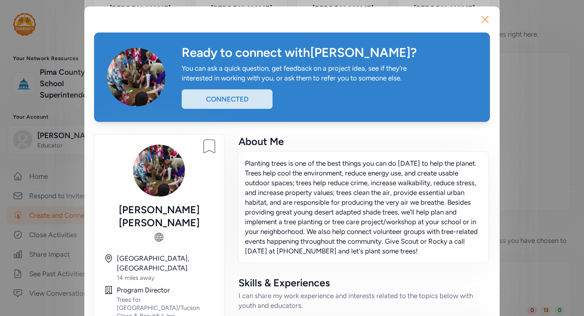
click at [486, 21] on icon "button" at bounding box center [485, 19] width 13 height 13
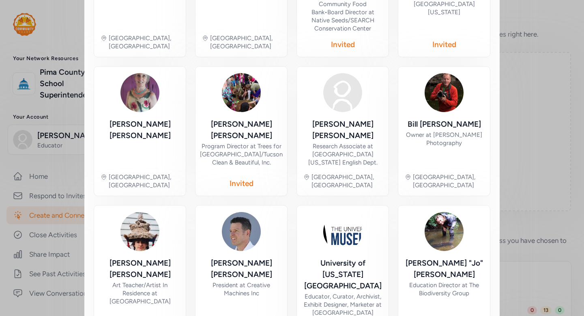
scroll to position [449, 0]
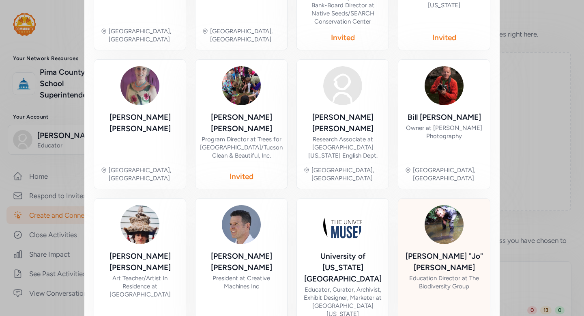
click at [447, 205] on img at bounding box center [444, 224] width 39 height 39
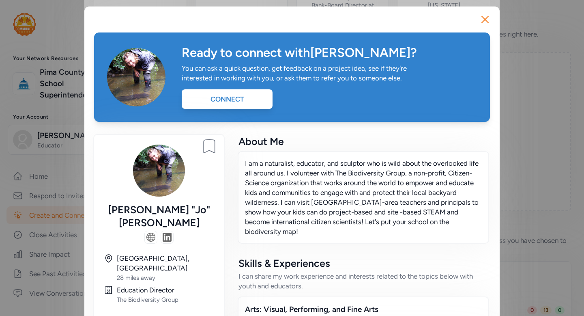
scroll to position [2, 0]
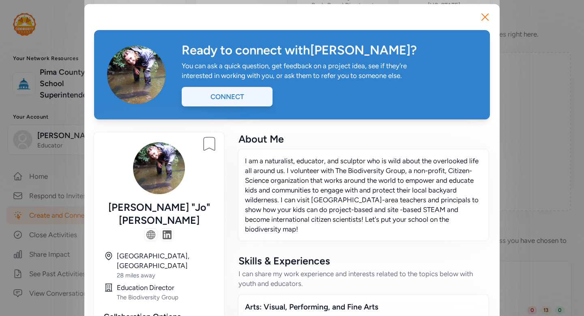
click at [233, 103] on div "Connect" at bounding box center [227, 96] width 91 height 19
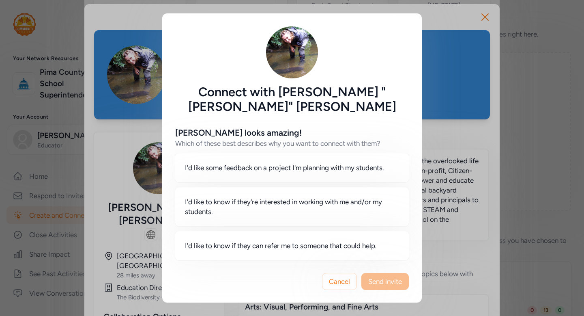
click at [454, 94] on div "Connect with Stephanie "Jo" Bowman Stephanie looks amazing! Which of these best…" at bounding box center [292, 158] width 584 height 316
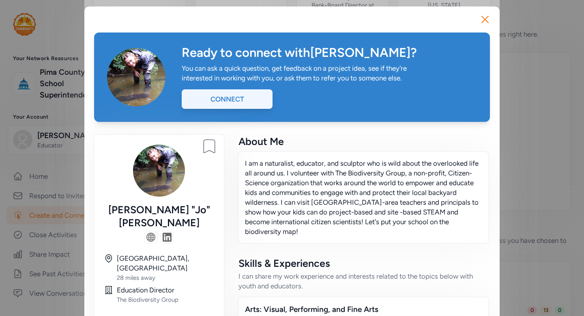
click at [234, 97] on div "Connect" at bounding box center [227, 98] width 91 height 19
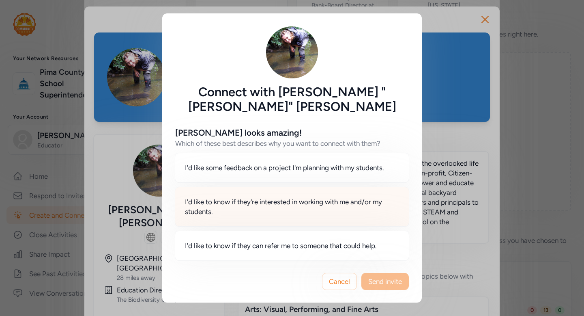
click at [323, 206] on span "I'd like to know if they're interested in working with me and/or my students." at bounding box center [292, 206] width 214 height 19
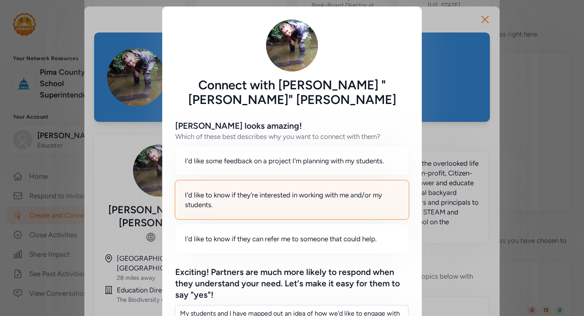
scroll to position [283, 0]
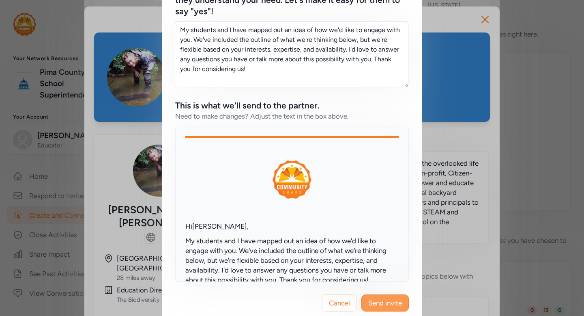
click at [387, 294] on button "Send invite" at bounding box center [385, 302] width 47 height 17
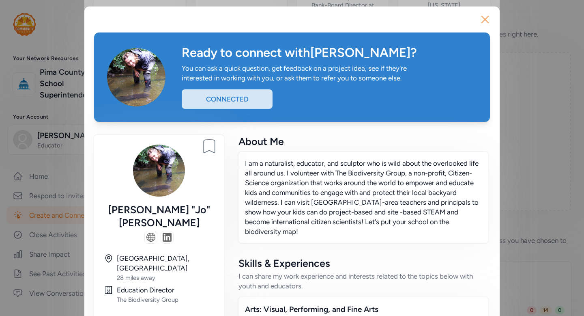
click at [487, 21] on icon "button" at bounding box center [485, 19] width 6 height 6
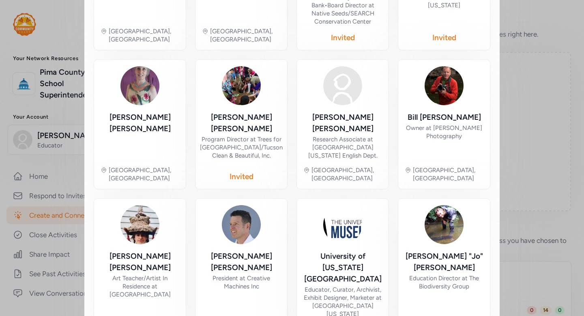
scroll to position [451, 0]
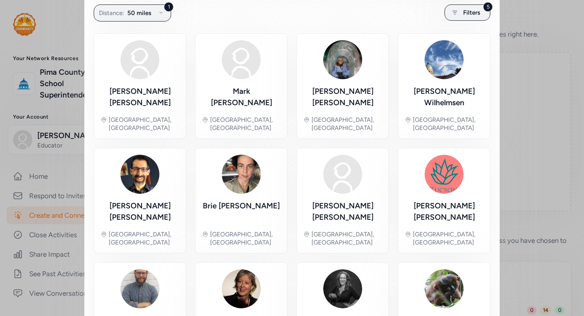
scroll to position [160, 0]
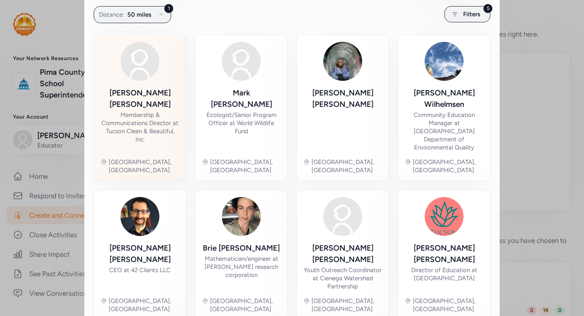
click at [170, 128] on div "Membership & Communications Director at Tucson Clean & Beautiful, Inc." at bounding box center [140, 127] width 79 height 32
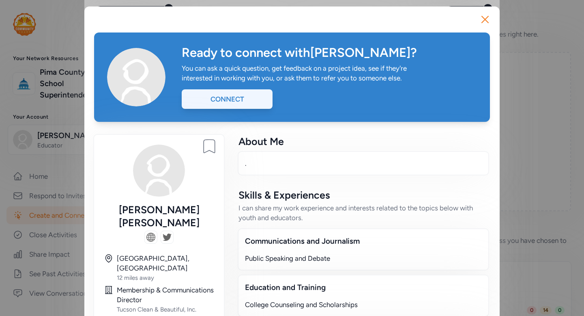
click at [243, 102] on div "Connect" at bounding box center [227, 98] width 91 height 19
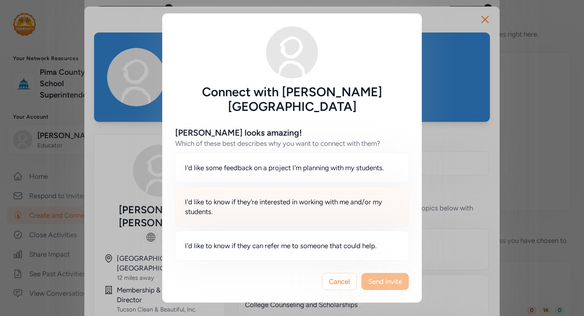
click at [267, 211] on div "I'd like to know if they're interested in working with me and/or my students." at bounding box center [292, 207] width 235 height 40
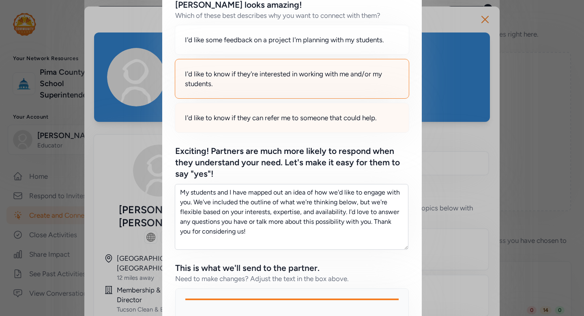
scroll to position [283, 0]
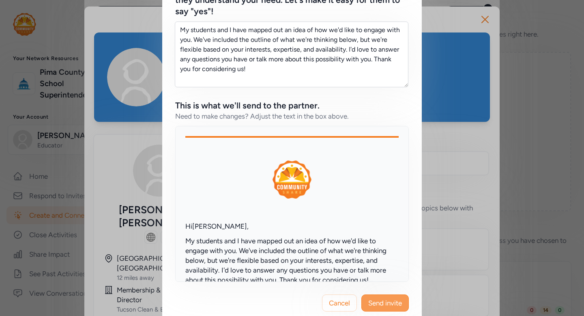
click at [386, 298] on span "Send invite" at bounding box center [385, 303] width 34 height 10
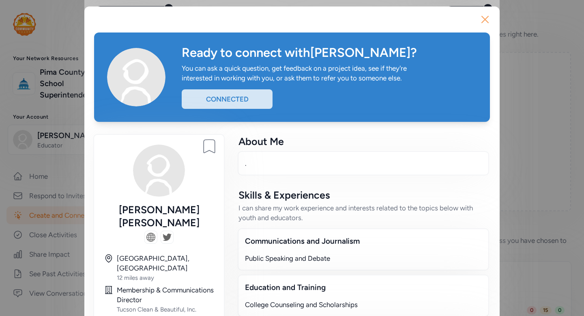
click at [484, 24] on icon "button" at bounding box center [485, 19] width 13 height 13
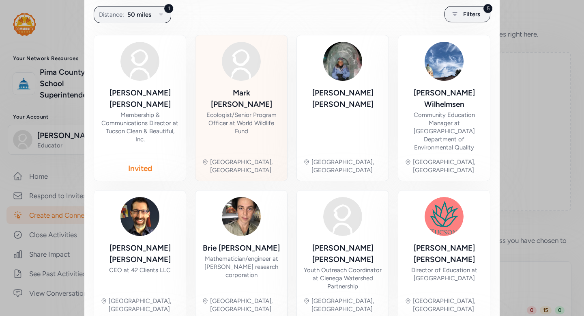
click at [254, 127] on div "Mark Briggs Ecologist/Senior Program Officer at World Wildlife Fund" at bounding box center [241, 119] width 79 height 64
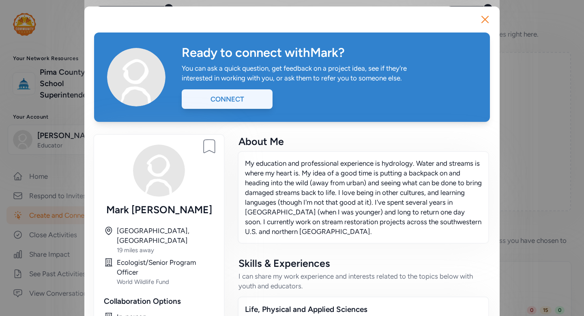
click at [237, 96] on div "Connect" at bounding box center [227, 98] width 91 height 19
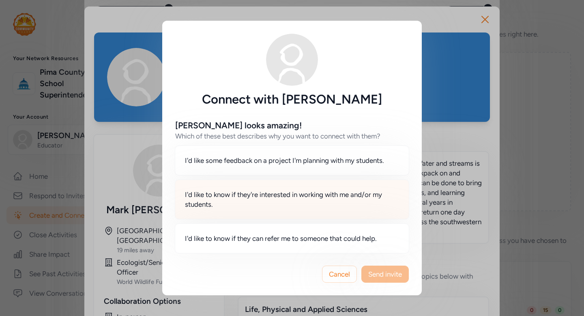
click at [331, 197] on span "I'd like to know if they're interested in working with me and/or my students." at bounding box center [292, 199] width 214 height 19
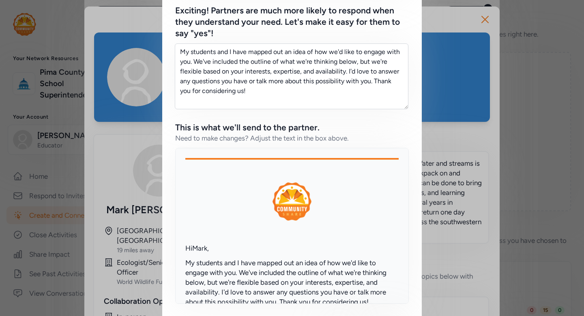
scroll to position [283, 0]
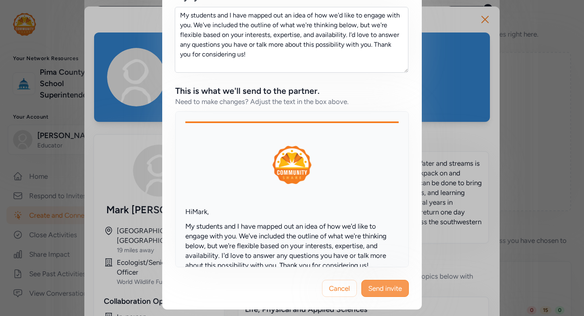
click at [396, 286] on span "Send invite" at bounding box center [385, 288] width 34 height 10
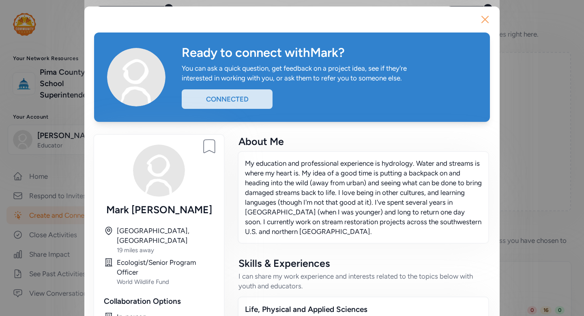
click at [485, 21] on icon "button" at bounding box center [485, 19] width 13 height 13
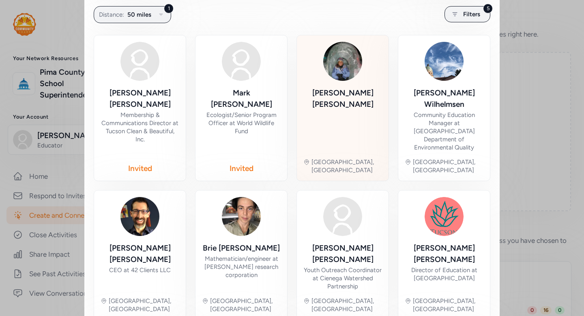
click at [368, 117] on div "Betsy Wilkening" at bounding box center [343, 119] width 79 height 64
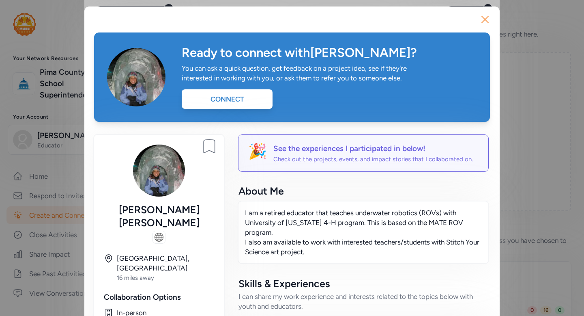
click at [485, 19] on icon "button" at bounding box center [485, 19] width 6 height 6
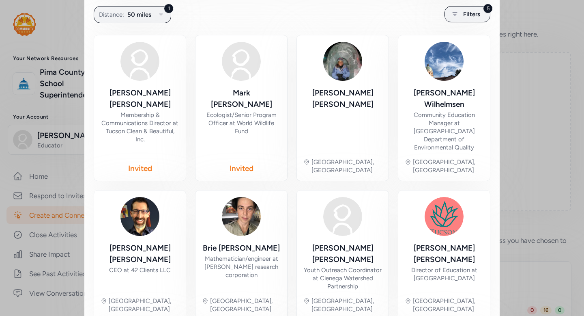
click at [253, 111] on div "Ecologist/Senior Program Officer at World Wildlife Fund" at bounding box center [241, 123] width 79 height 24
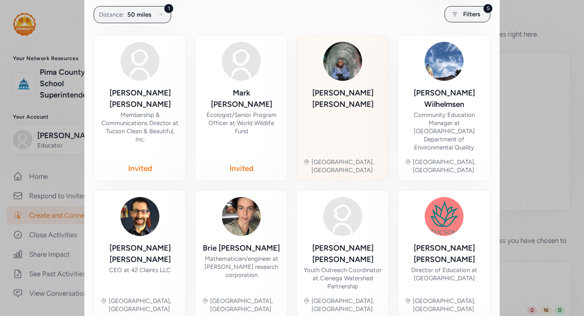
click at [343, 119] on div "Betsy Wilkening" at bounding box center [343, 119] width 79 height 64
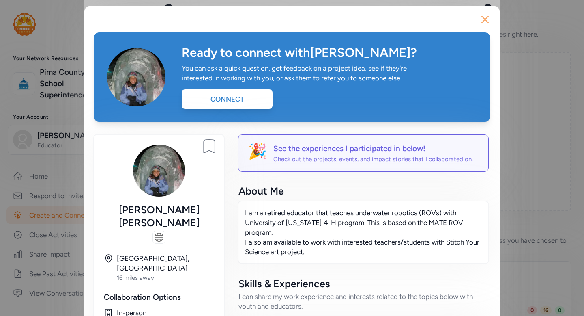
click at [482, 17] on icon "button" at bounding box center [485, 19] width 13 height 13
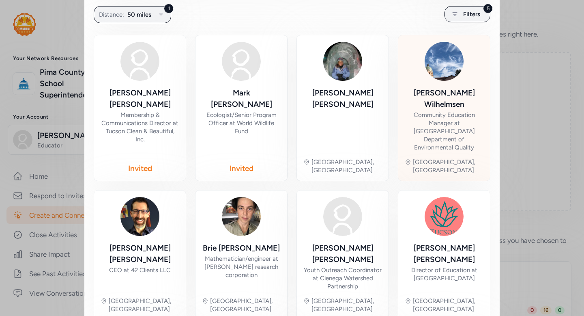
click at [420, 89] on div "Karen Wilhelmsen" at bounding box center [444, 98] width 79 height 23
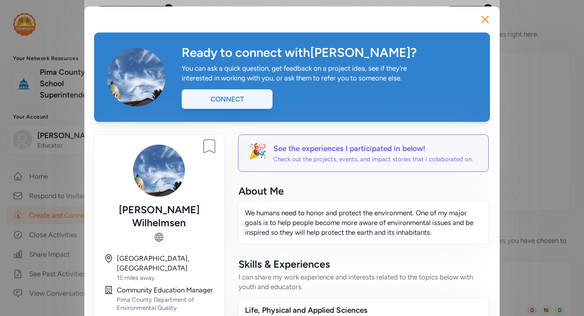
click at [248, 101] on div "Connect" at bounding box center [227, 98] width 91 height 19
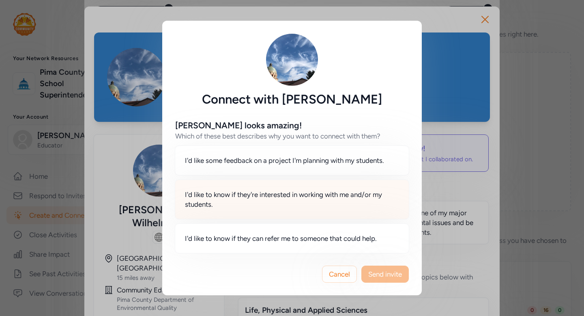
click at [347, 205] on span "I'd like to know if they're interested in working with me and/or my students." at bounding box center [292, 199] width 214 height 19
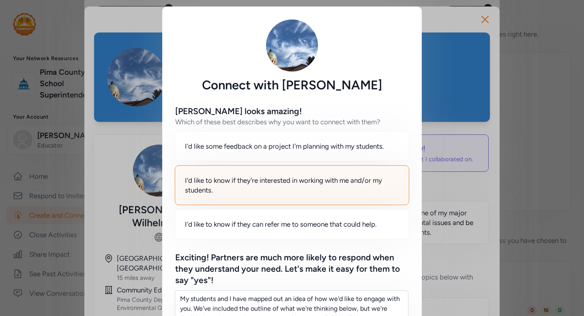
scroll to position [283, 0]
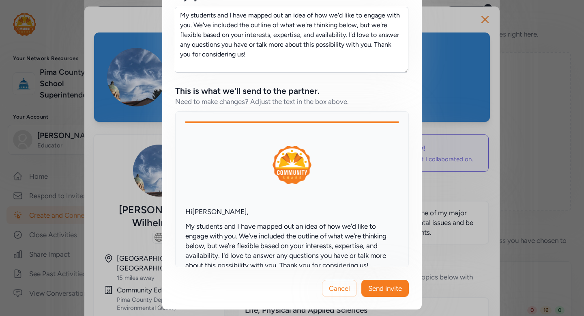
click at [397, 295] on button "Send invite" at bounding box center [385, 288] width 47 height 17
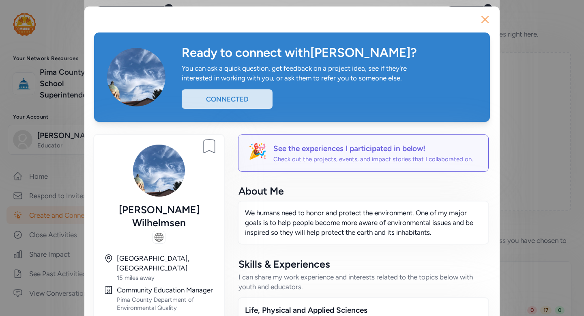
click at [488, 21] on icon "button" at bounding box center [485, 19] width 13 height 13
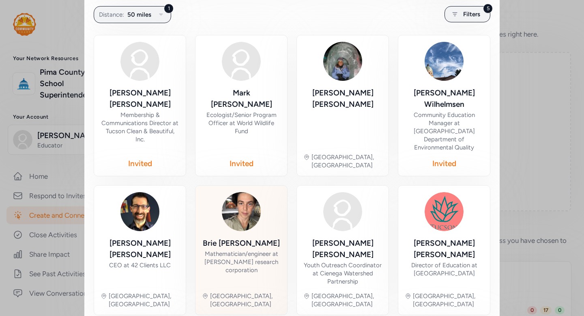
click at [239, 205] on img at bounding box center [241, 211] width 39 height 39
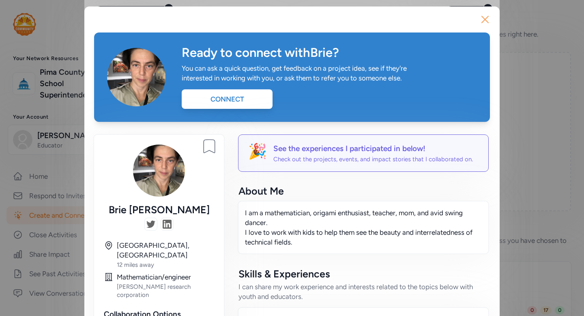
click at [486, 19] on icon "button" at bounding box center [485, 19] width 6 height 6
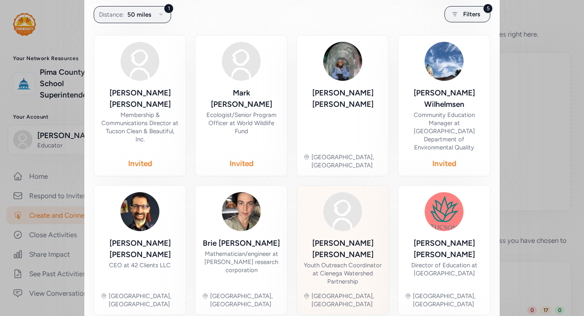
click at [350, 237] on div "Annamarie Schaecher" at bounding box center [343, 248] width 79 height 23
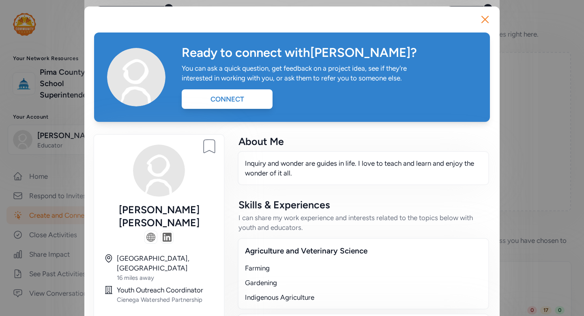
scroll to position [8, 0]
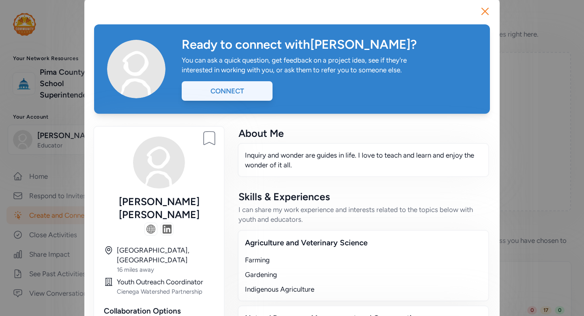
click at [251, 97] on div "Connect" at bounding box center [227, 90] width 91 height 19
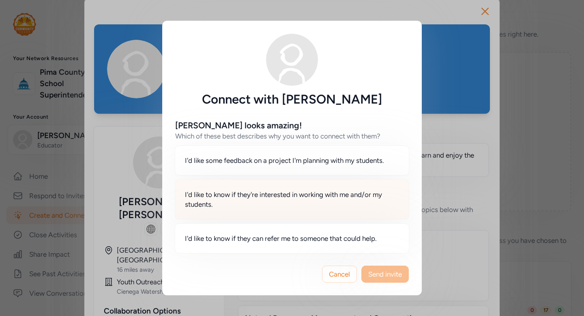
click at [236, 192] on span "I'd like to know if they're interested in working with me and/or my students." at bounding box center [292, 199] width 214 height 19
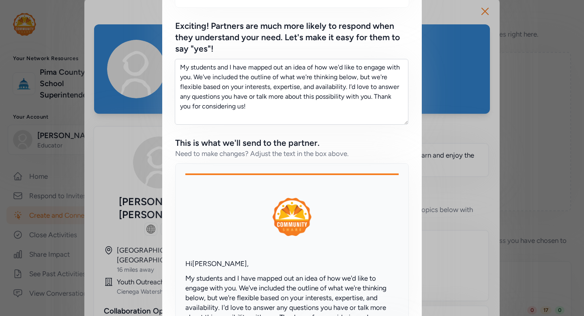
scroll to position [283, 0]
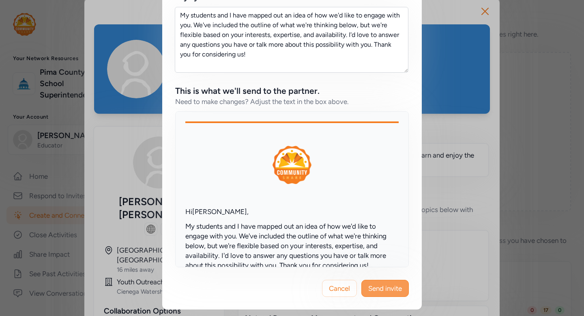
click at [374, 291] on span "Send invite" at bounding box center [385, 288] width 34 height 10
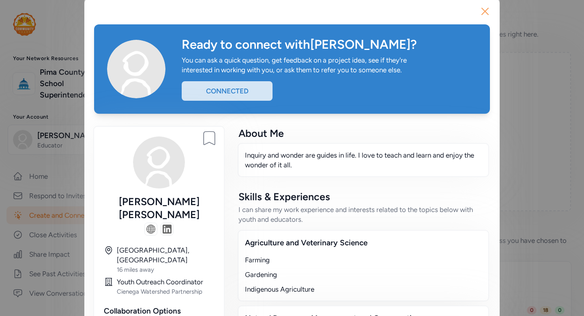
click at [487, 13] on icon "button" at bounding box center [485, 11] width 6 height 6
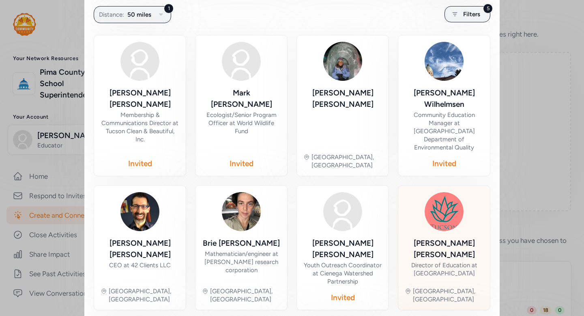
click at [419, 194] on div "Katie Rogerson Director of Education at Tucson Botanical Gardens Tucson, AZ" at bounding box center [444, 247] width 79 height 111
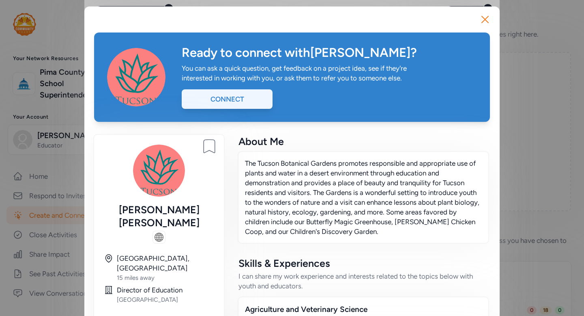
click at [249, 99] on div "Connect" at bounding box center [227, 98] width 91 height 19
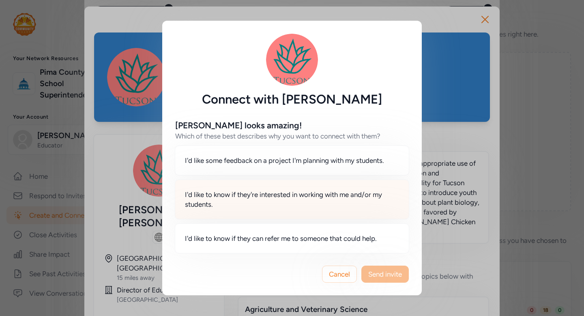
click at [266, 206] on span "I'd like to know if they're interested in working with me and/or my students." at bounding box center [292, 199] width 214 height 19
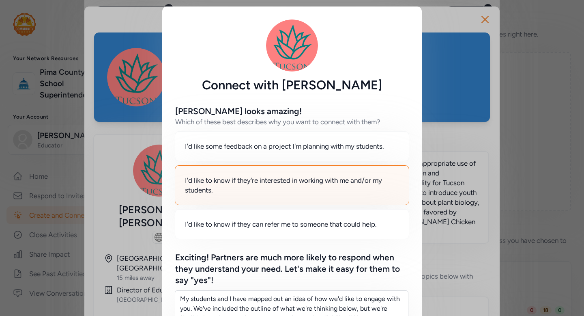
scroll to position [283, 0]
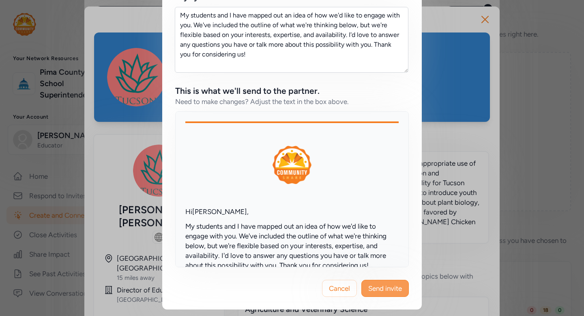
click at [386, 289] on span "Send invite" at bounding box center [385, 288] width 34 height 10
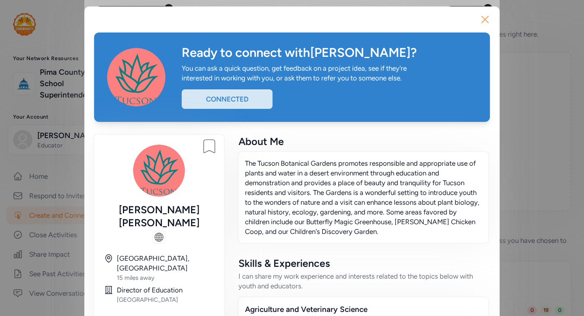
click at [485, 22] on icon "button" at bounding box center [485, 19] width 13 height 13
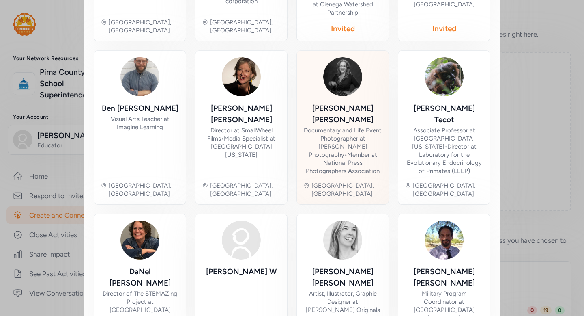
scroll to position [439, 0]
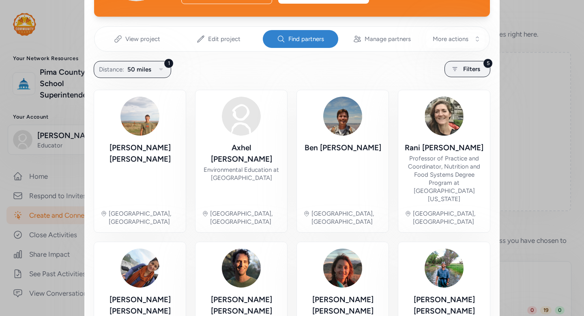
scroll to position [160, 0]
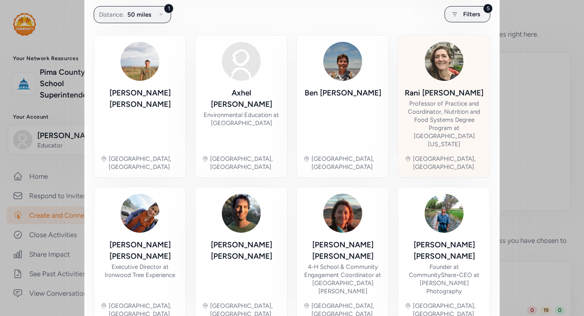
click at [449, 104] on div "Professor of Practice and Coordinator, Nutrition and Food Systems Degree Progra…" at bounding box center [444, 123] width 79 height 49
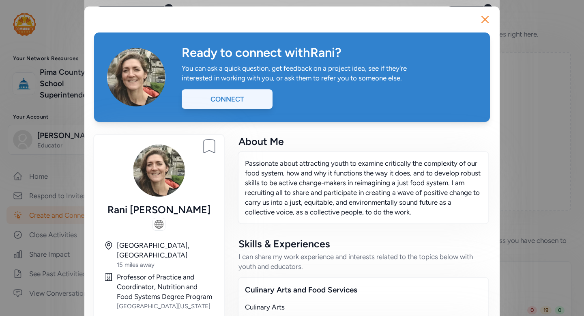
click at [248, 99] on div "Connect" at bounding box center [227, 98] width 91 height 19
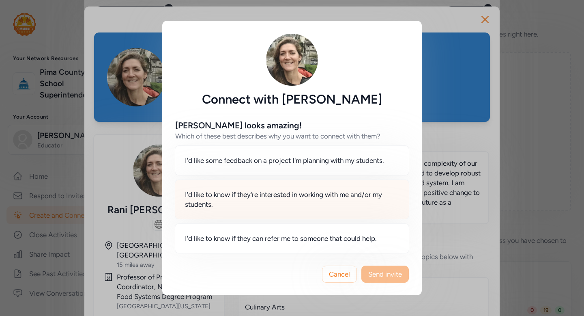
click at [275, 205] on span "I'd like to know if they're interested in working with me and/or my students." at bounding box center [292, 199] width 214 height 19
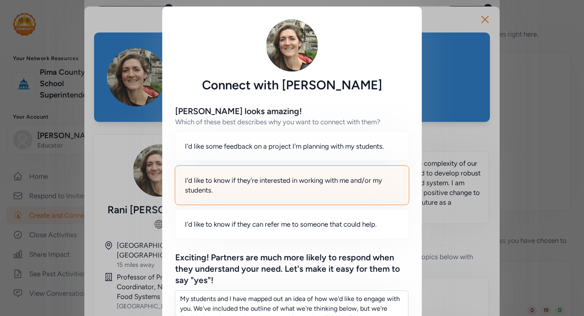
scroll to position [283, 0]
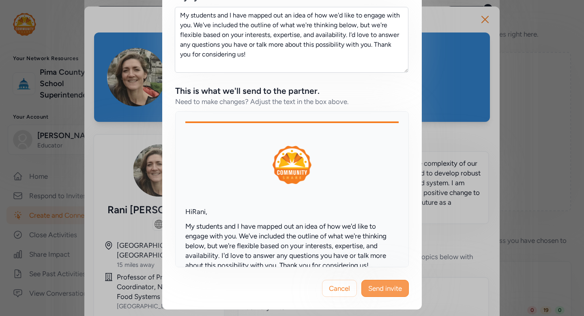
click at [397, 293] on button "Send invite" at bounding box center [385, 288] width 47 height 17
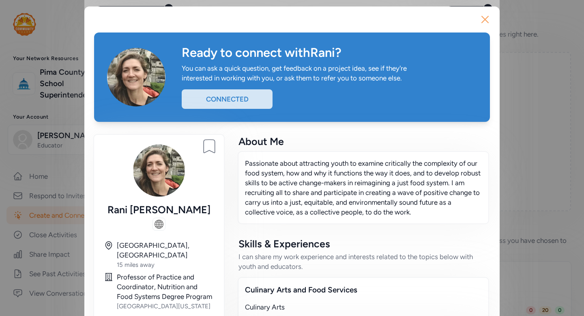
click at [487, 24] on icon "button" at bounding box center [485, 19] width 13 height 13
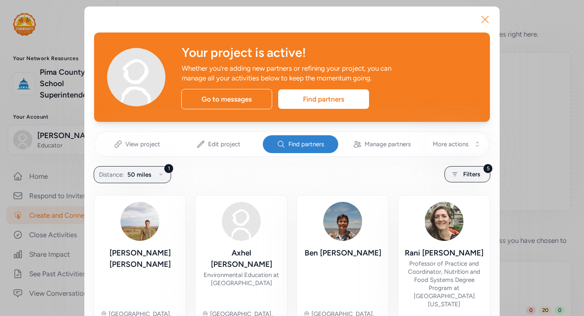
click at [482, 19] on icon "button" at bounding box center [485, 19] width 13 height 13
